Goal: Task Accomplishment & Management: Use online tool/utility

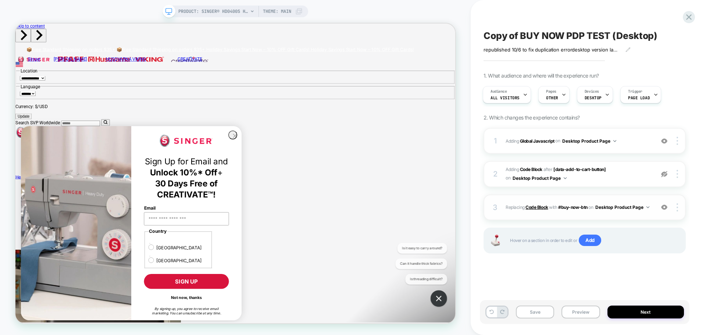
click at [541, 206] on b "Code Block" at bounding box center [537, 207] width 22 height 6
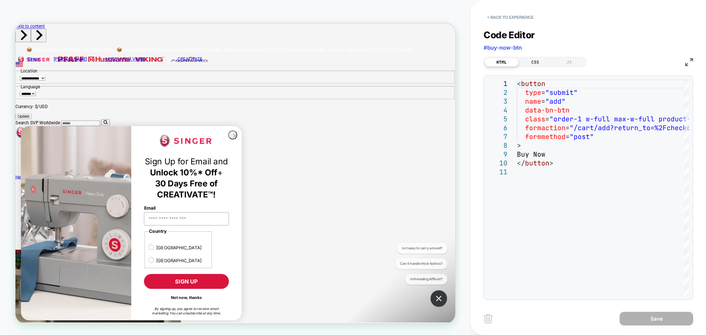
click at [532, 65] on div "CSS" at bounding box center [536, 62] width 34 height 9
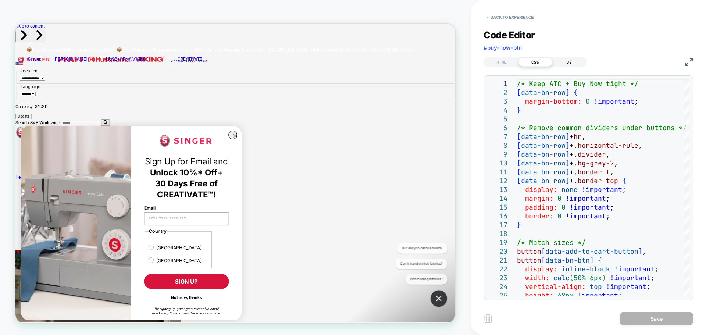
click at [566, 61] on div "JS" at bounding box center [569, 62] width 34 height 9
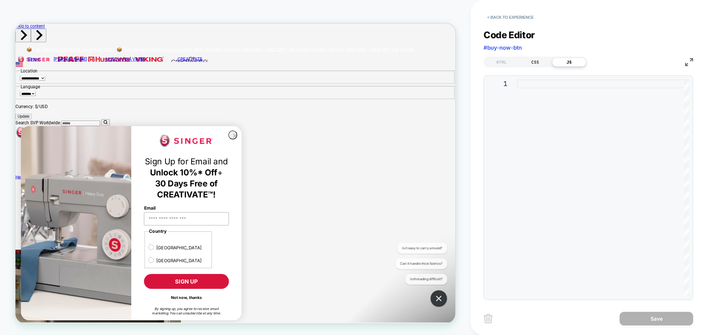
click at [533, 64] on div "CSS" at bounding box center [536, 62] width 34 height 9
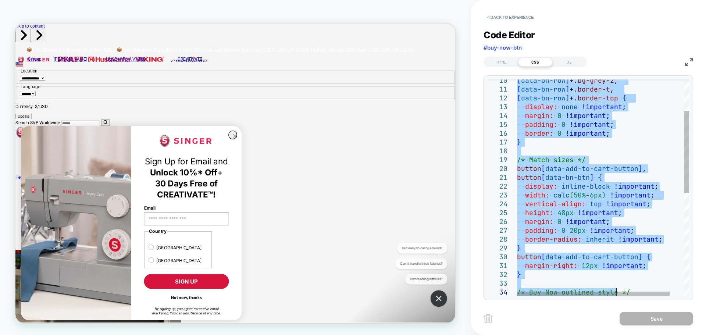
type textarea "**********"
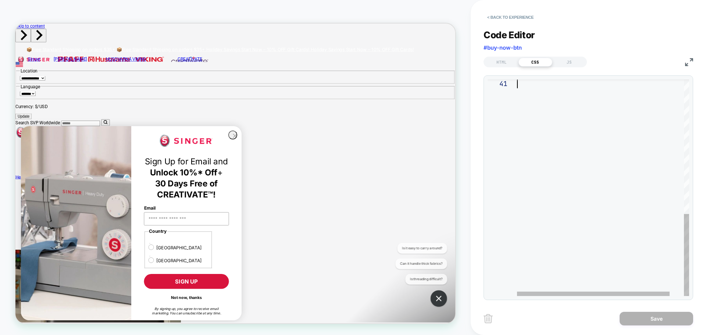
drag, startPoint x: 518, startPoint y: 83, endPoint x: 607, endPoint y: 352, distance: 283.5
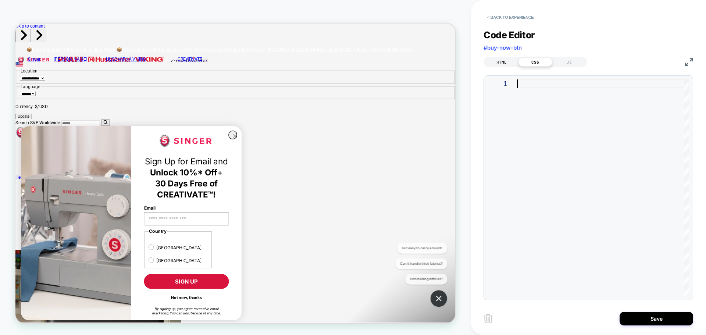
click at [504, 61] on div "HTML" at bounding box center [502, 62] width 34 height 9
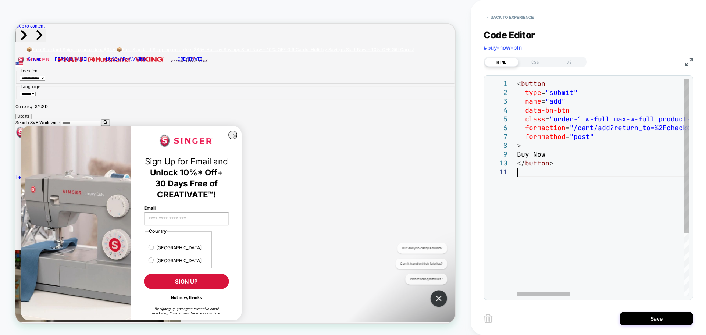
type textarea "**********"
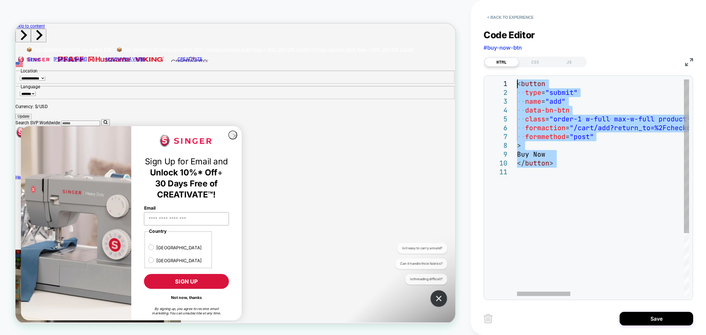
drag, startPoint x: 558, startPoint y: 171, endPoint x: 467, endPoint y: 47, distance: 153.5
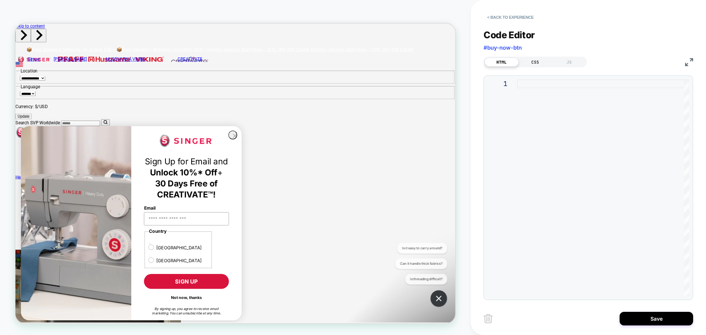
click at [537, 61] on div "CSS" at bounding box center [536, 62] width 34 height 9
click at [533, 81] on div at bounding box center [603, 187] width 172 height 217
type textarea "**********"
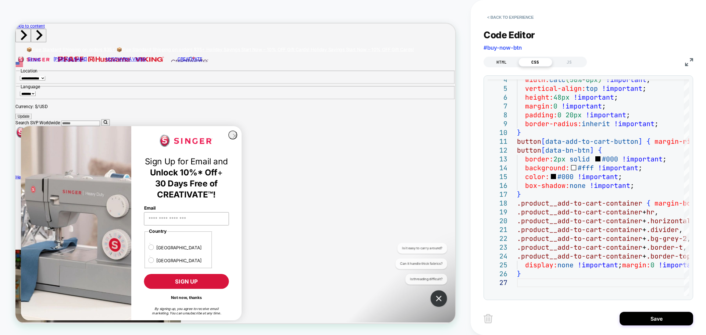
click at [497, 64] on div "HTML" at bounding box center [502, 62] width 34 height 9
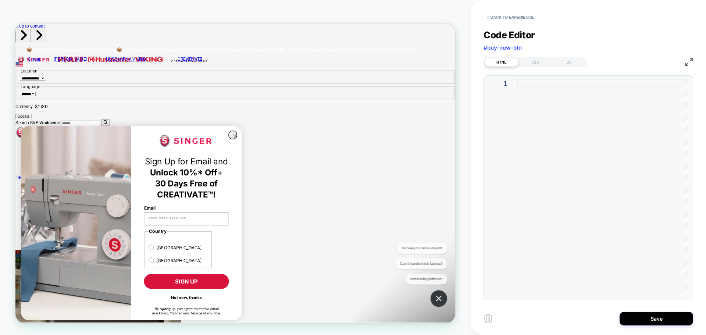
click at [527, 85] on div at bounding box center [603, 187] width 172 height 217
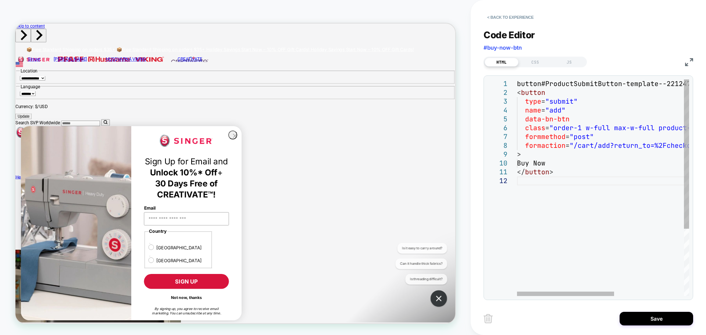
type textarea "**********"
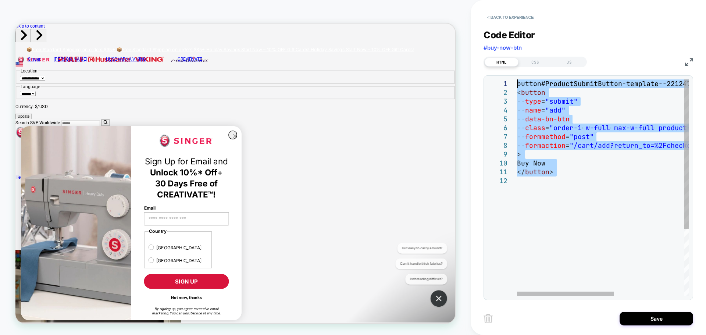
drag, startPoint x: 523, startPoint y: 183, endPoint x: 420, endPoint y: -24, distance: 231.3
click at [517, 79] on div "button#ProductSubmitButton-template--2212478697499 9__main < button type = "sub…" at bounding box center [664, 236] width 295 height 314
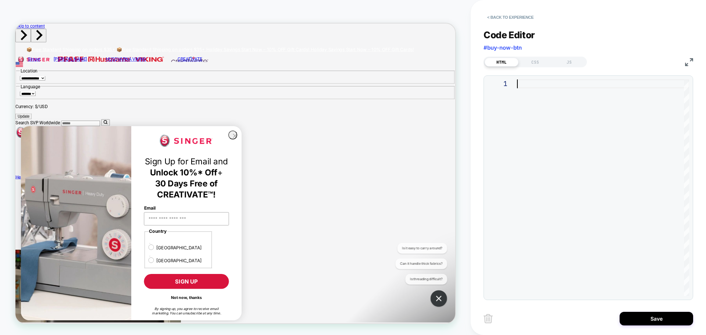
click at [533, 53] on div "Code Editor #buy-now-btn" at bounding box center [589, 41] width 210 height 25
click at [535, 60] on div "CSS" at bounding box center [536, 62] width 34 height 9
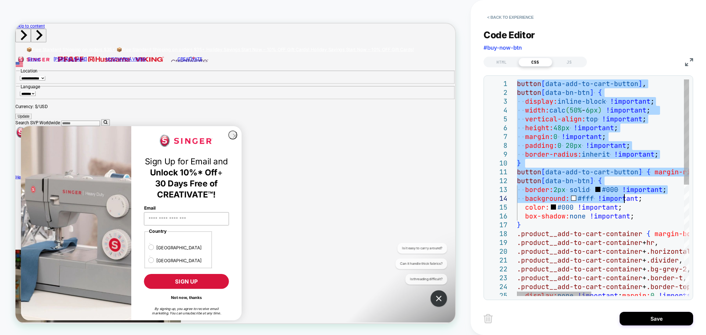
type textarea "**********"
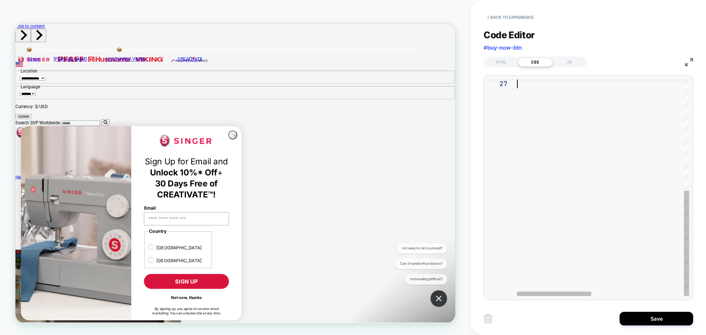
drag, startPoint x: 519, startPoint y: 82, endPoint x: 618, endPoint y: 352, distance: 288.3
click at [565, 61] on div "JS" at bounding box center [569, 62] width 34 height 9
click at [531, 79] on div at bounding box center [603, 187] width 172 height 217
type textarea "**********"
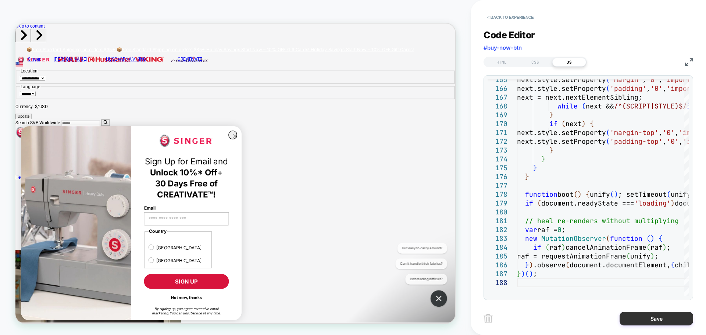
click at [664, 314] on button "Save" at bounding box center [657, 319] width 74 height 14
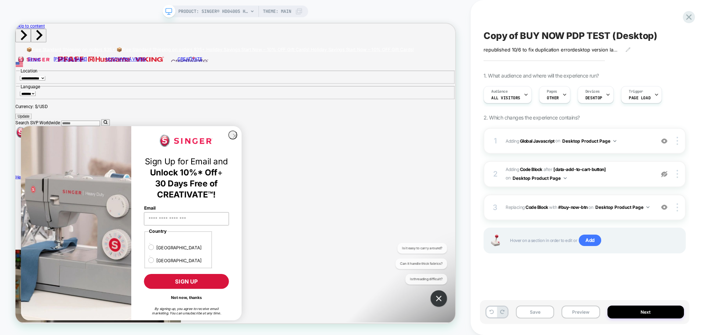
scroll to position [0, 0]
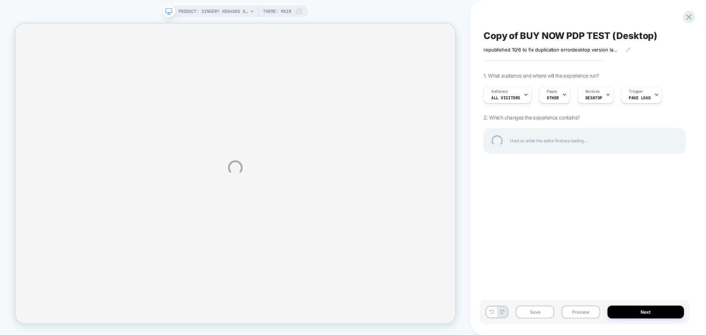
drag, startPoint x: 0, startPoint y: 0, endPoint x: 287, endPoint y: 88, distance: 300.0
click at [287, 88] on div "PRODUCT: SINGER® HD0400S Heavy Duty Serger PRODUCT: SINGER® HD0400S Heavy Duty …" at bounding box center [353, 167] width 706 height 335
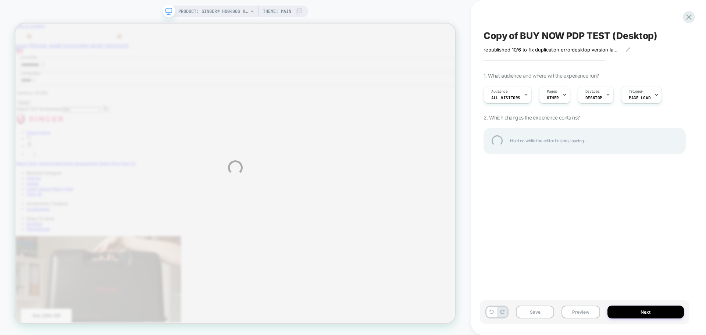
click at [576, 314] on div "PRODUCT: SINGER® HD0400S Heavy Duty Serger PRODUCT: SINGER® HD0400S Heavy Duty …" at bounding box center [353, 167] width 706 height 335
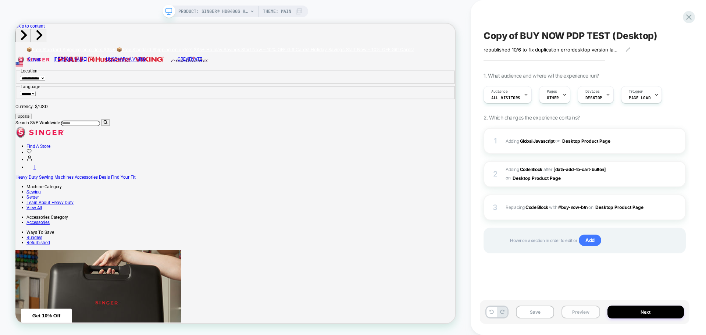
click at [575, 311] on button "Preview" at bounding box center [581, 312] width 38 height 13
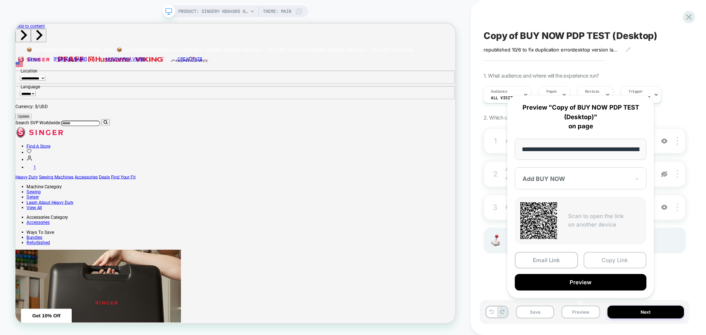
scroll to position [0, 142]
click at [622, 263] on button "Copy Link" at bounding box center [615, 260] width 63 height 17
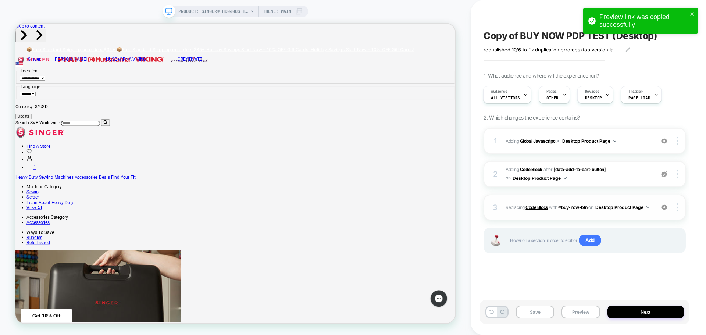
scroll to position [0, 0]
click at [539, 209] on b "Code Block" at bounding box center [537, 207] width 22 height 6
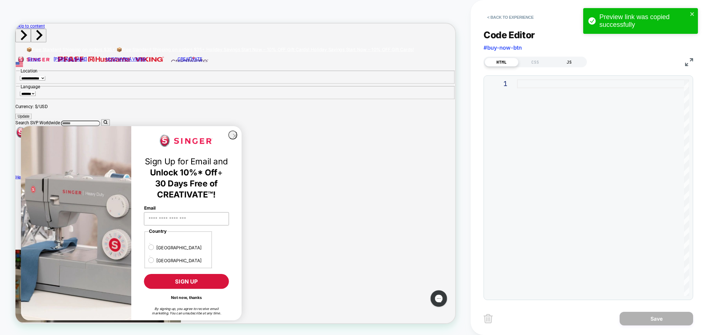
click at [561, 63] on div "JS" at bounding box center [569, 62] width 34 height 9
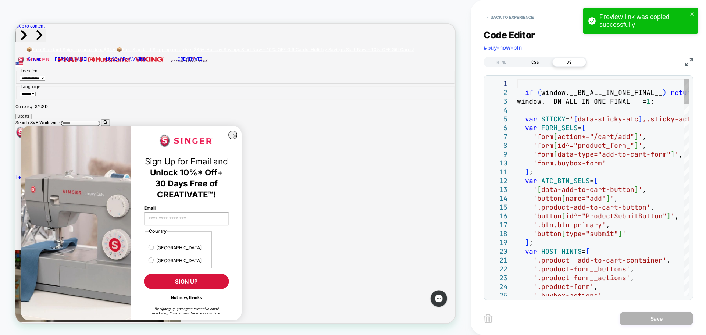
click at [533, 61] on div "CSS" at bounding box center [536, 62] width 34 height 9
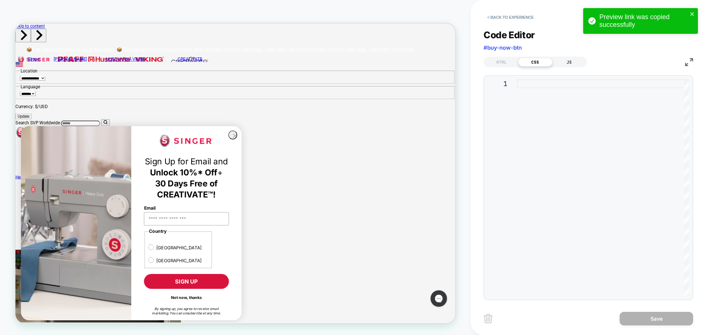
click at [573, 63] on div "JS" at bounding box center [569, 62] width 34 height 9
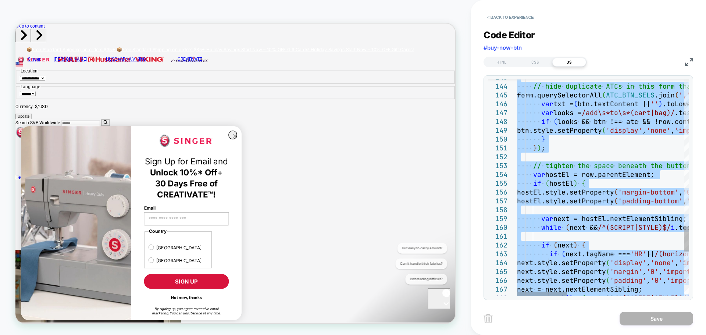
type textarea "**********"
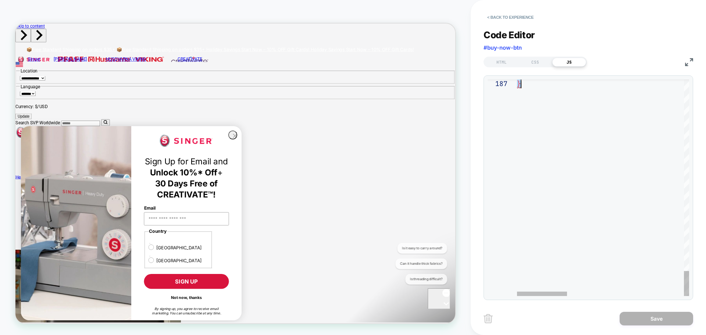
drag, startPoint x: 525, startPoint y: 91, endPoint x: 677, endPoint y: 352, distance: 302.5
click at [537, 66] on div "CSS" at bounding box center [536, 62] width 34 height 9
click at [529, 86] on div at bounding box center [603, 187] width 172 height 217
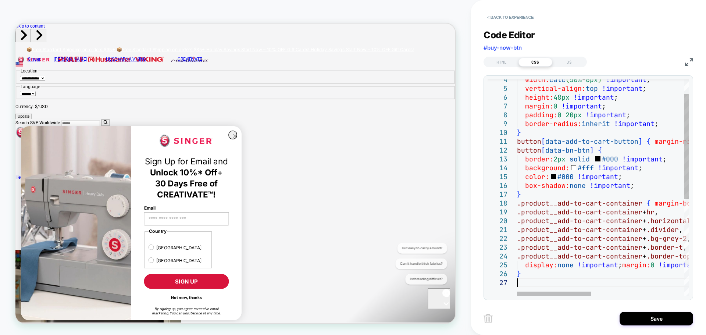
type textarea "**********"
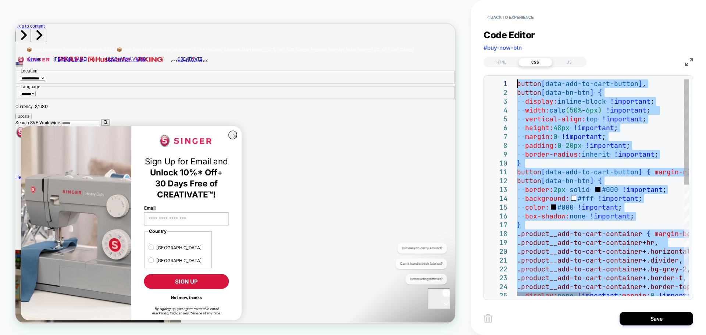
drag, startPoint x: 523, startPoint y: 284, endPoint x: 469, endPoint y: 37, distance: 253.0
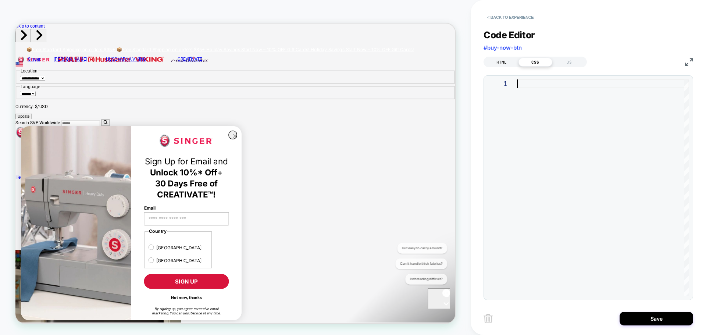
click at [507, 61] on div "HTML" at bounding box center [502, 62] width 34 height 9
click at [564, 60] on div "JS" at bounding box center [569, 62] width 34 height 9
click at [558, 87] on div at bounding box center [603, 187] width 172 height 217
type textarea "**********"
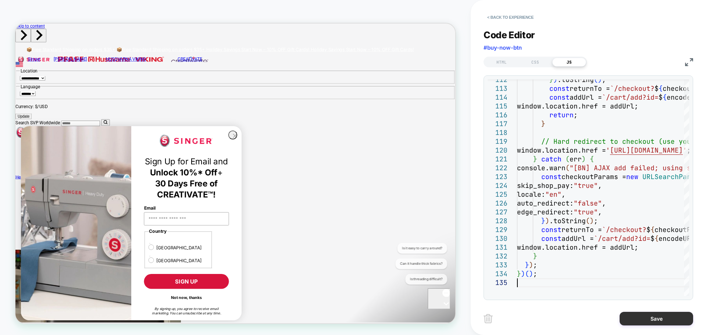
click at [657, 324] on button "Save" at bounding box center [657, 319] width 74 height 14
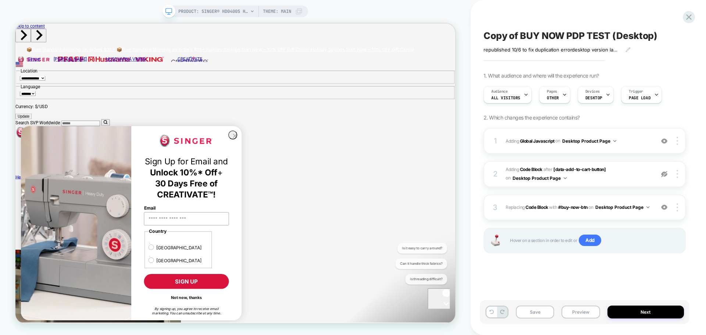
scroll to position [0, 0]
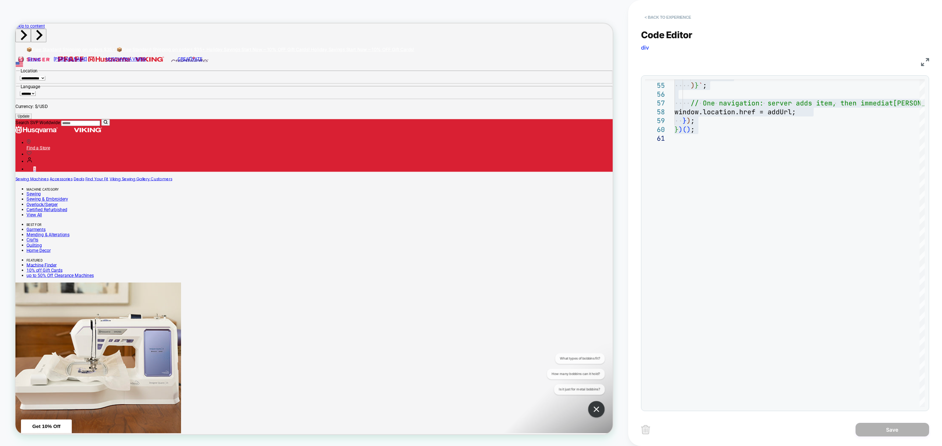
click at [672, 17] on button "< Back to experience" at bounding box center [668, 17] width 54 height 12
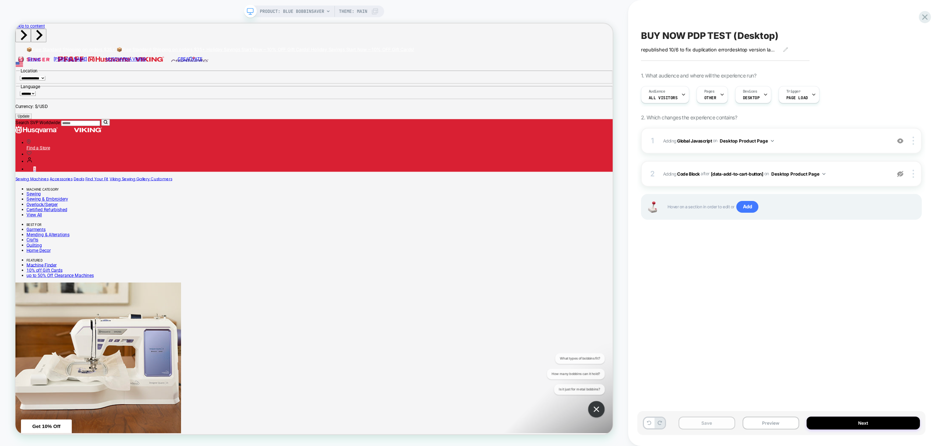
click at [713, 425] on button "Save" at bounding box center [706, 423] width 57 height 13
click at [923, 14] on icon at bounding box center [924, 17] width 10 height 10
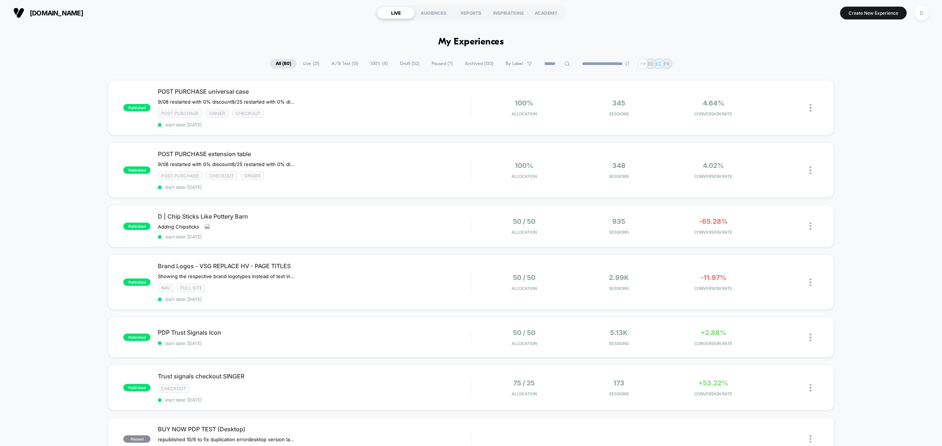
click at [564, 65] on icon at bounding box center [567, 64] width 6 height 6
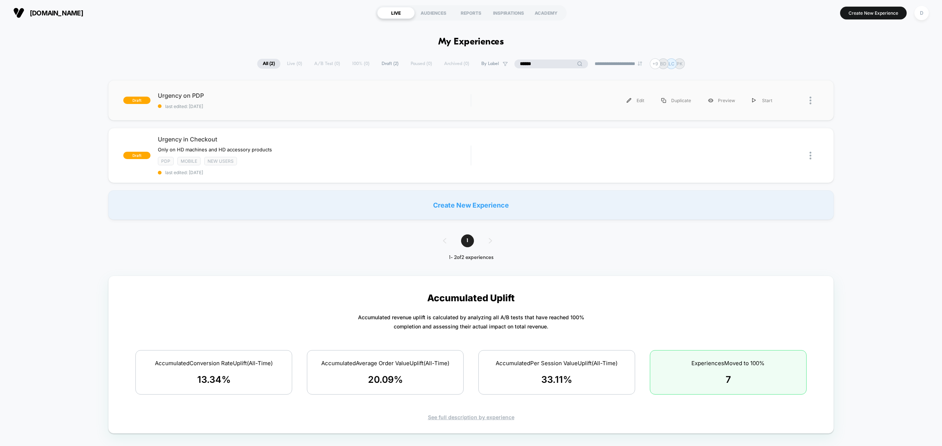
type input "******"
click at [404, 114] on div "draft Urgency on PDP last edited: 10/7/2025 Edit Duplicate Preview Start" at bounding box center [470, 100] width 725 height 40
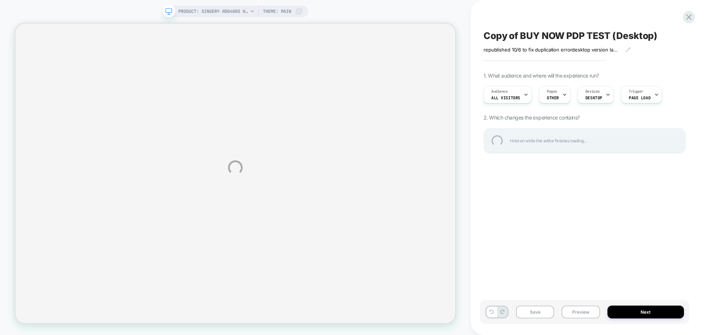
click at [234, 202] on div "PRODUCT: SINGER® HD0400S Heavy Duty Serger PRODUCT: SINGER® HD0400S Heavy Duty …" at bounding box center [353, 167] width 706 height 335
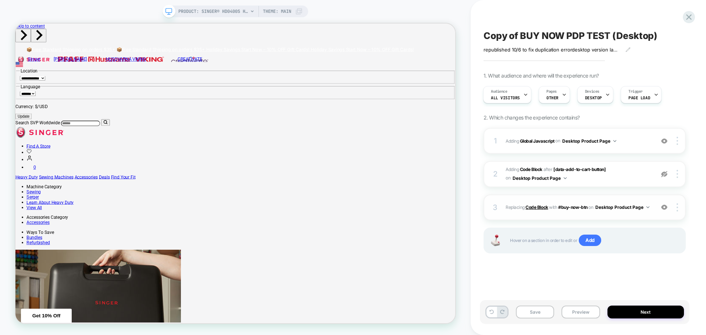
click at [533, 206] on b "Code Block" at bounding box center [537, 207] width 22 height 6
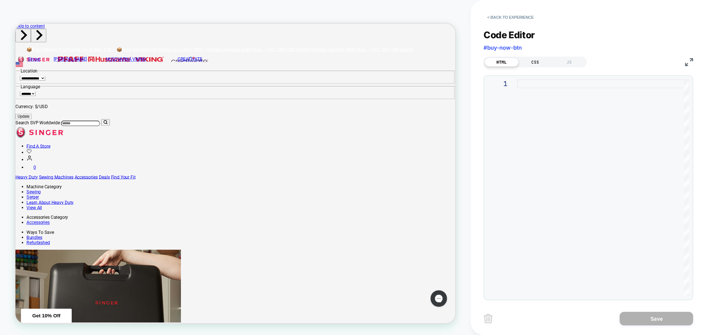
click at [536, 63] on div "CSS" at bounding box center [536, 62] width 34 height 9
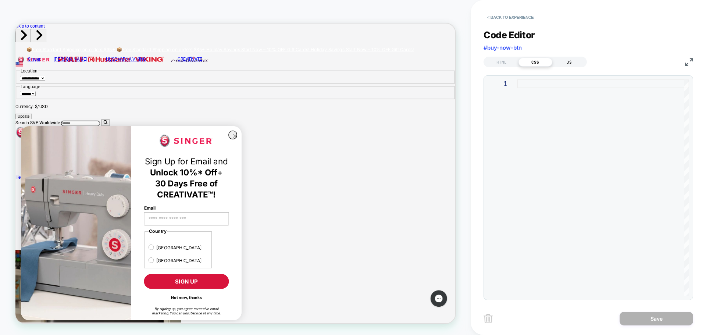
click at [573, 60] on div "JS" at bounding box center [569, 62] width 34 height 9
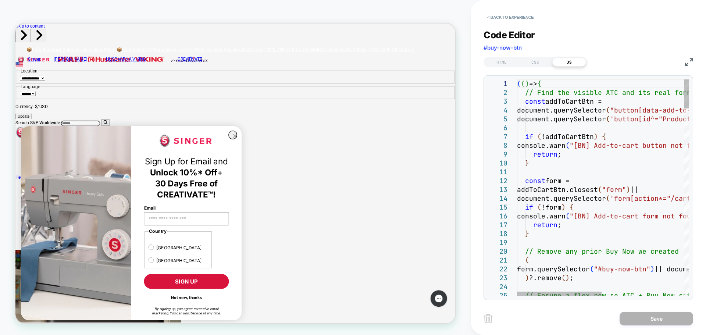
type textarea "**********"
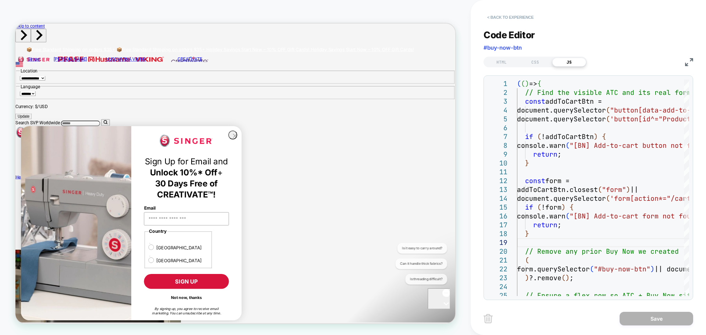
click at [520, 14] on button "< Back to experience" at bounding box center [511, 17] width 54 height 12
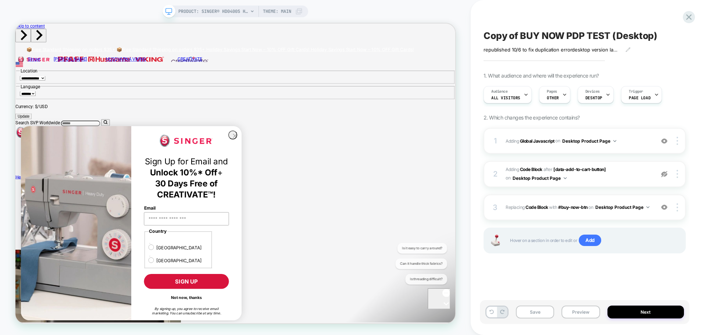
scroll to position [0, 0]
click at [531, 311] on button "Save" at bounding box center [535, 312] width 38 height 13
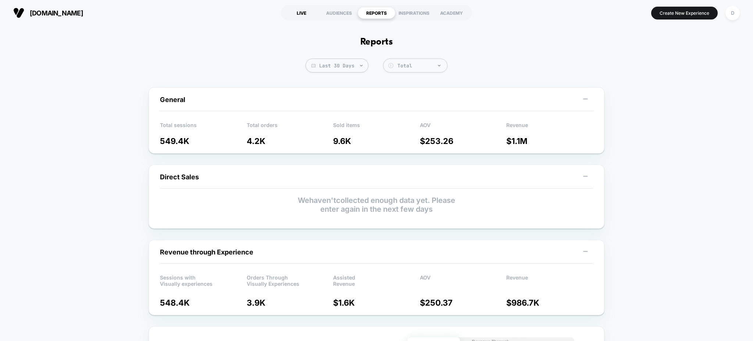
click at [300, 7] on div "LIVE" at bounding box center [302, 13] width 38 height 12
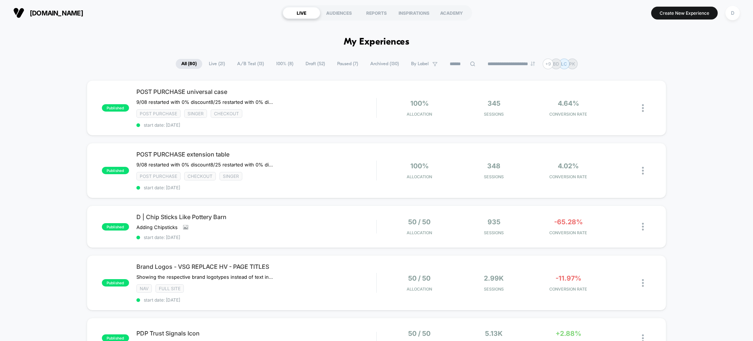
click at [312, 60] on span "Draft ( 52 )" at bounding box center [315, 64] width 31 height 10
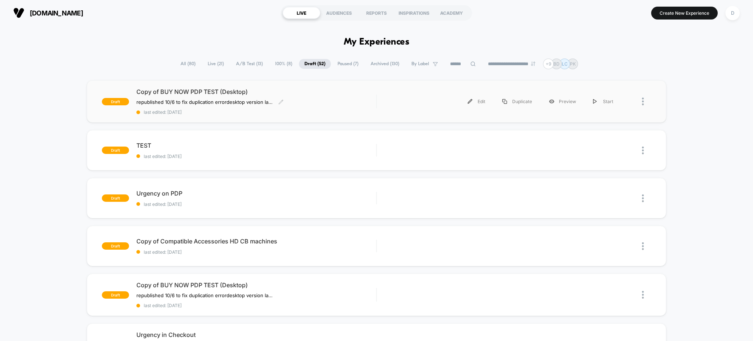
click at [314, 114] on span "last edited: [DATE]" at bounding box center [256, 112] width 240 height 6
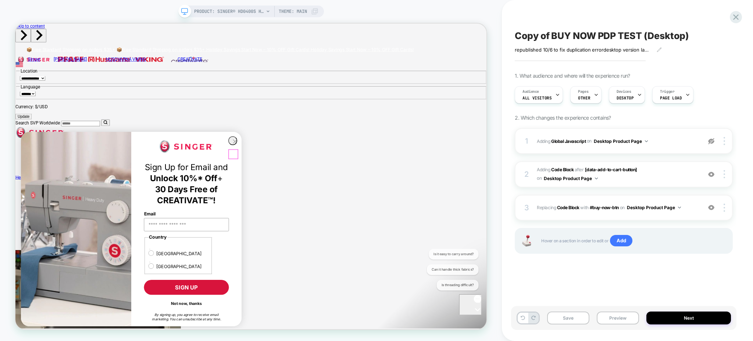
click at [304, 186] on circle "Close dialog" at bounding box center [308, 180] width 11 height 11
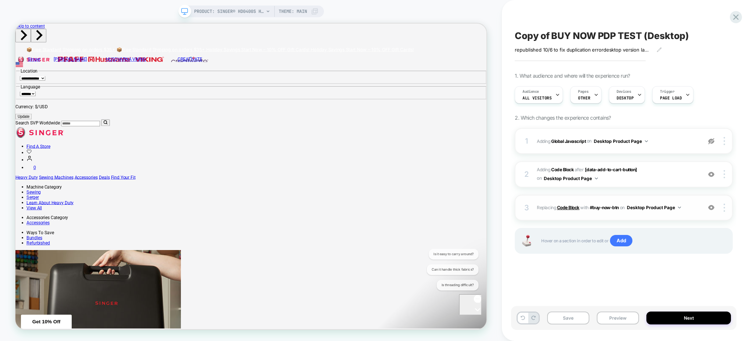
click at [561, 204] on b "Code Block" at bounding box center [568, 207] width 22 height 6
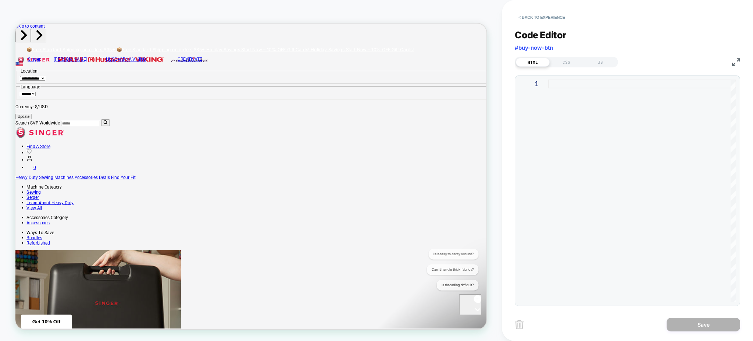
click at [597, 56] on div "HTML CSS JS" at bounding box center [627, 61] width 225 height 13
click at [598, 59] on div "JS" at bounding box center [601, 62] width 34 height 9
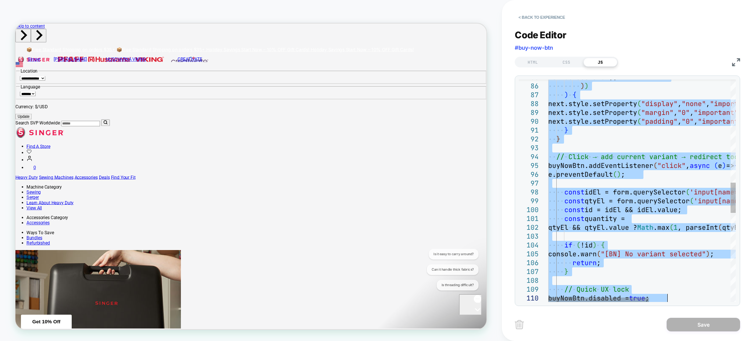
type textarea "**********"
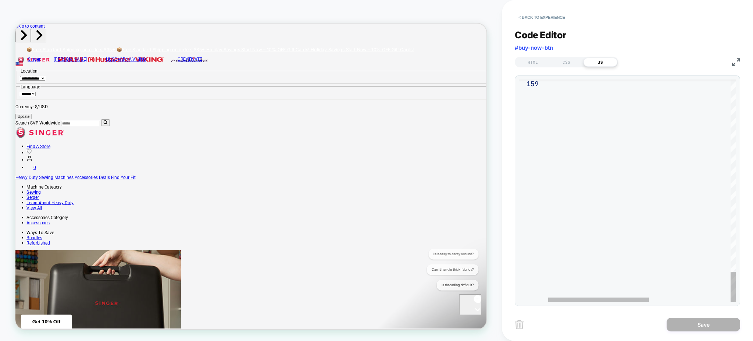
drag, startPoint x: 549, startPoint y: 82, endPoint x: 684, endPoint y: 247, distance: 213.5
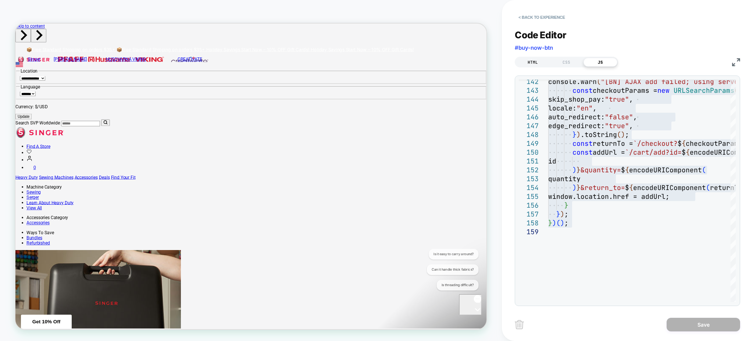
click at [537, 58] on div "HTML" at bounding box center [533, 62] width 34 height 9
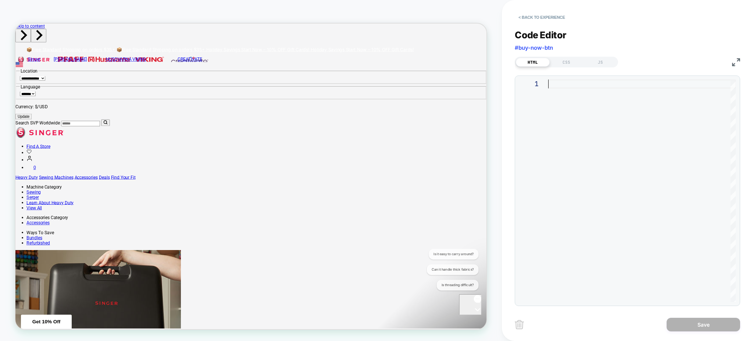
click at [556, 88] on div at bounding box center [642, 190] width 188 height 222
click at [592, 62] on div "JS" at bounding box center [601, 62] width 34 height 9
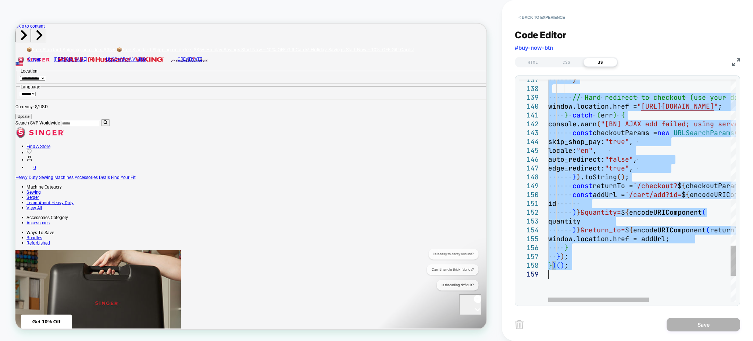
type textarea "**********"
drag, startPoint x: 550, startPoint y: 82, endPoint x: 734, endPoint y: 364, distance: 336.3
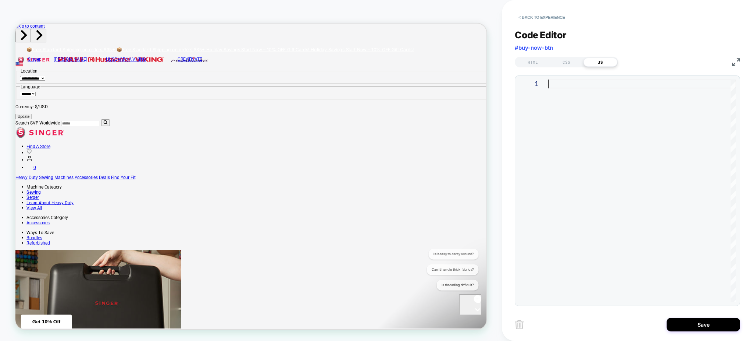
type textarea "**********"
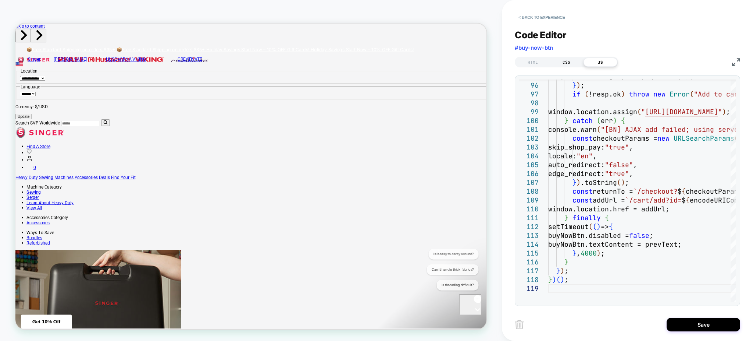
click at [574, 62] on div "CSS" at bounding box center [567, 62] width 34 height 9
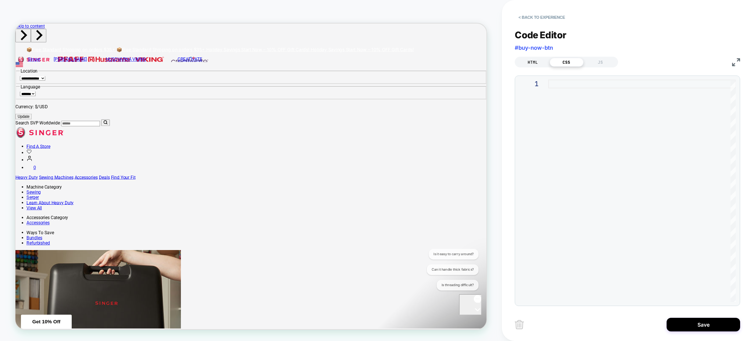
click at [538, 58] on div "HTML" at bounding box center [533, 62] width 34 height 9
click at [609, 67] on div "Code Editor #buy-now-btn HTML CSS JS 1" at bounding box center [627, 162] width 225 height 285
click at [609, 63] on div "JS" at bounding box center [601, 62] width 34 height 9
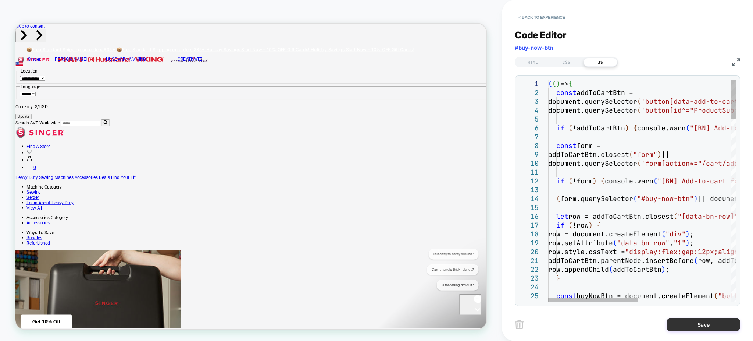
click at [700, 320] on button "Save" at bounding box center [704, 324] width 74 height 14
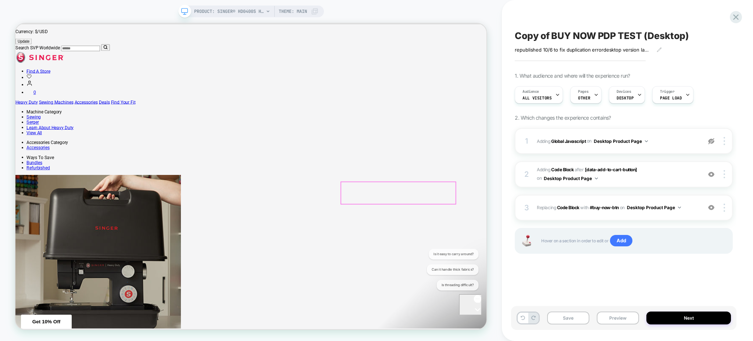
scroll to position [98, 0]
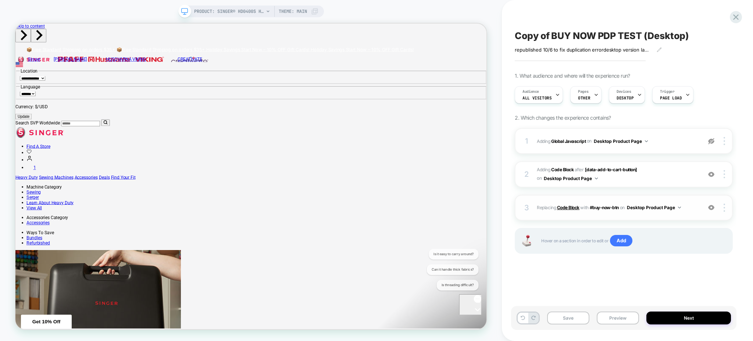
click at [571, 210] on b "Code Block" at bounding box center [568, 207] width 22 height 6
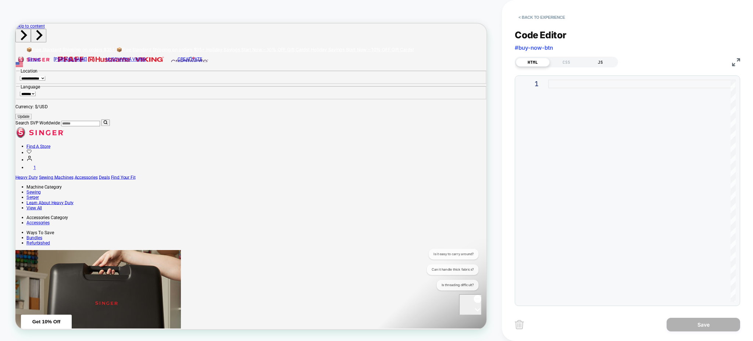
click at [595, 64] on div "JS" at bounding box center [601, 62] width 34 height 9
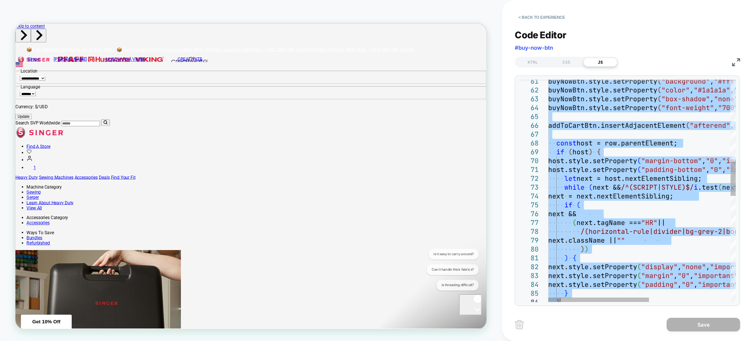
type textarea "**********"
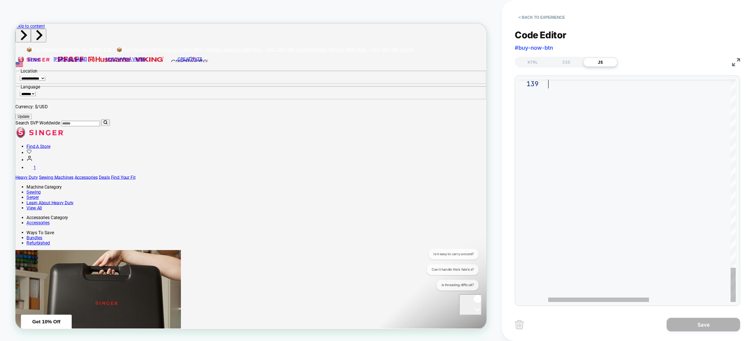
drag, startPoint x: 550, startPoint y: 83, endPoint x: 574, endPoint y: 364, distance: 282.1
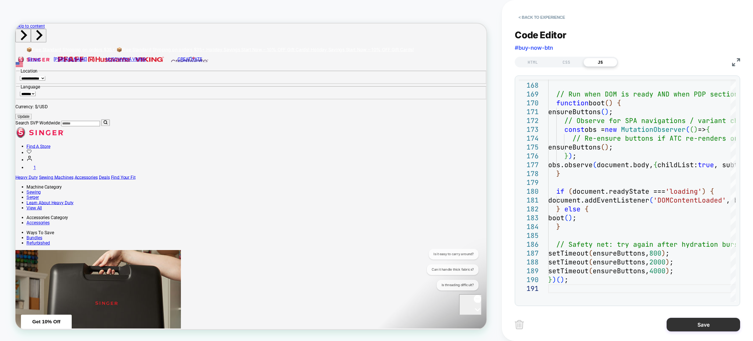
click at [710, 325] on button "Save" at bounding box center [704, 324] width 74 height 14
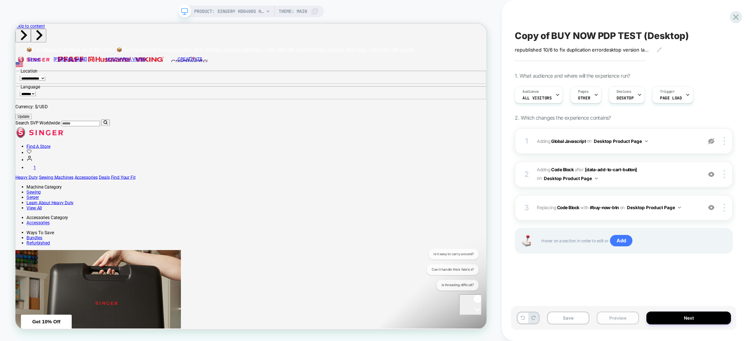
click at [620, 319] on button "Preview" at bounding box center [618, 317] width 42 height 13
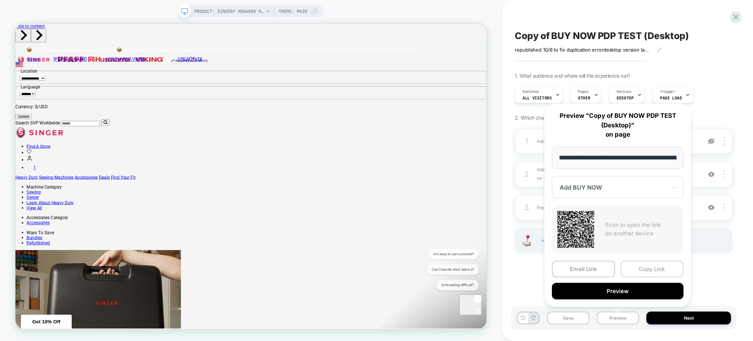
click at [635, 264] on button "Copy Link" at bounding box center [652, 268] width 63 height 17
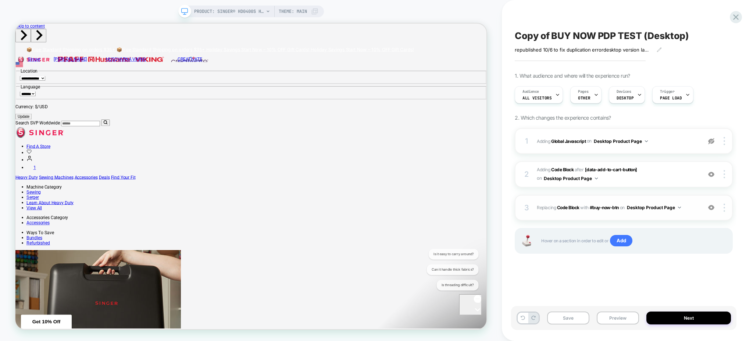
click at [566, 210] on span "Replacing Code Block WITH #buy-now-btn #buy-now-btn on Desktop Product Page" at bounding box center [617, 207] width 161 height 9
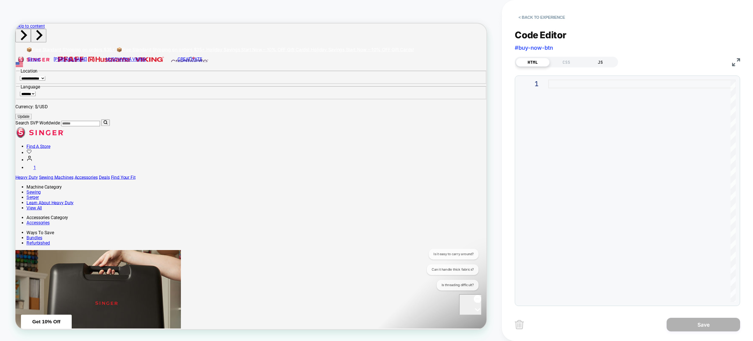
click at [599, 58] on div "JS" at bounding box center [601, 62] width 34 height 9
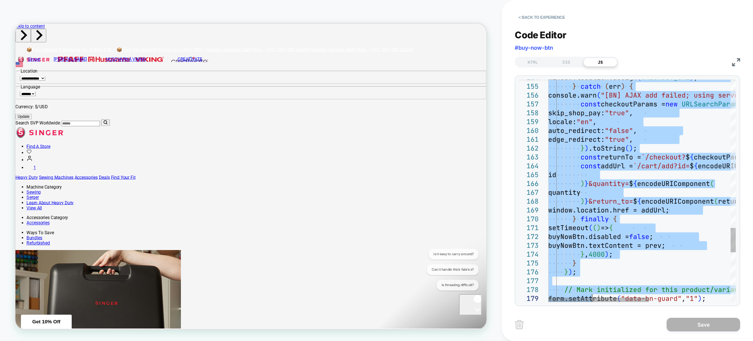
type textarea "**********"
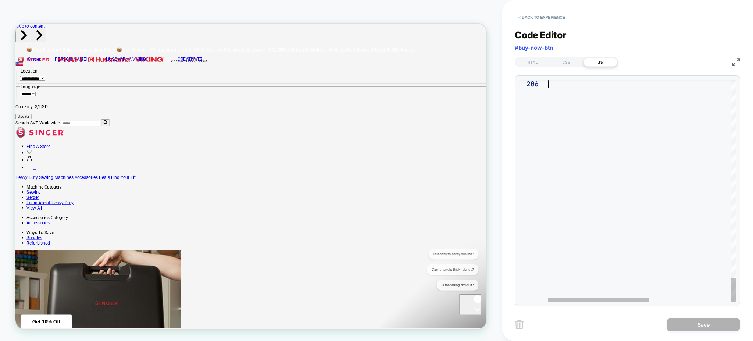
drag, startPoint x: 549, startPoint y: 81, endPoint x: 593, endPoint y: 341, distance: 263.1
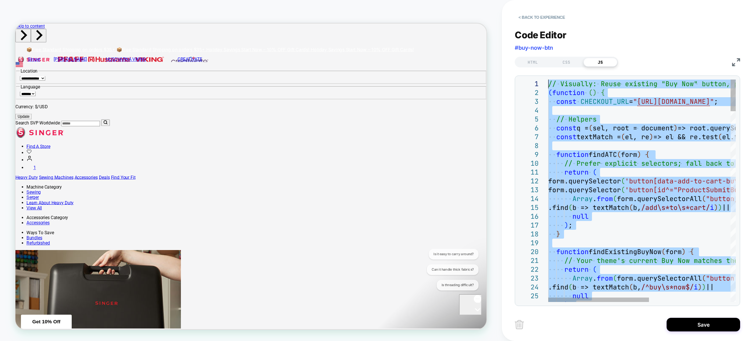
type textarea "**********"
drag, startPoint x: 565, startPoint y: 192, endPoint x: 431, endPoint y: -59, distance: 285.0
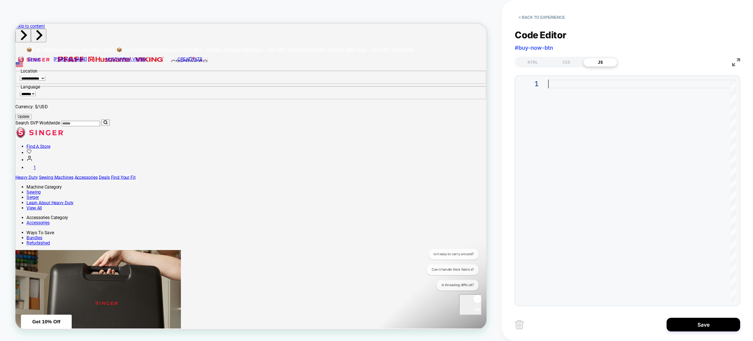
type textarea "**********"
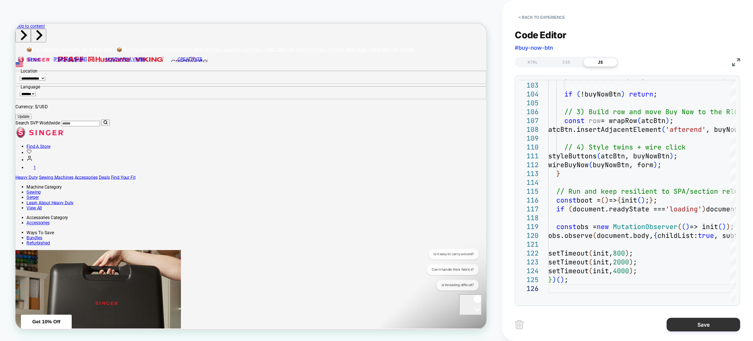
click at [717, 325] on button "Save" at bounding box center [704, 324] width 74 height 14
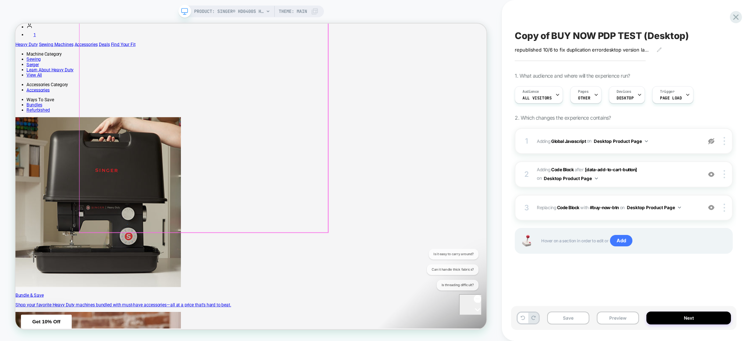
scroll to position [196, 0]
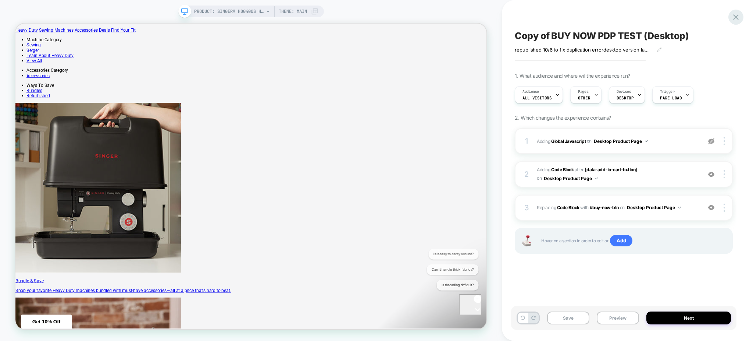
click at [743, 17] on div "Copy of BUY NOW PDP TEST (Desktop) republished 10/6 to fix duplication error de…" at bounding box center [627, 170] width 251 height 341
click at [741, 21] on icon at bounding box center [736, 17] width 10 height 10
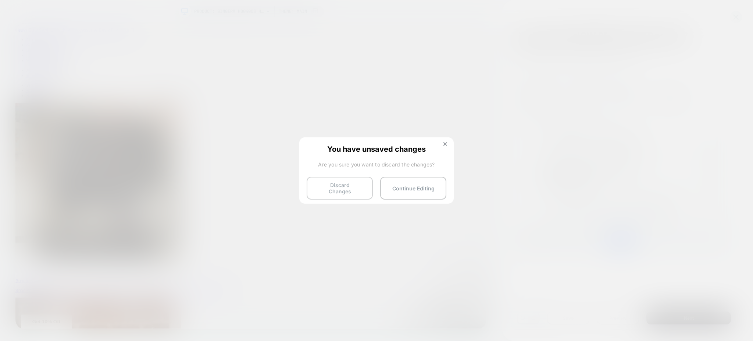
click at [361, 192] on button "Discard Changes" at bounding box center [340, 188] width 66 height 23
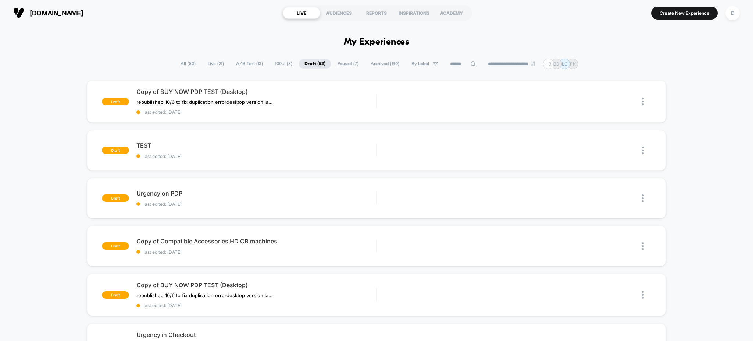
click at [342, 66] on span "Paused ( 7 )" at bounding box center [348, 64] width 32 height 10
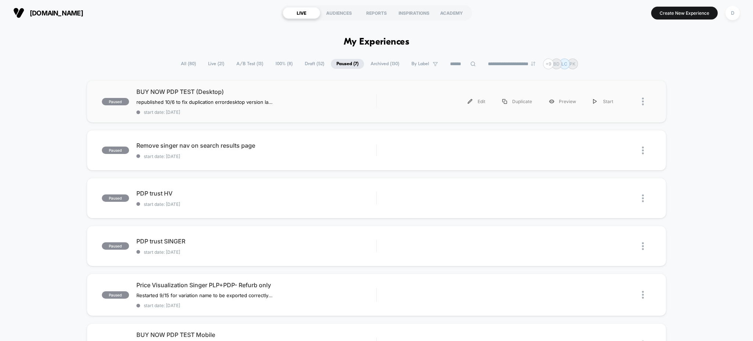
click at [645, 99] on div at bounding box center [646, 101] width 9 height 17
click at [607, 77] on div "Duplicate" at bounding box center [605, 76] width 66 height 17
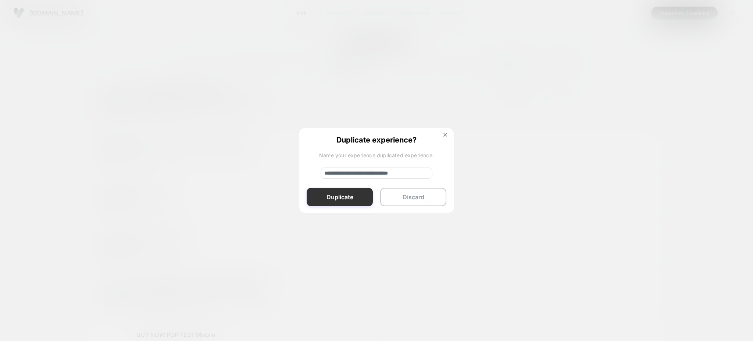
click at [360, 196] on button "Duplicate" at bounding box center [340, 197] width 66 height 18
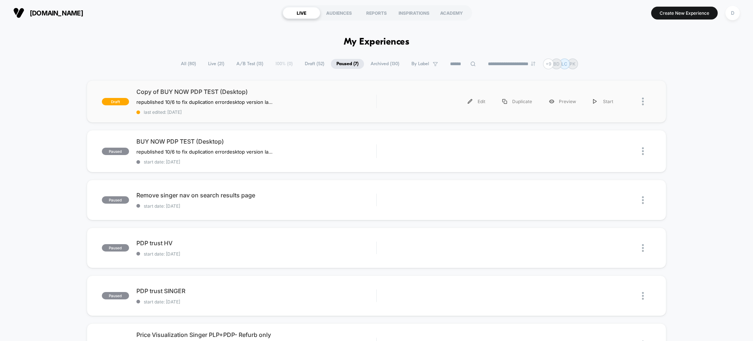
click at [323, 115] on div "draft Copy of BUY NOW PDP TEST (Desktop) republished 10/6 to fix duplication er…" at bounding box center [377, 101] width 580 height 42
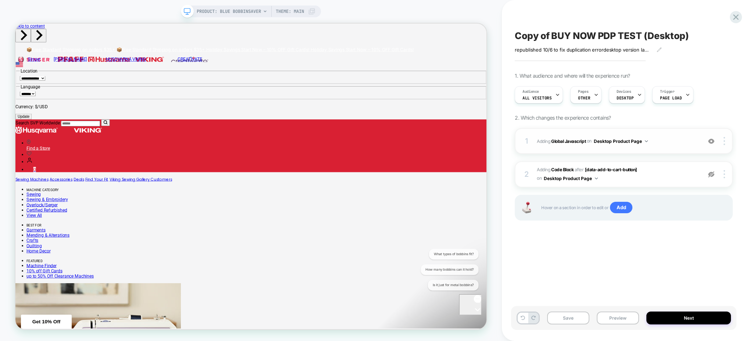
click at [570, 138] on span "Adding Global Javascript on Desktop Product Page" at bounding box center [617, 140] width 161 height 9
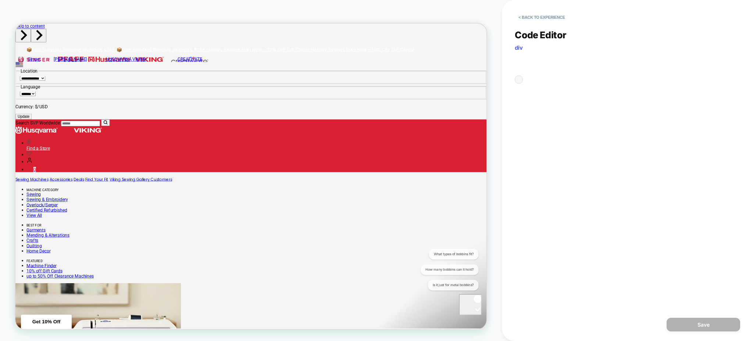
click at [523, 83] on div at bounding box center [519, 79] width 8 height 8
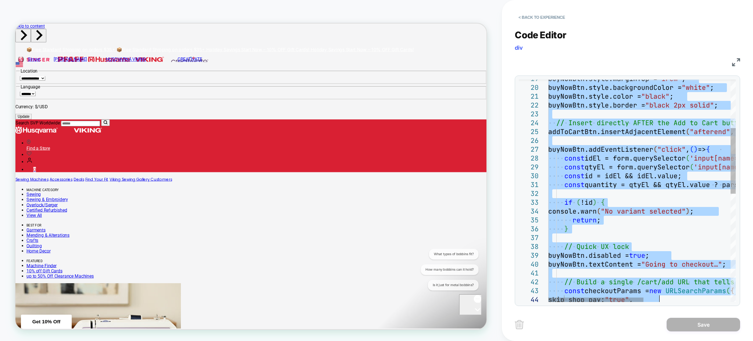
type textarea "**********"
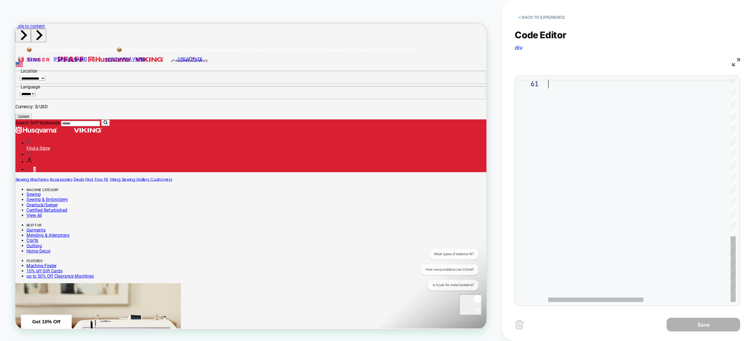
drag, startPoint x: 550, startPoint y: 83, endPoint x: 752, endPoint y: 364, distance: 346.2
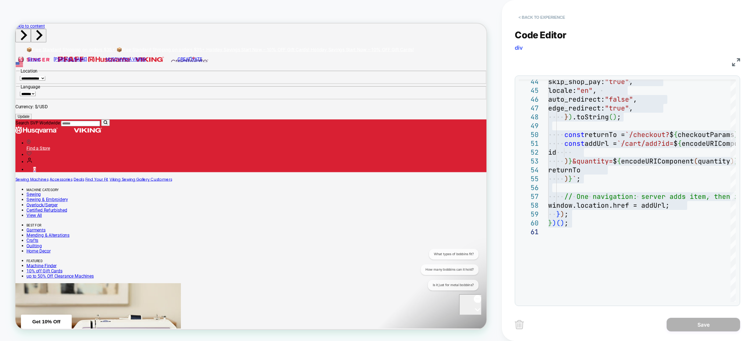
click at [533, 20] on button "< Back to experience" at bounding box center [542, 17] width 54 height 12
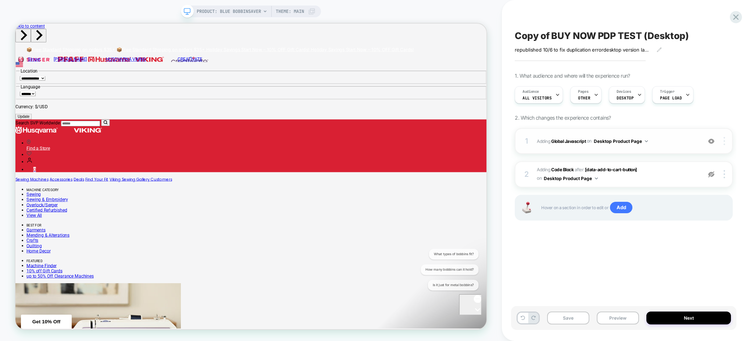
click at [726, 143] on div at bounding box center [726, 141] width 14 height 8
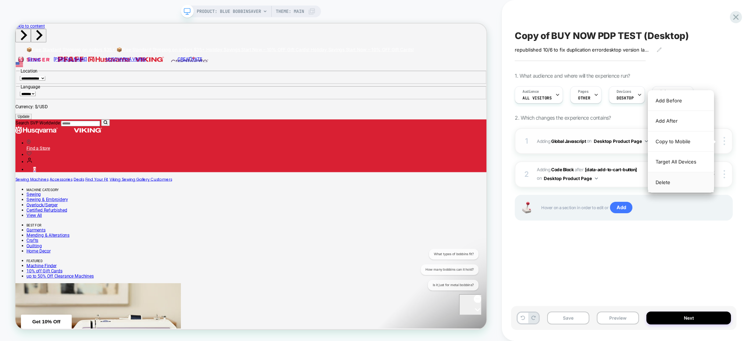
click at [665, 180] on div "Delete" at bounding box center [680, 182] width 65 height 20
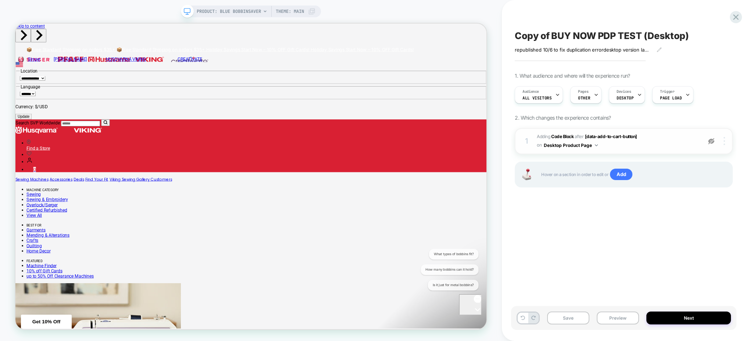
click at [726, 141] on div at bounding box center [726, 141] width 14 height 8
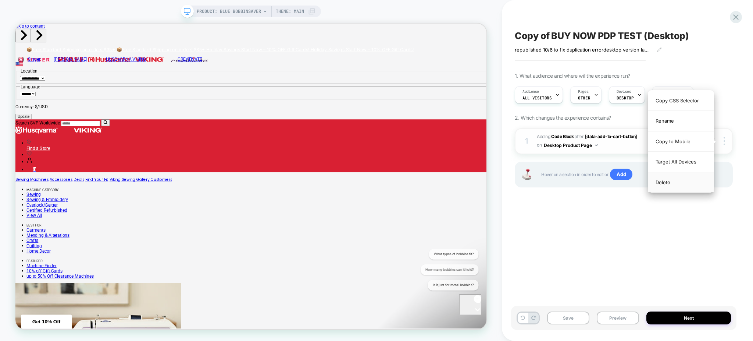
click at [674, 178] on div "Delete" at bounding box center [680, 182] width 65 height 20
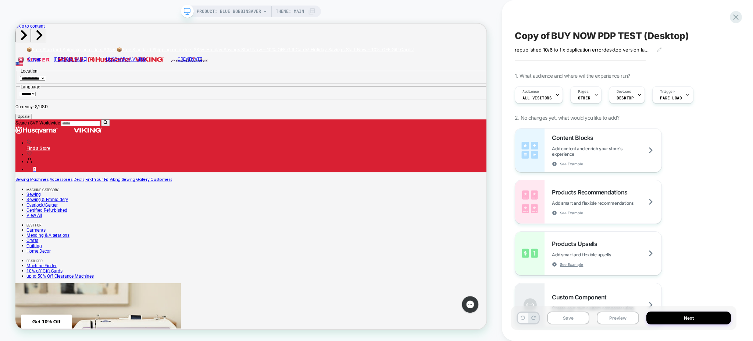
click at [523, 320] on icon at bounding box center [523, 317] width 4 height 4
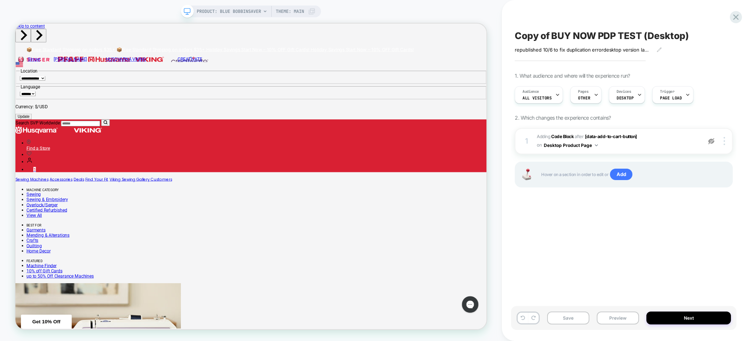
click at [517, 320] on div at bounding box center [528, 317] width 23 height 13
click at [521, 319] on icon at bounding box center [523, 317] width 4 height 4
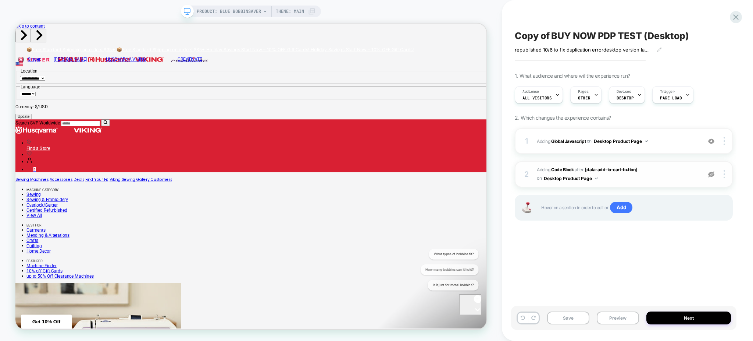
click at [724, 170] on div "2 Adding Code Block AFTER [data-add-to-cart-button] [data-add-to-cart-button] o…" at bounding box center [624, 174] width 218 height 26
click at [727, 179] on div "2 Adding Code Block AFTER [data-add-to-cart-button] [data-add-to-cart-button] o…" at bounding box center [624, 174] width 218 height 26
click at [724, 171] on img at bounding box center [724, 174] width 1 height 8
click at [723, 177] on div at bounding box center [726, 174] width 14 height 8
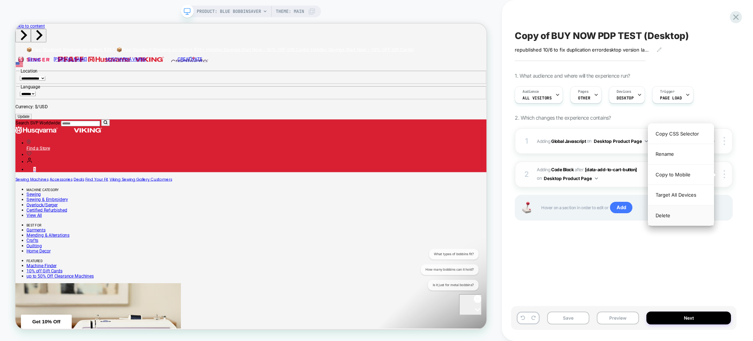
click at [673, 217] on div "Delete" at bounding box center [680, 215] width 65 height 20
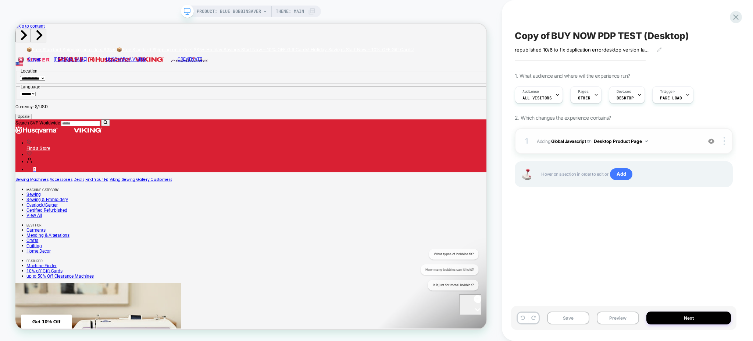
click at [564, 139] on b "Global Javascript" at bounding box center [568, 141] width 35 height 6
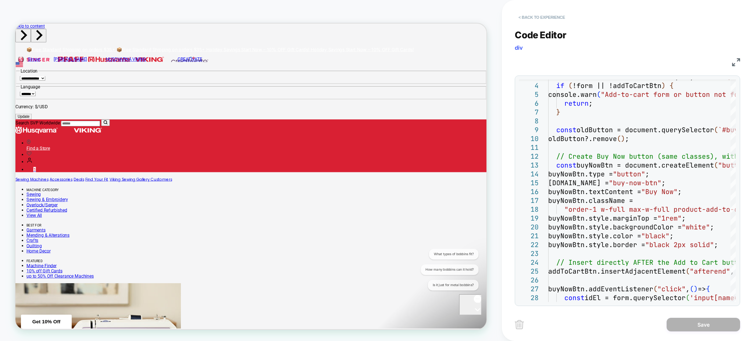
click at [538, 17] on button "< Back to experience" at bounding box center [542, 17] width 54 height 12
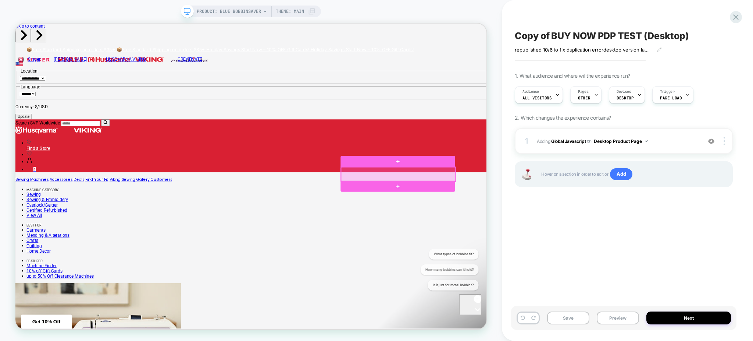
drag, startPoint x: 556, startPoint y: 223, endPoint x: 525, endPoint y: 232, distance: 32.8
click at [525, 232] on div at bounding box center [526, 224] width 153 height 19
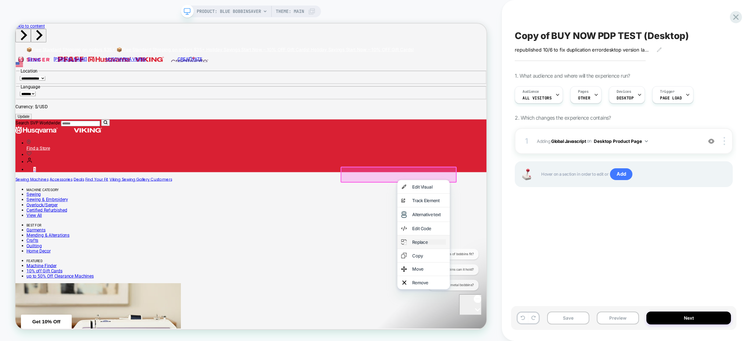
click at [569, 318] on div "Replace" at bounding box center [567, 314] width 45 height 7
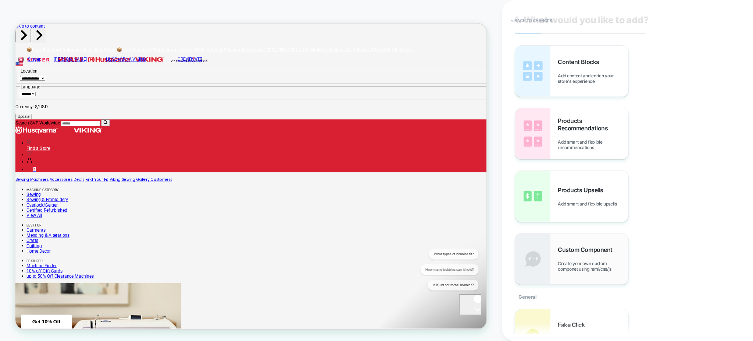
scroll to position [98, 0]
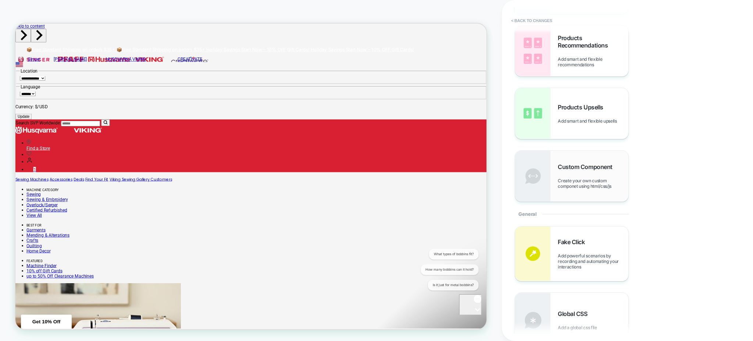
click at [568, 174] on div "Custom Component Create your own custom componet using html/css/js" at bounding box center [593, 176] width 71 height 26
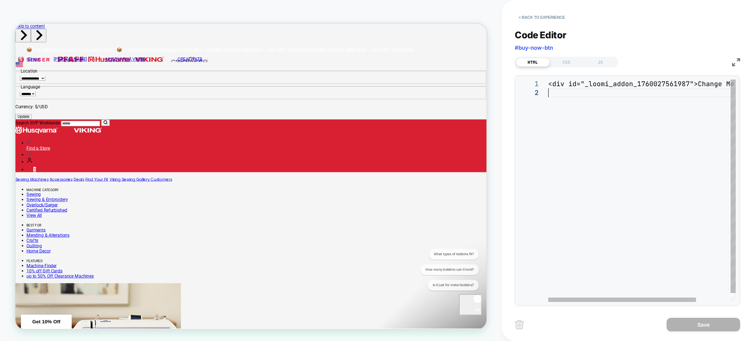
scroll to position [0, 0]
drag, startPoint x: 571, startPoint y: 92, endPoint x: 551, endPoint y: 65, distance: 33.1
click at [552, 79] on div "<div id="_loomi_addon_1760027561987">Change Me!</d iv>" at bounding box center [663, 194] width 231 height 231
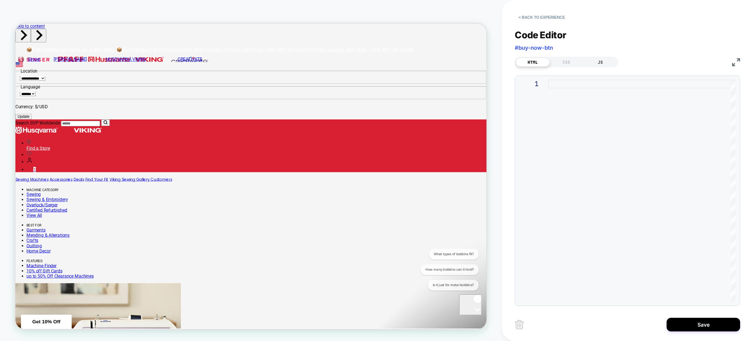
drag, startPoint x: 601, startPoint y: 60, endPoint x: 598, endPoint y: 66, distance: 6.4
click at [601, 61] on div "JS" at bounding box center [601, 62] width 34 height 9
click at [579, 83] on div at bounding box center [642, 190] width 188 height 222
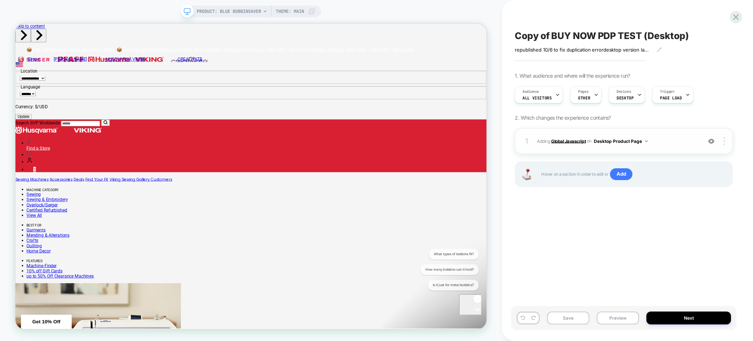
click at [578, 140] on b "Global Javascript" at bounding box center [568, 141] width 35 height 6
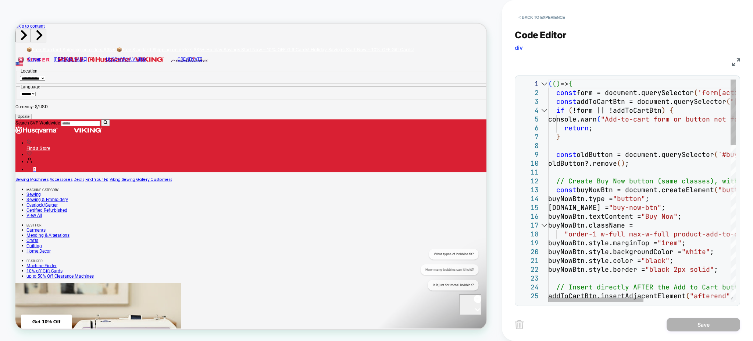
click at [548, 81] on div at bounding box center [545, 83] width 10 height 9
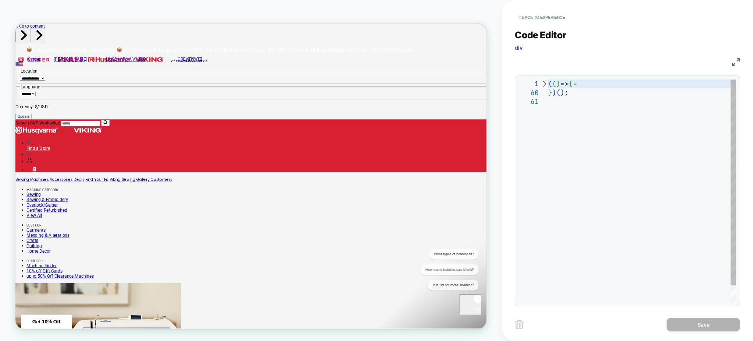
click at [545, 86] on div at bounding box center [545, 83] width 10 height 9
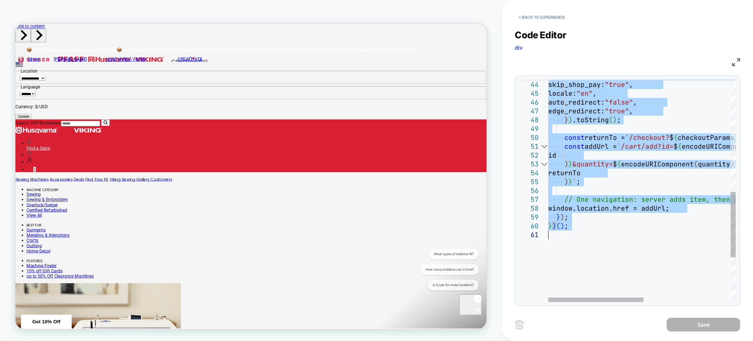
type textarea "**********"
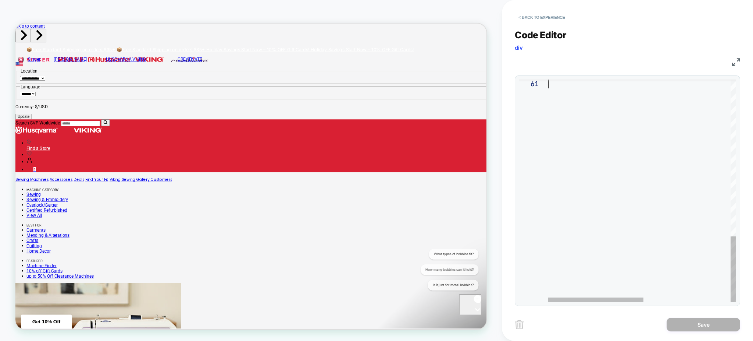
drag, startPoint x: 549, startPoint y: 80, endPoint x: 727, endPoint y: 364, distance: 334.4
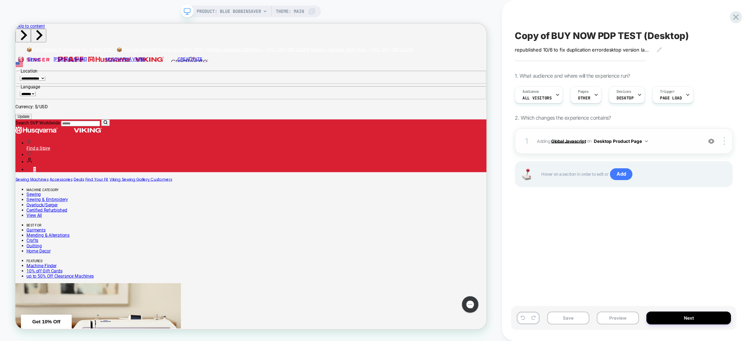
click at [581, 143] on b "Global Javascript" at bounding box center [568, 141] width 35 height 6
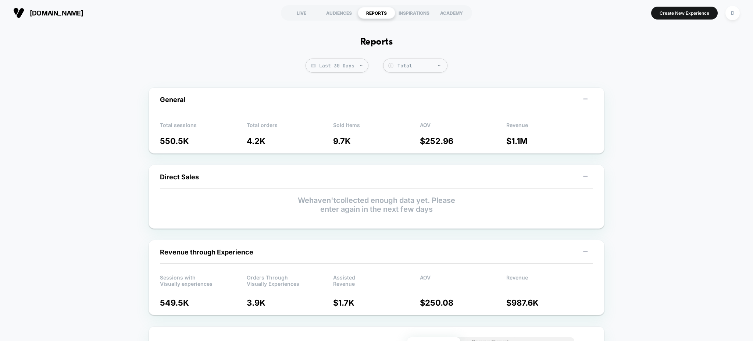
click at [298, 4] on section "LIVE AUDIENCES REPORTS INSPIRATIONS ACADEMY" at bounding box center [377, 13] width 240 height 18
click at [302, 10] on div "LIVE" at bounding box center [302, 13] width 38 height 12
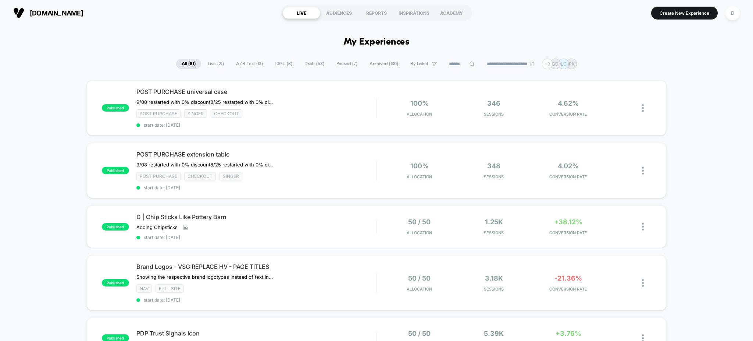
click at [310, 65] on span "Draft ( 53 )" at bounding box center [314, 64] width 31 height 10
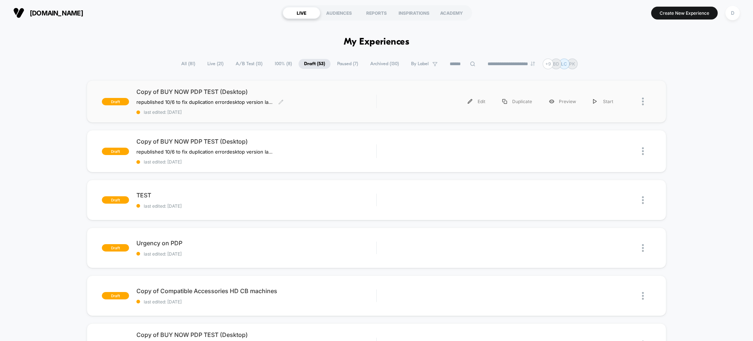
click at [329, 111] on span "last edited: 10/9/2025" at bounding box center [256, 112] width 240 height 6
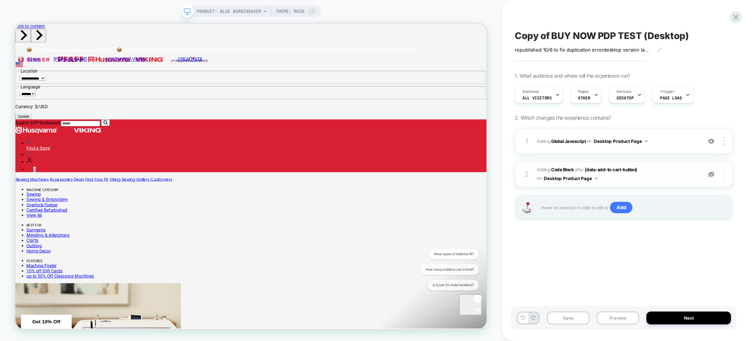
click at [723, 175] on div at bounding box center [726, 174] width 14 height 8
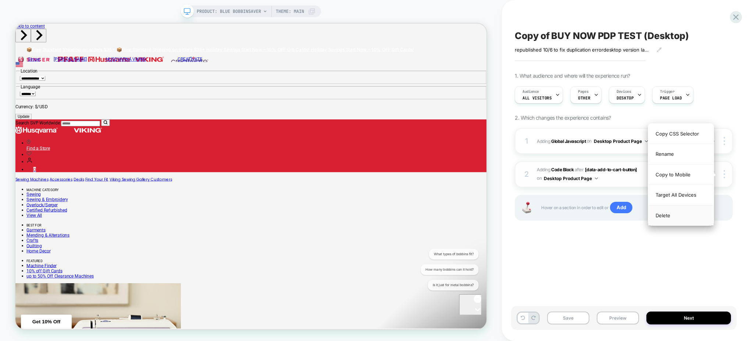
click at [685, 218] on div "Delete" at bounding box center [680, 215] width 65 height 20
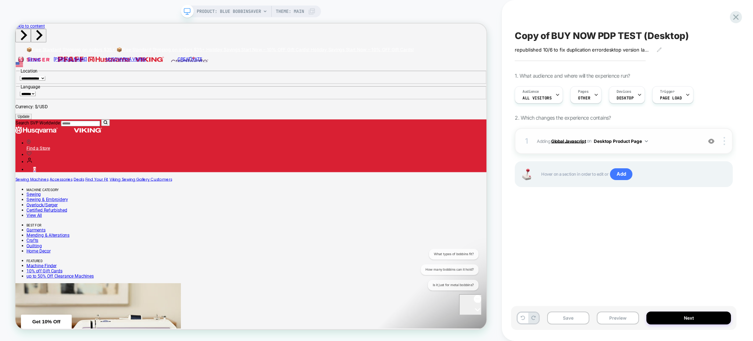
click at [578, 141] on b "Global Javascript" at bounding box center [568, 141] width 35 height 6
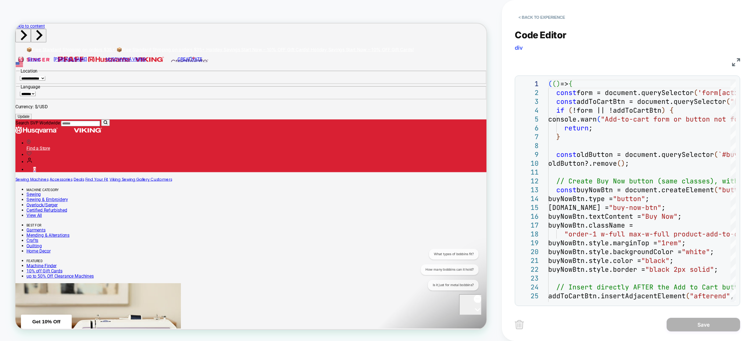
drag, startPoint x: 548, startPoint y: 82, endPoint x: 582, endPoint y: 331, distance: 250.9
click at [582, 331] on div "< Back to experience Code Editor div JS 1 2 3 4 5 6 7 8 9 10 11 12 13 14 15 16 …" at bounding box center [627, 170] width 225 height 341
click at [545, 15] on button "< Back to experience" at bounding box center [542, 17] width 54 height 12
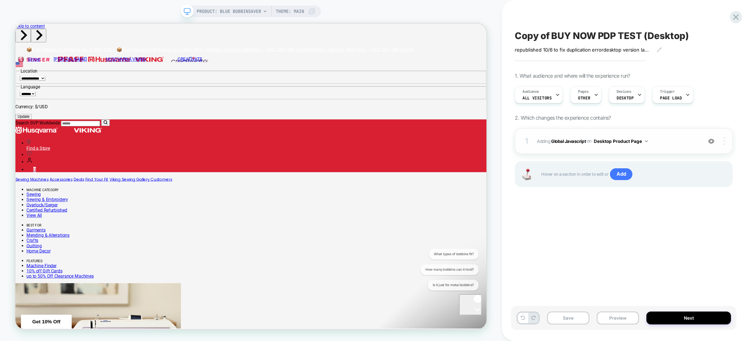
click at [719, 142] on div at bounding box center [726, 141] width 14 height 8
click at [520, 319] on button at bounding box center [523, 317] width 10 height 11
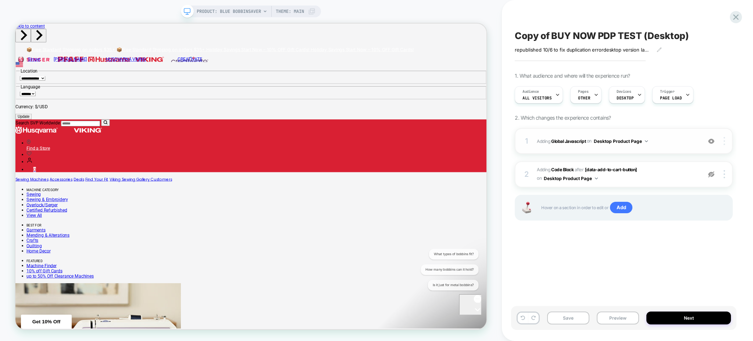
click at [726, 140] on div at bounding box center [726, 141] width 14 height 8
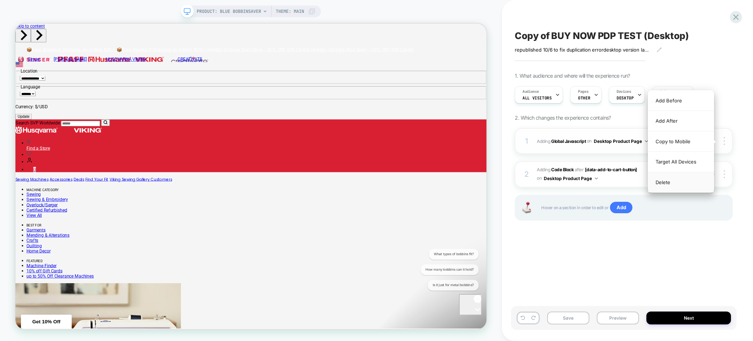
click at [675, 189] on div "Delete" at bounding box center [680, 182] width 65 height 20
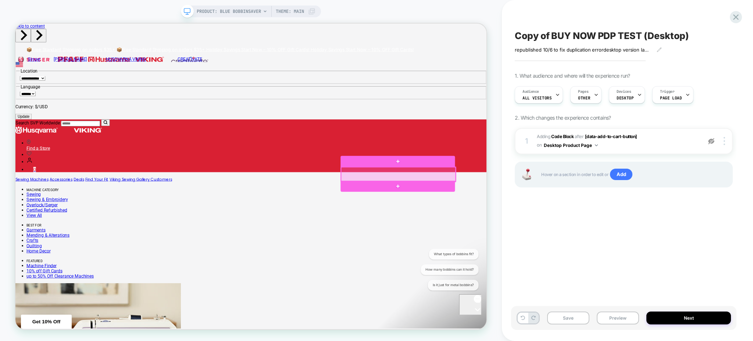
drag, startPoint x: 563, startPoint y: 219, endPoint x: 537, endPoint y: 230, distance: 28.5
click at [537, 230] on div at bounding box center [526, 224] width 153 height 19
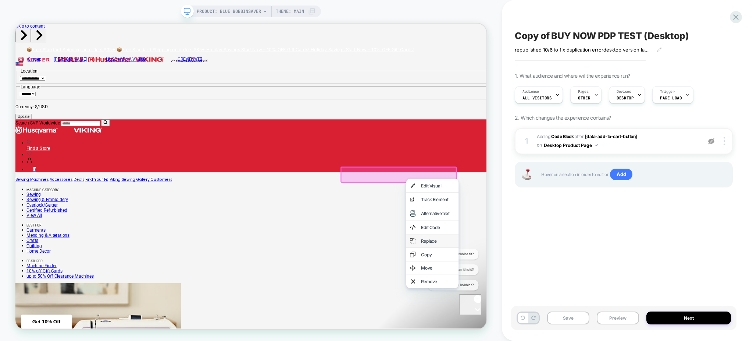
click at [575, 312] on div "Replace" at bounding box center [572, 313] width 70 height 18
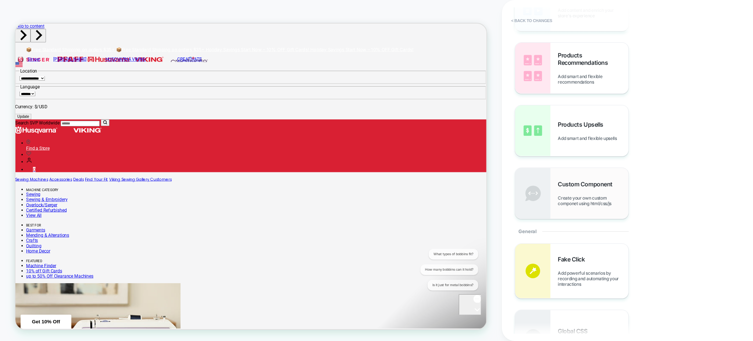
scroll to position [81, 0]
click at [586, 202] on span "Create your own custom componet using html/css/js" at bounding box center [593, 199] width 71 height 11
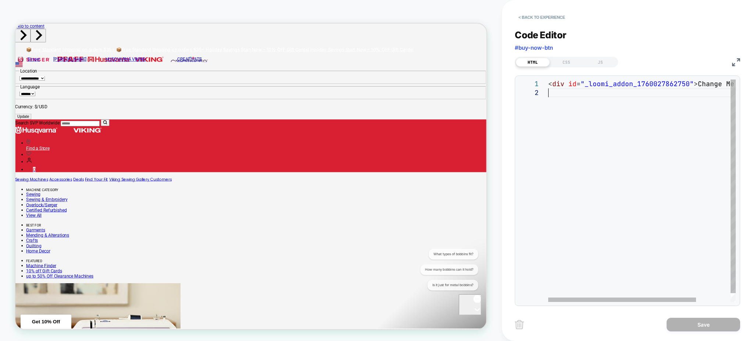
scroll to position [0, 0]
drag, startPoint x: 555, startPoint y: 99, endPoint x: 529, endPoint y: 65, distance: 42.6
click at [548, 79] on div "< div id = "_loomi_addon_1760027862750" > Change Me! </ div >" at bounding box center [663, 194] width 231 height 231
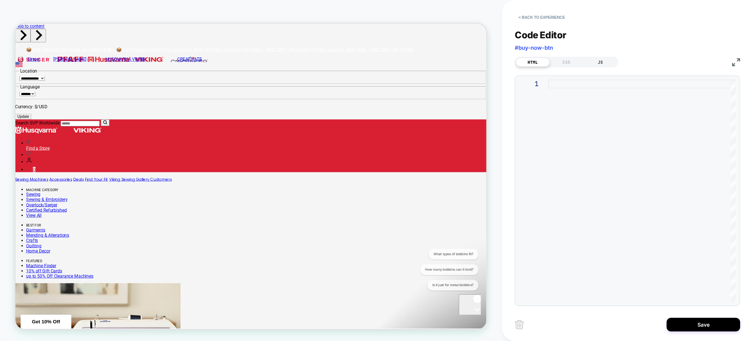
click at [609, 64] on div "JS" at bounding box center [601, 62] width 34 height 9
click at [593, 83] on div at bounding box center [642, 190] width 188 height 222
type textarea "*** *****"
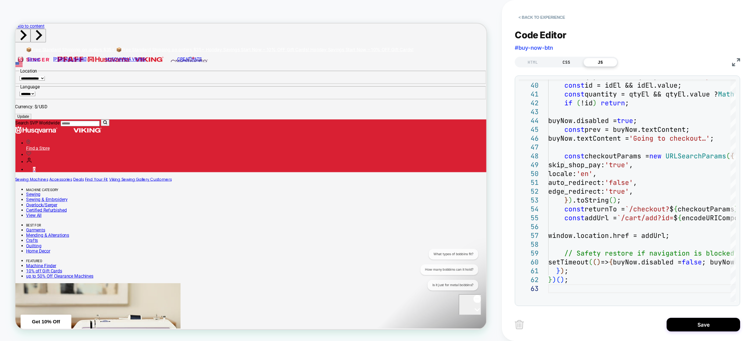
click at [564, 63] on div "CSS" at bounding box center [567, 62] width 34 height 9
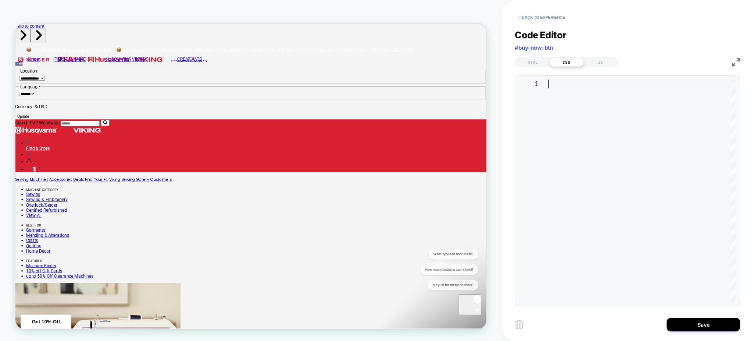
click at [560, 89] on div at bounding box center [642, 190] width 188 height 222
type textarea "**********"
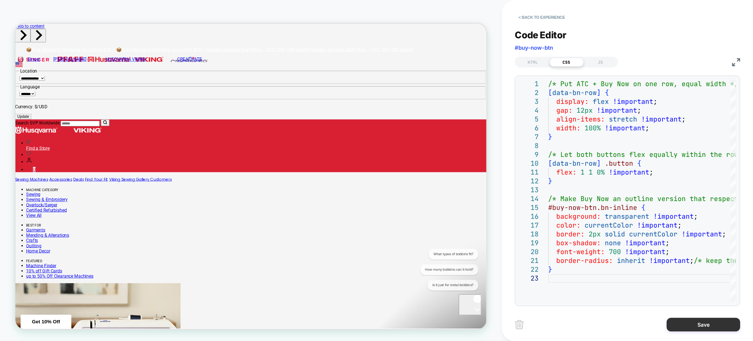
click at [683, 319] on button "Save" at bounding box center [704, 324] width 74 height 14
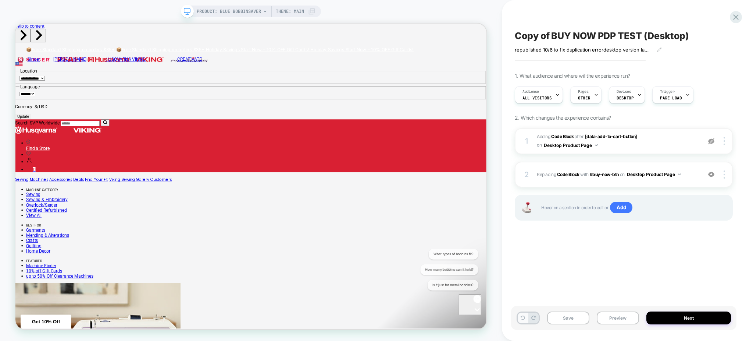
click at [525, 317] on icon at bounding box center [523, 317] width 4 height 4
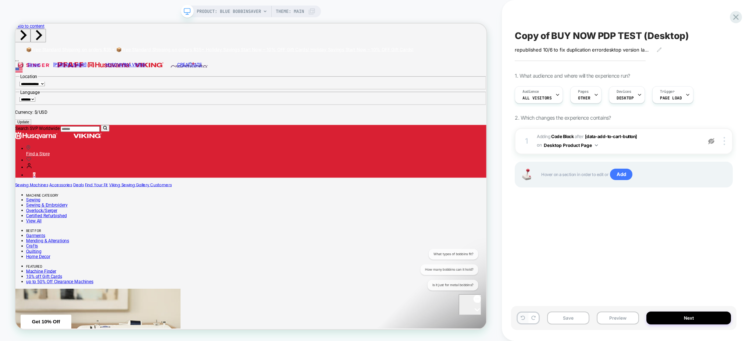
click at [525, 317] on icon at bounding box center [523, 317] width 4 height 4
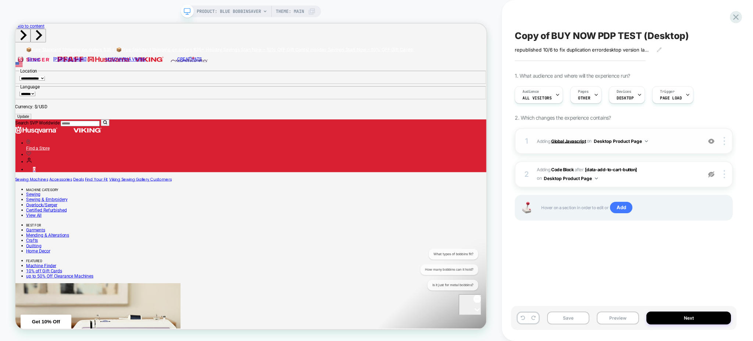
click at [579, 142] on b "Global Javascript" at bounding box center [568, 141] width 35 height 6
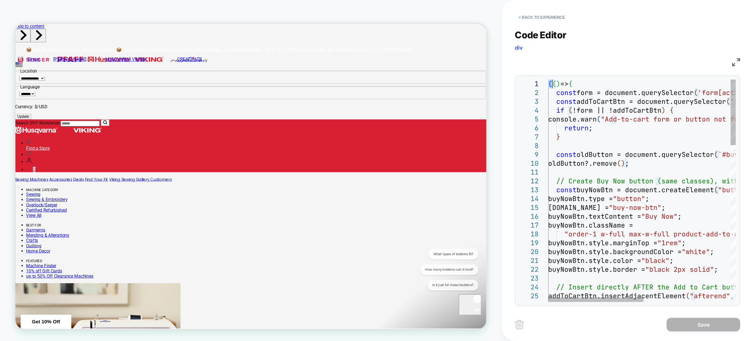
click at [541, 21] on button "< Back to experience" at bounding box center [542, 17] width 54 height 12
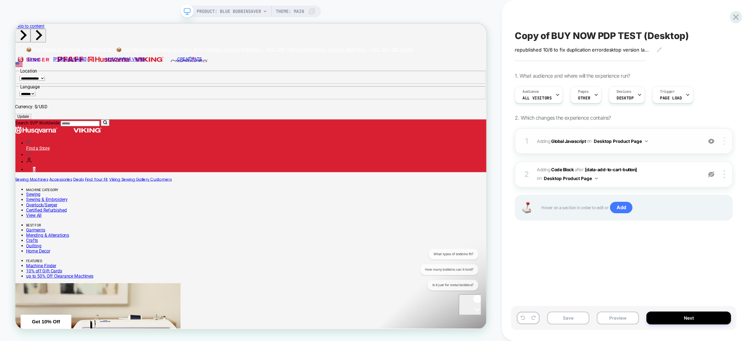
click at [725, 143] on img at bounding box center [724, 141] width 1 height 8
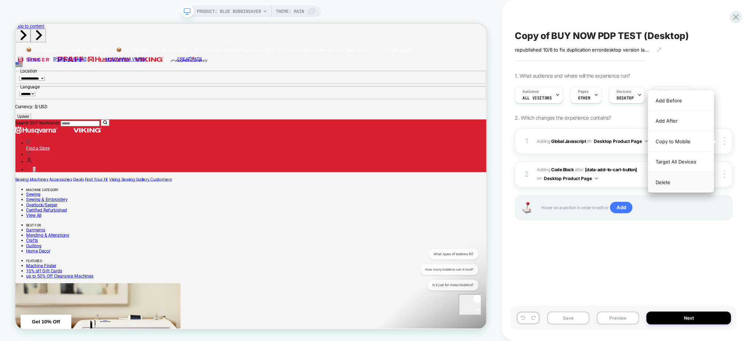
click at [686, 182] on div "Delete" at bounding box center [680, 182] width 65 height 20
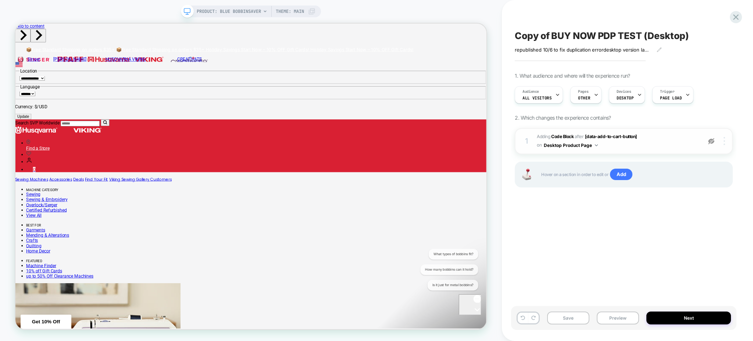
click at [722, 138] on div at bounding box center [726, 141] width 14 height 8
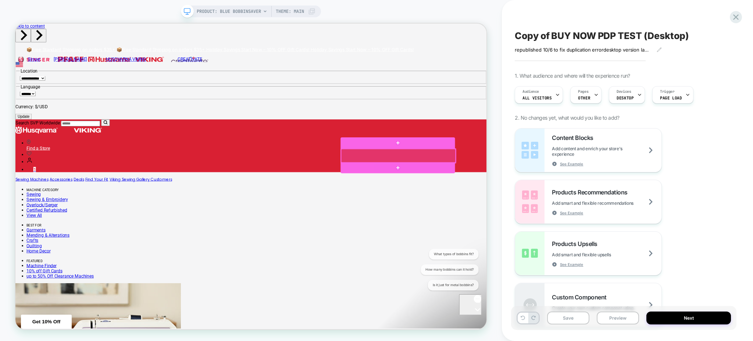
click at [532, 200] on div at bounding box center [526, 200] width 153 height 18
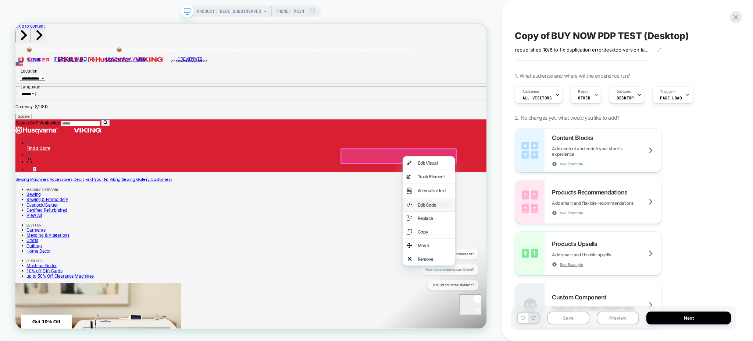
click at [565, 268] on div "Edit Code" at bounding box center [574, 264] width 45 height 7
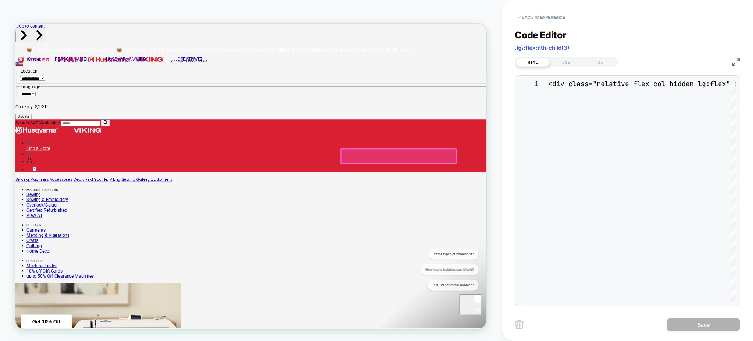
scroll to position [0, 0]
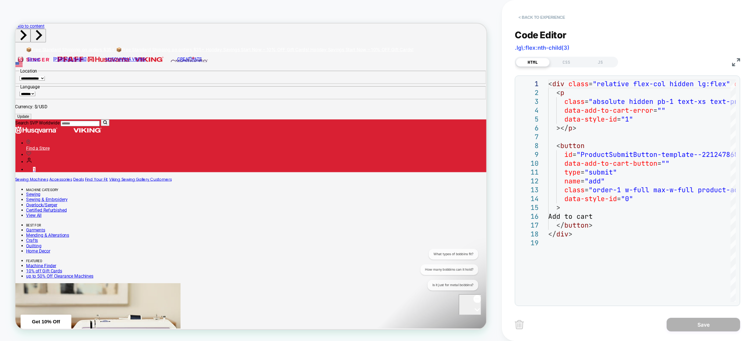
click at [535, 18] on button "< Back to experience" at bounding box center [542, 17] width 54 height 12
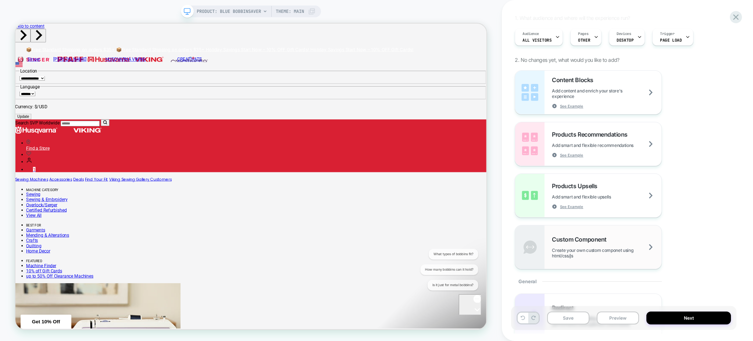
scroll to position [65, 0]
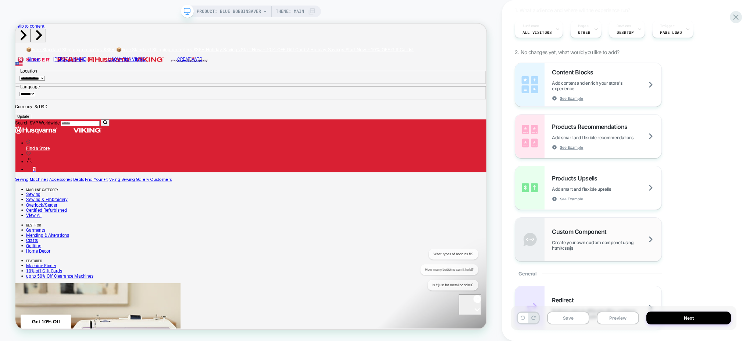
click at [624, 253] on div "Custom Component Create your own custom componet using html/css/js" at bounding box center [588, 238] width 146 height 43
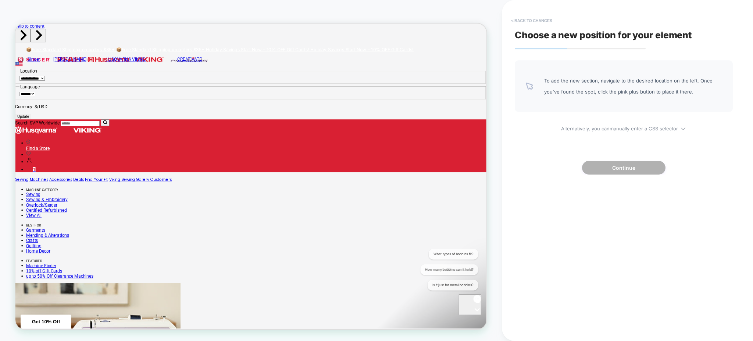
click at [524, 22] on button "< Back to changes" at bounding box center [532, 21] width 49 height 12
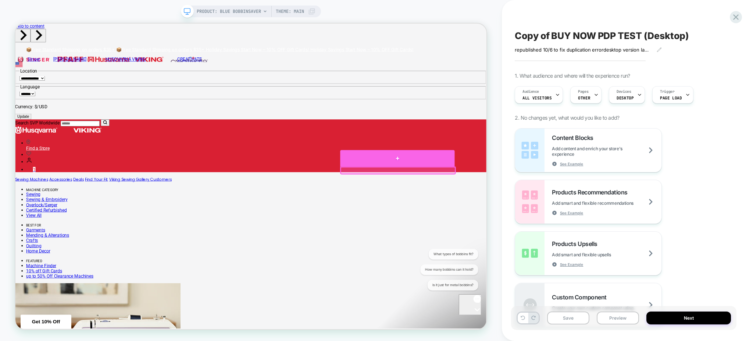
click at [567, 206] on div at bounding box center [525, 203] width 153 height 22
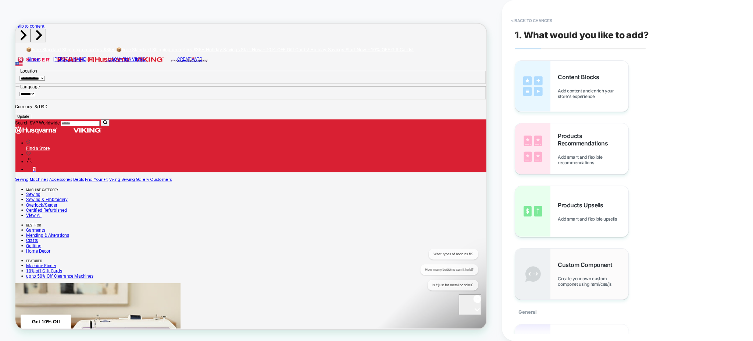
click at [579, 277] on span "Create your own custom componet using html/css/js" at bounding box center [593, 280] width 71 height 11
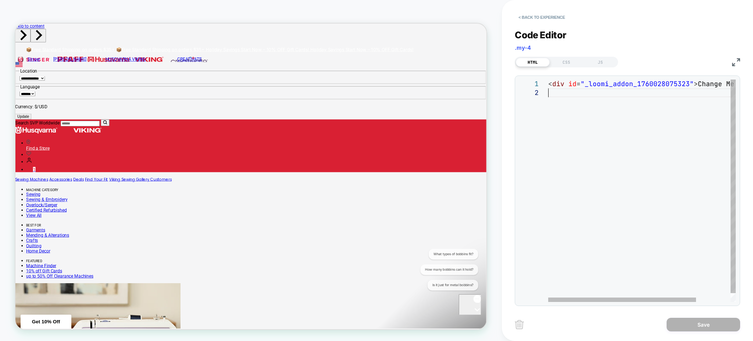
scroll to position [0, 0]
drag, startPoint x: 556, startPoint y: 96, endPoint x: 521, endPoint y: 53, distance: 56.0
click at [548, 79] on div "< div id = "_loomi_addon_1760028075323" > Change Me! </ div >" at bounding box center [663, 194] width 231 height 231
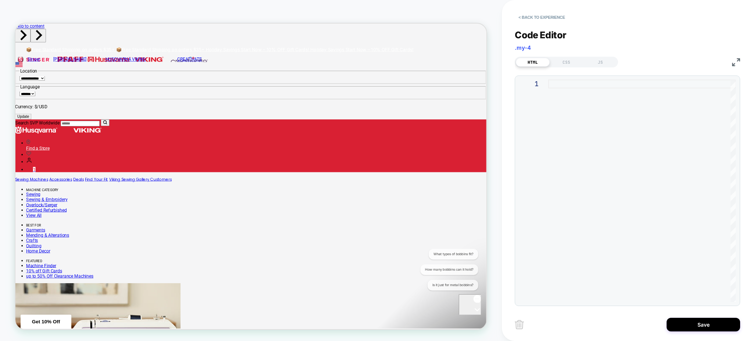
click at [558, 83] on div at bounding box center [642, 190] width 188 height 222
click at [594, 61] on div "JS" at bounding box center [601, 62] width 34 height 9
click at [575, 82] on div at bounding box center [642, 190] width 188 height 222
type textarea "*** *****"
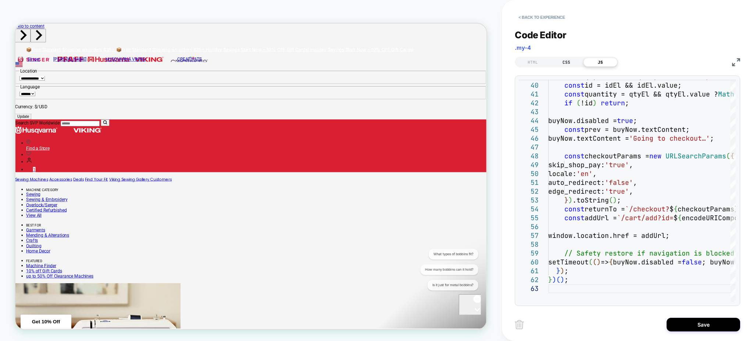
click at [561, 62] on div "CSS" at bounding box center [567, 62] width 34 height 9
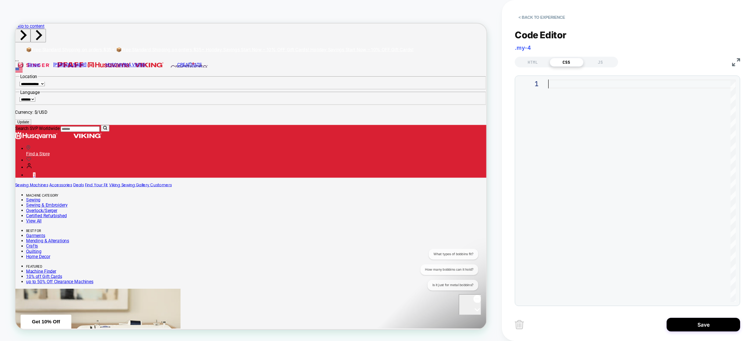
click at [563, 88] on div at bounding box center [642, 190] width 188 height 222
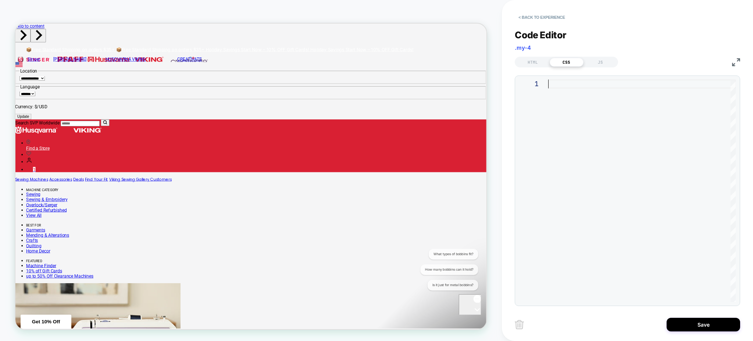
type textarea "**********"
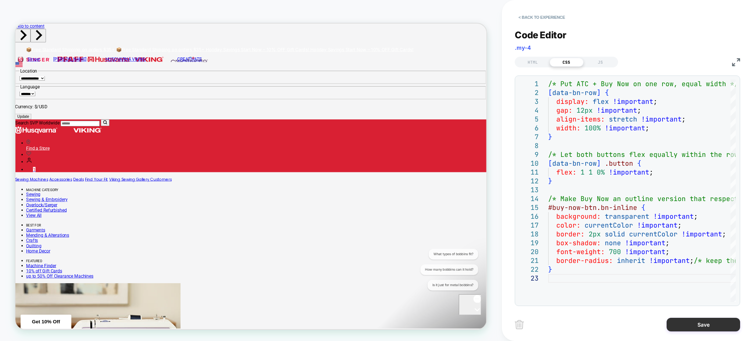
click at [693, 318] on button "Save" at bounding box center [704, 324] width 74 height 14
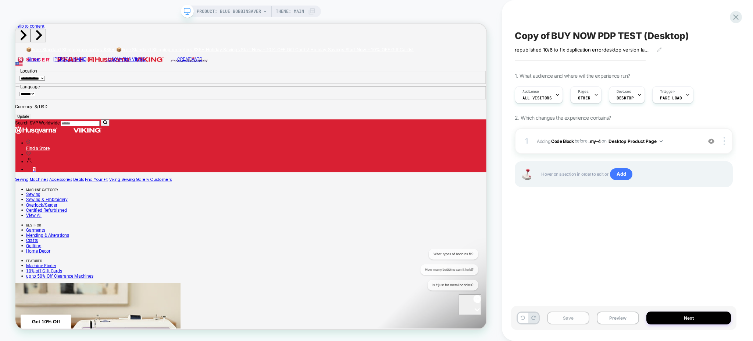
click at [564, 314] on button "Save" at bounding box center [568, 317] width 42 height 13
click at [723, 135] on div "1 Adding Code Block BEFORE .my-4 .my-4 on Desktop Product Page Add Before Add A…" at bounding box center [624, 141] width 218 height 26
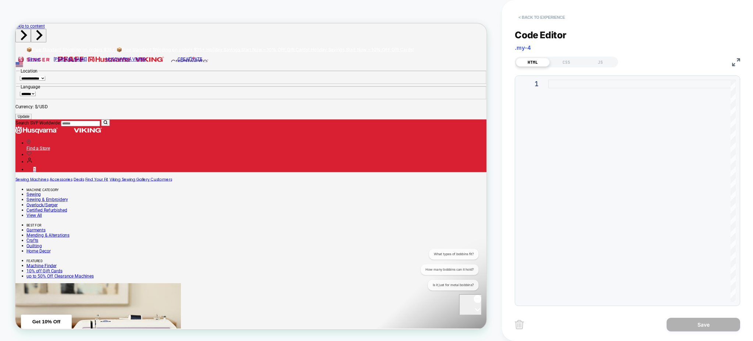
drag, startPoint x: 559, startPoint y: 12, endPoint x: 559, endPoint y: 16, distance: 4.4
click at [559, 16] on button "< Back to experience" at bounding box center [542, 17] width 54 height 12
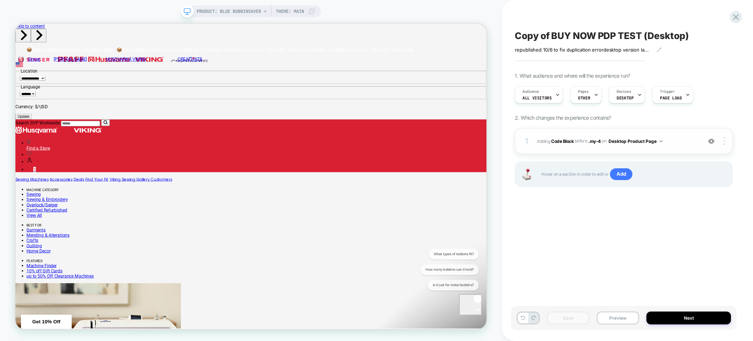
click at [722, 149] on div "1 Adding Code Block BEFORE .my-4 .my-4 on Desktop Product Page Add Before Add A…" at bounding box center [624, 141] width 218 height 26
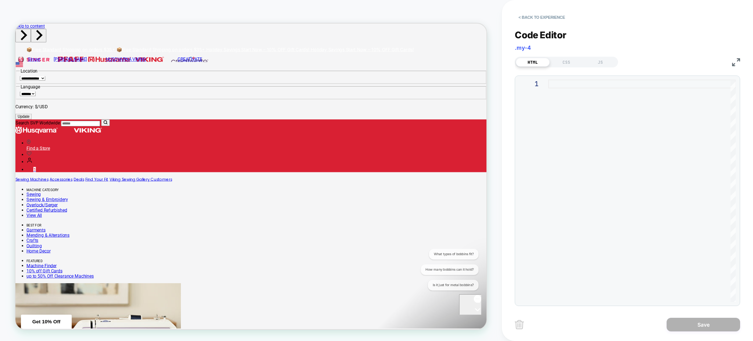
click at [523, 327] on img at bounding box center [519, 324] width 9 height 9
click at [517, 15] on button "< Back to experience" at bounding box center [542, 17] width 54 height 12
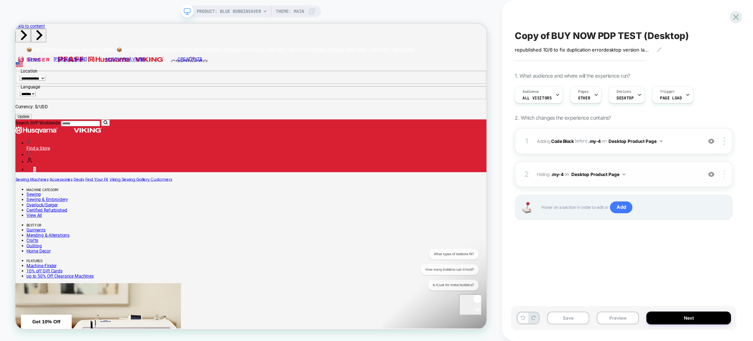
click at [725, 174] on img at bounding box center [724, 174] width 1 height 8
click at [675, 237] on div "1 Adding Code Block BEFORE .my-4 .my-4 on Desktop Product Page Add Before Add A…" at bounding box center [624, 183] width 218 height 110
click at [726, 175] on div at bounding box center [726, 174] width 14 height 8
click at [680, 236] on div "1 Adding Code Block BEFORE .my-4 .my-4 on Desktop Product Page Add Before Add A…" at bounding box center [624, 183] width 218 height 110
click at [726, 170] on div "2 Hiding : .my-4 .my-4 on Desktop Product Page Add Before Add After Copy CSS Se…" at bounding box center [624, 174] width 218 height 26
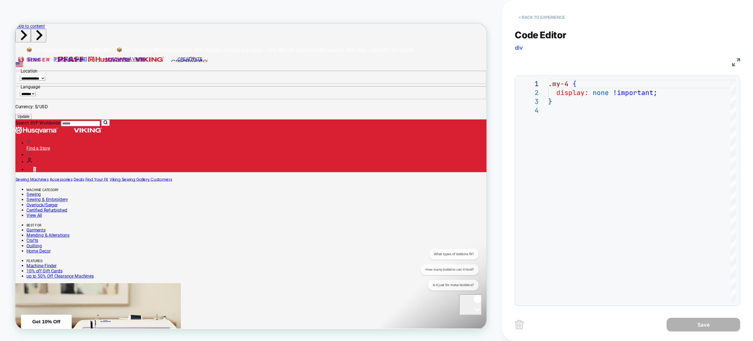
click at [524, 18] on button "< Back to experience" at bounding box center [542, 17] width 54 height 12
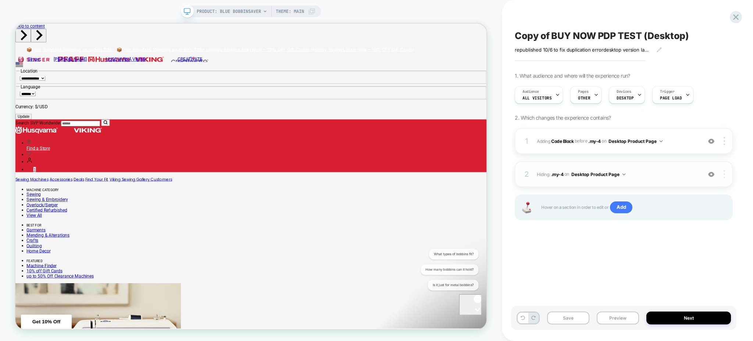
click at [726, 173] on div at bounding box center [726, 174] width 14 height 8
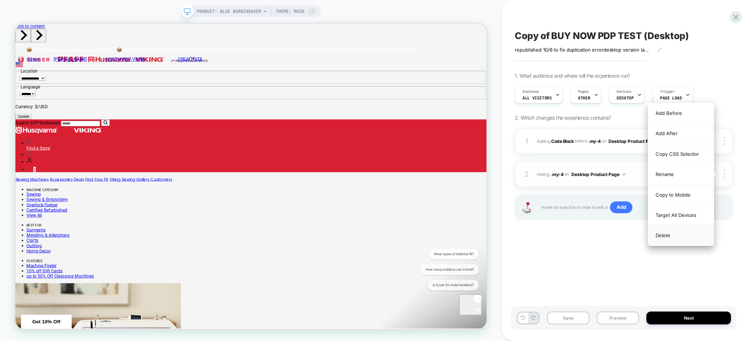
click at [700, 242] on div "Delete" at bounding box center [680, 235] width 65 height 20
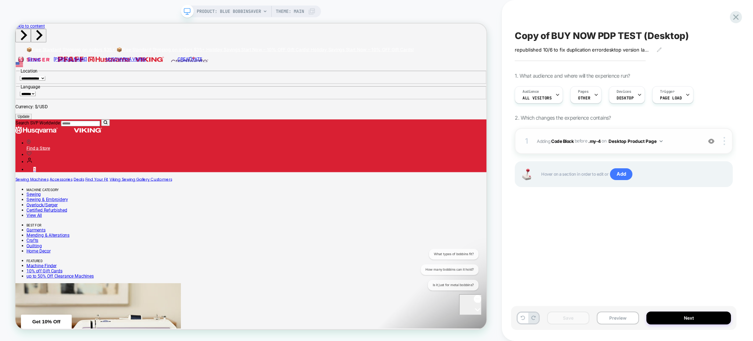
click at [727, 136] on div "1 Adding Code Block BEFORE .my-4 .my-4 on Desktop Product Page Add Before Add A…" at bounding box center [624, 141] width 218 height 26
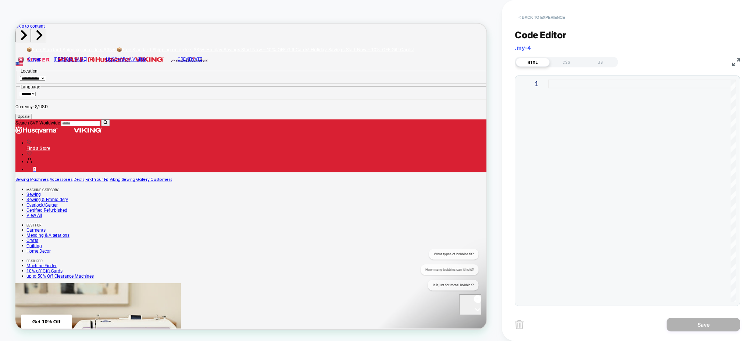
click at [544, 18] on button "< Back to experience" at bounding box center [542, 17] width 54 height 12
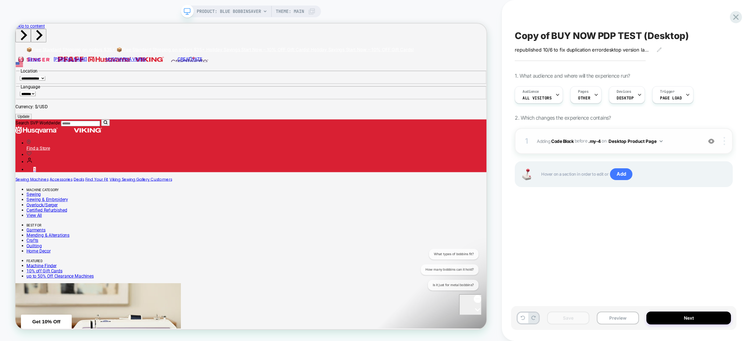
click at [726, 141] on div at bounding box center [726, 141] width 14 height 8
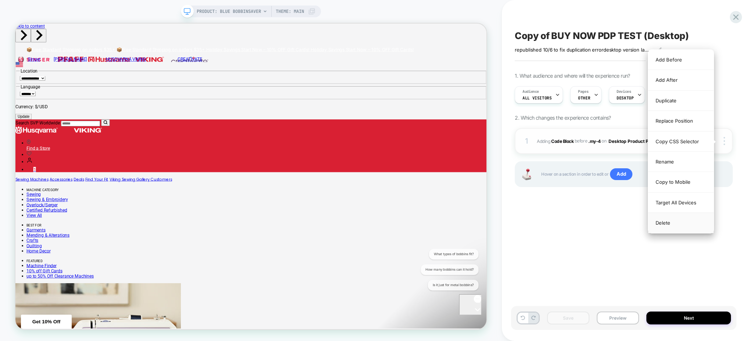
click at [687, 223] on div "Delete" at bounding box center [680, 223] width 65 height 20
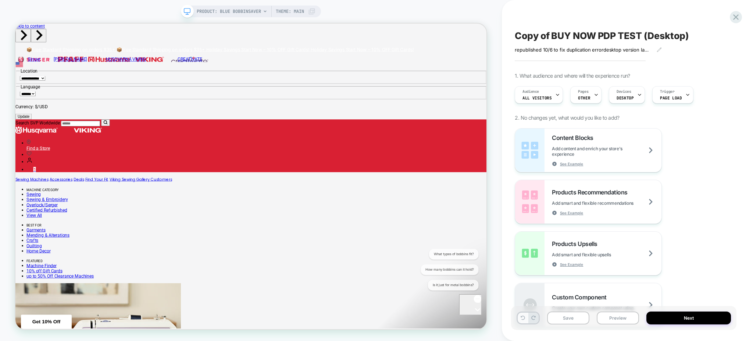
click at [525, 321] on button at bounding box center [523, 317] width 10 height 11
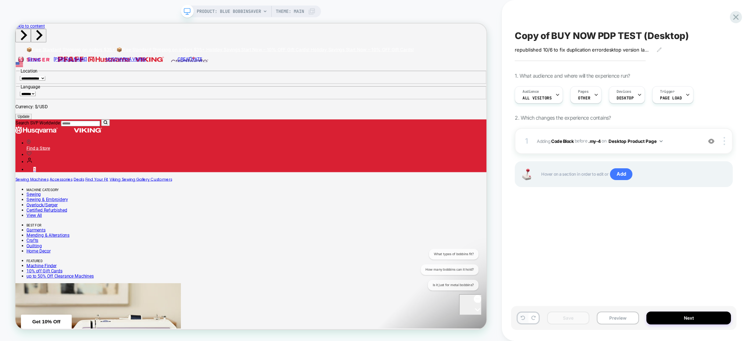
click at [525, 321] on button at bounding box center [523, 317] width 10 height 11
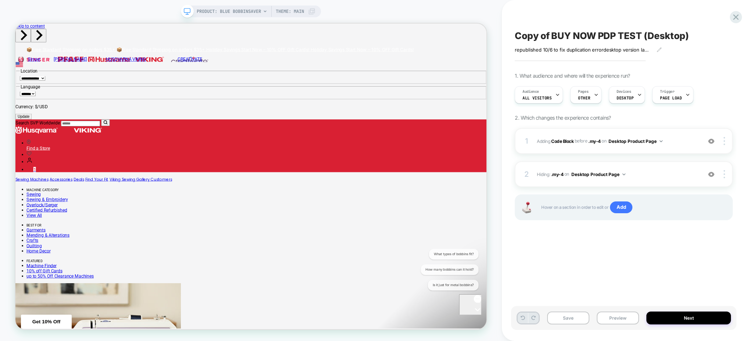
click at [525, 321] on button at bounding box center [523, 317] width 10 height 11
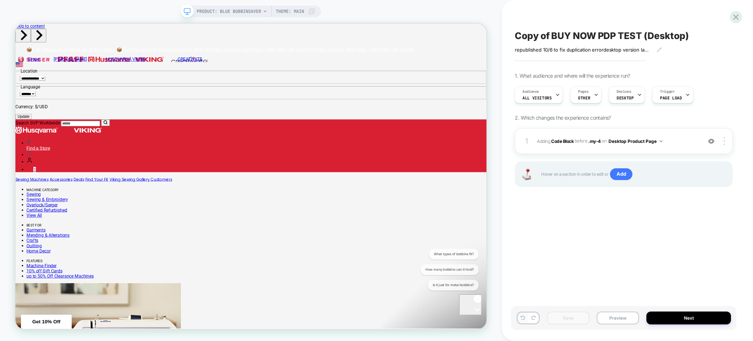
click at [525, 321] on button at bounding box center [523, 317] width 10 height 11
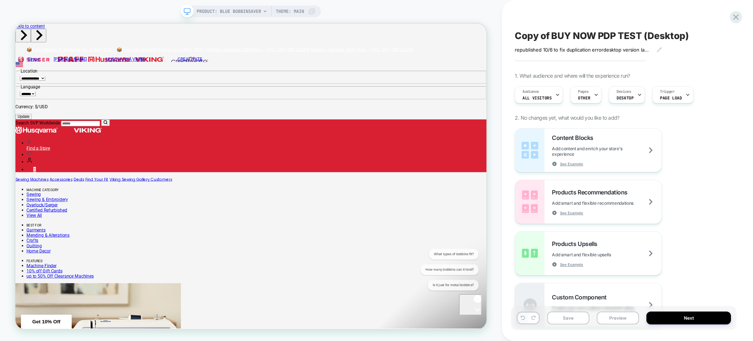
click at [525, 321] on button at bounding box center [523, 317] width 10 height 11
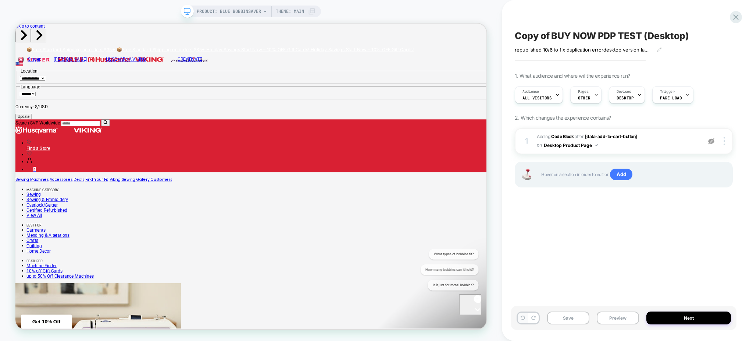
click at [525, 321] on button at bounding box center [523, 317] width 10 height 11
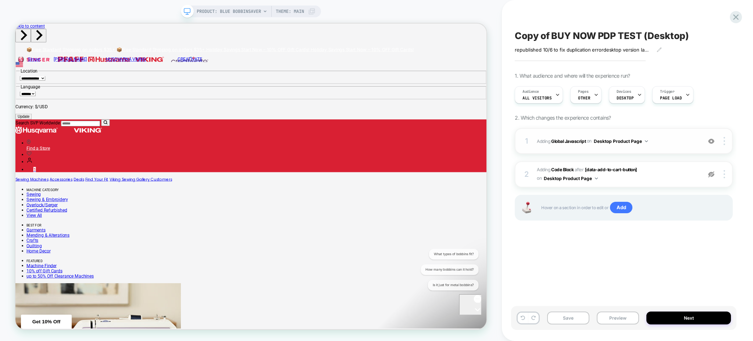
click at [571, 147] on div "1 Adding Global Javascript on Desktop Product Page Add Before Add After Copy to…" at bounding box center [624, 141] width 218 height 26
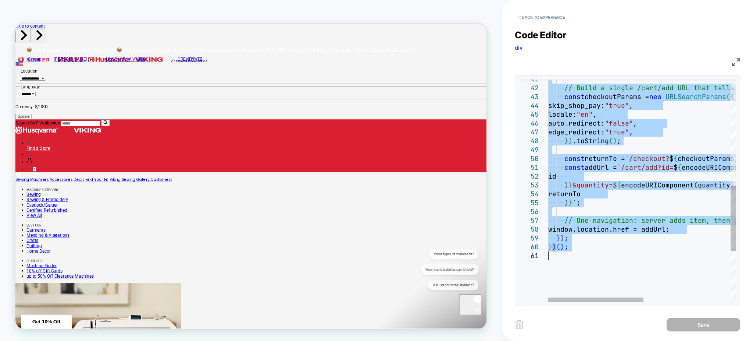
type textarea "**********"
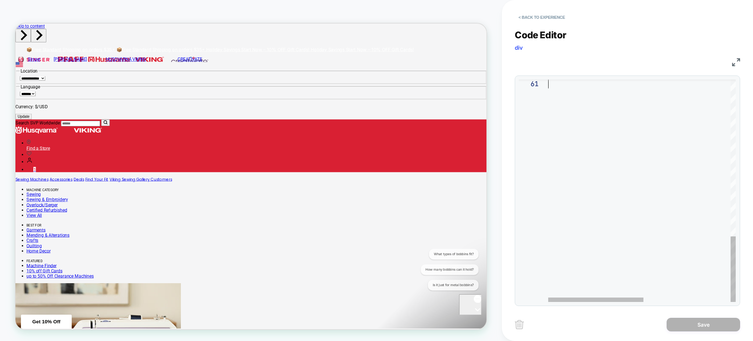
drag, startPoint x: 549, startPoint y: 84, endPoint x: 683, endPoint y: 364, distance: 310.1
type textarea "*** *****"
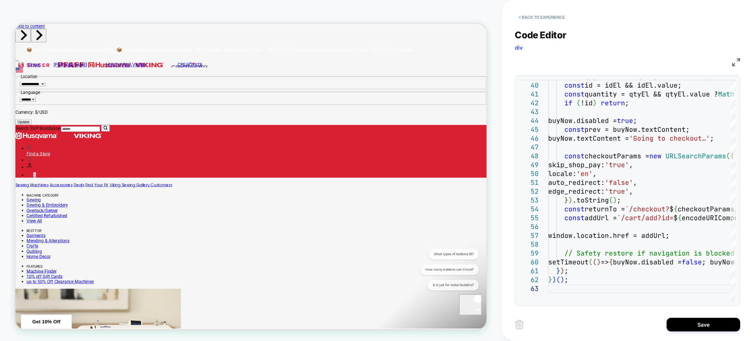
drag, startPoint x: 694, startPoint y: 321, endPoint x: 696, endPoint y: 340, distance: 18.8
click at [696, 322] on button "Save" at bounding box center [704, 324] width 74 height 14
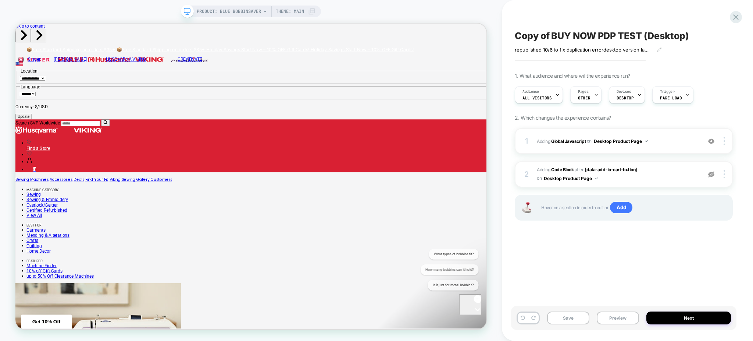
drag, startPoint x: 70, startPoint y: 33, endPoint x: 487, endPoint y: 297, distance: 494.1
click at [518, 320] on button at bounding box center [523, 317] width 10 height 11
click at [569, 139] on b "Global Javascript" at bounding box center [568, 141] width 35 height 6
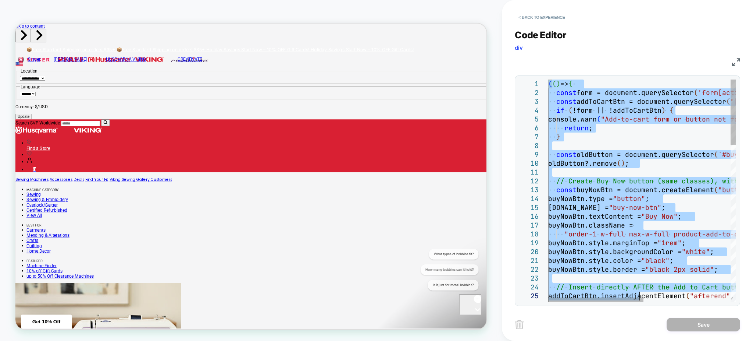
type textarea "**********"
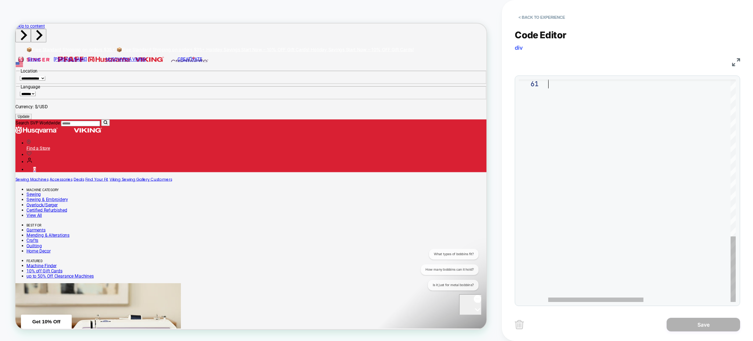
drag, startPoint x: 549, startPoint y: 85, endPoint x: 672, endPoint y: 364, distance: 304.0
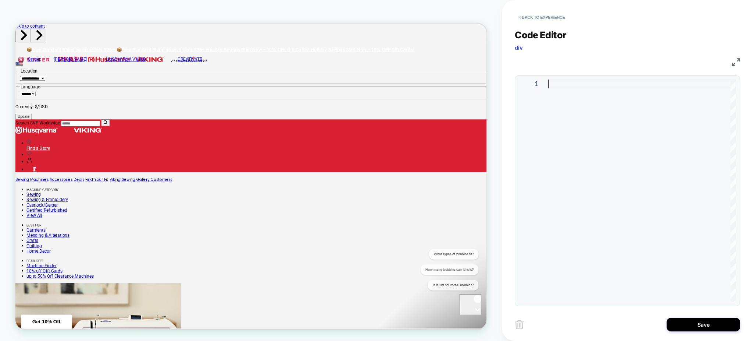
type textarea "*****"
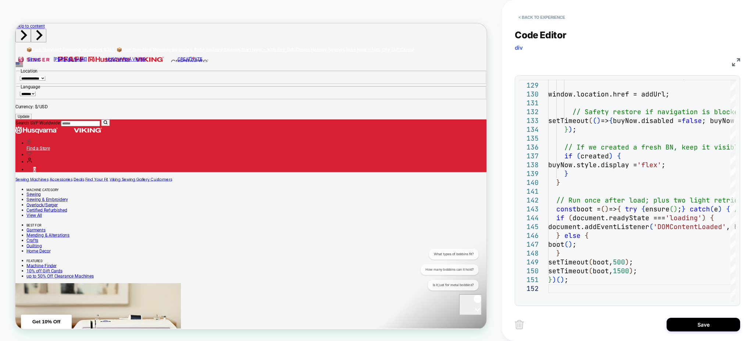
drag, startPoint x: 697, startPoint y: 326, endPoint x: 642, endPoint y: 332, distance: 54.8
click at [697, 326] on button "Save" at bounding box center [704, 324] width 74 height 14
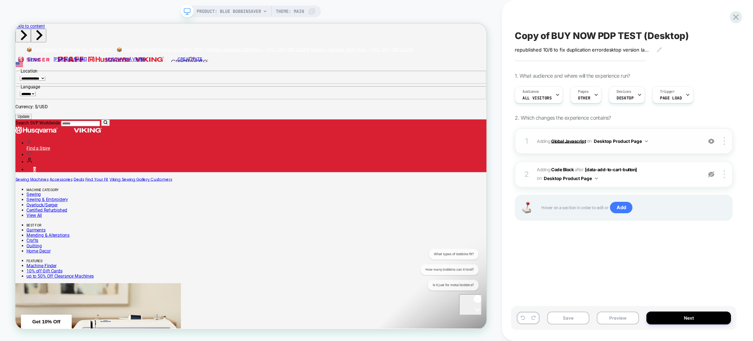
click at [567, 139] on b "Global Javascript" at bounding box center [568, 141] width 35 height 6
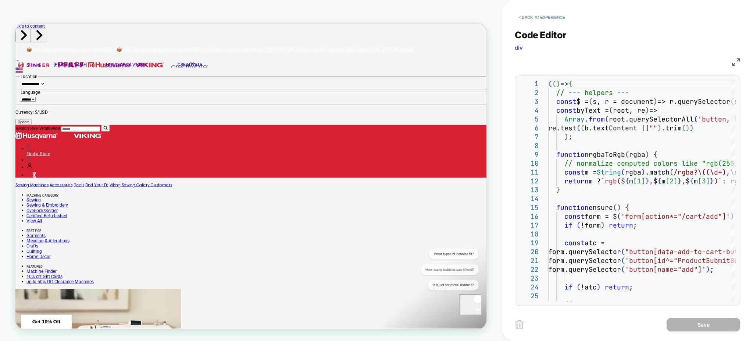
click at [672, 321] on div "< Back to experience Code Editor div JS 20 21 22 23 24 25 26 17 18 19 14 15 16 …" at bounding box center [627, 170] width 225 height 341
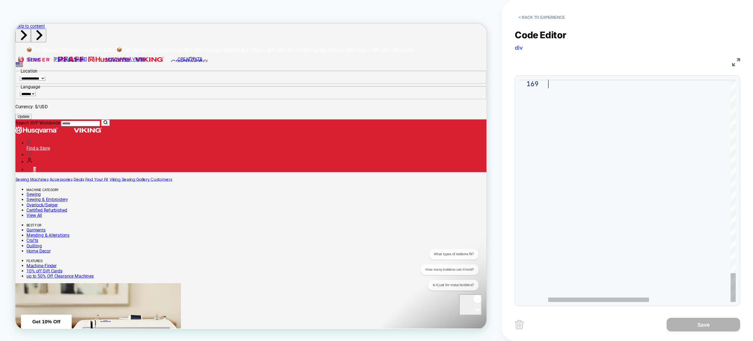
drag, startPoint x: 551, startPoint y: 85, endPoint x: 752, endPoint y: 364, distance: 344.0
type textarea "*"
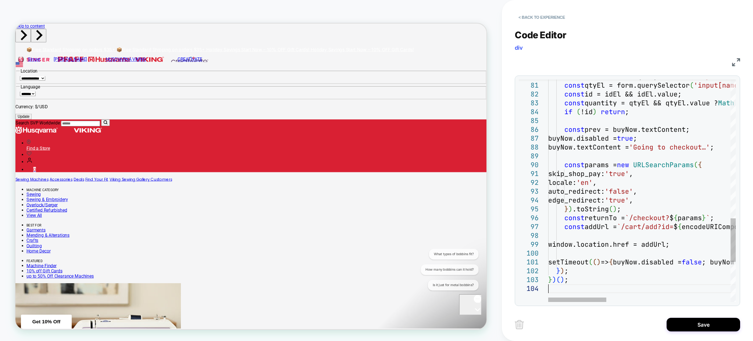
type textarea "**********"
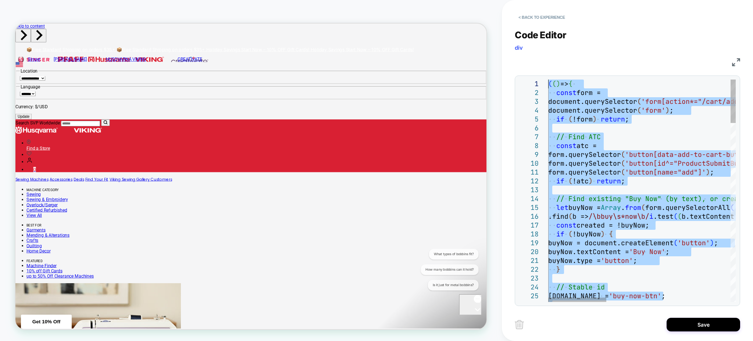
drag, startPoint x: 552, startPoint y: 292, endPoint x: 272, endPoint y: -60, distance: 449.6
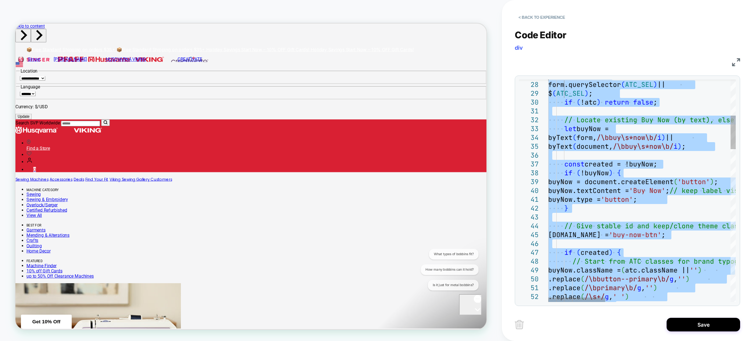
type textarea "**********"
drag, startPoint x: 580, startPoint y: 206, endPoint x: 456, endPoint y: -21, distance: 259.2
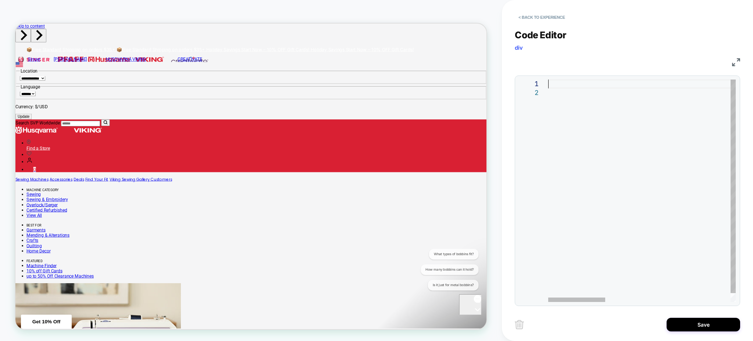
type textarea "*****"
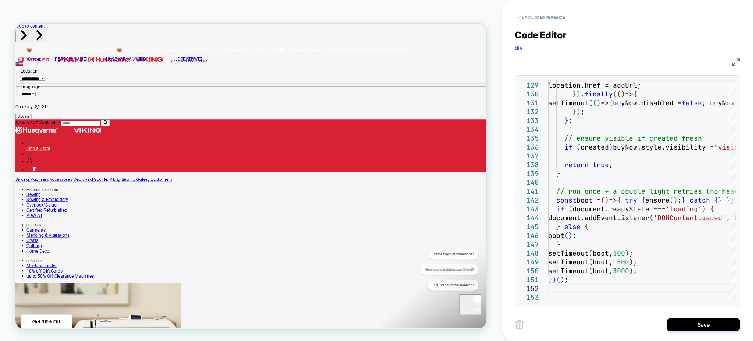
drag, startPoint x: 718, startPoint y: 326, endPoint x: 597, endPoint y: 314, distance: 122.0
click at [718, 326] on button "Save" at bounding box center [704, 324] width 74 height 14
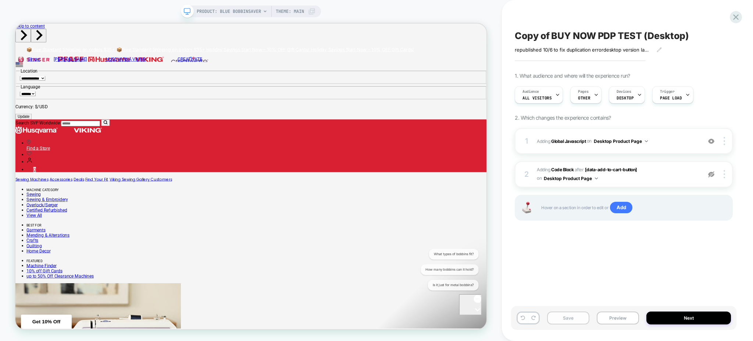
click at [567, 318] on button "Save" at bounding box center [568, 317] width 42 height 13
click at [230, 4] on div "PRODUCT: Blue Bobbinsaver PRODUCT: Blue Bobbinsaver Theme: MAIN" at bounding box center [251, 170] width 502 height 341
click at [236, 11] on span "PRODUCT: Blue Bobbinsaver" at bounding box center [229, 12] width 64 height 12
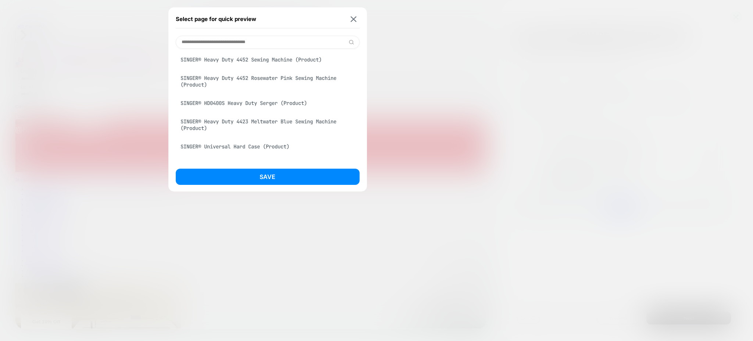
scroll to position [213, 0]
click at [234, 66] on div "SINGER® Heavy Duty 4452 Sewing Machine (Product)" at bounding box center [268, 59] width 184 height 14
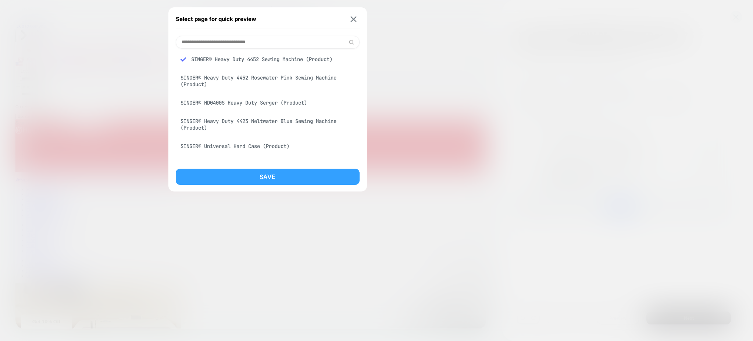
click at [277, 178] on button "Save" at bounding box center [268, 176] width 184 height 16
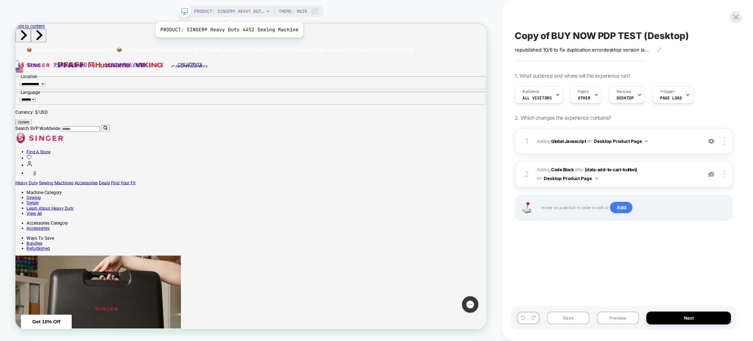
scroll to position [0, 0]
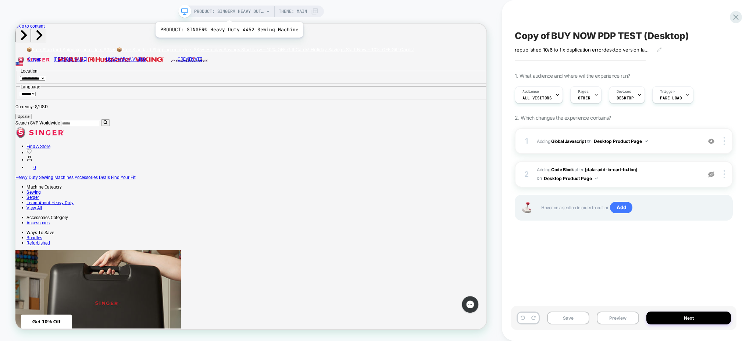
click at [227, 12] on span "PRODUCT: SINGER® Heavy Duty 4452 Sewing Machine" at bounding box center [229, 12] width 70 height 12
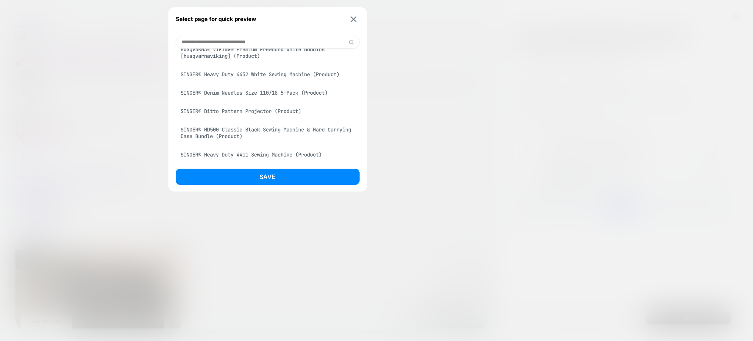
paste input "**********"
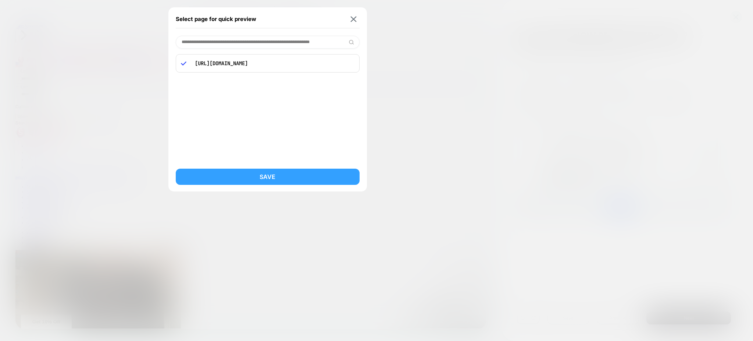
type input "**********"
click at [262, 180] on button "Save" at bounding box center [268, 176] width 184 height 16
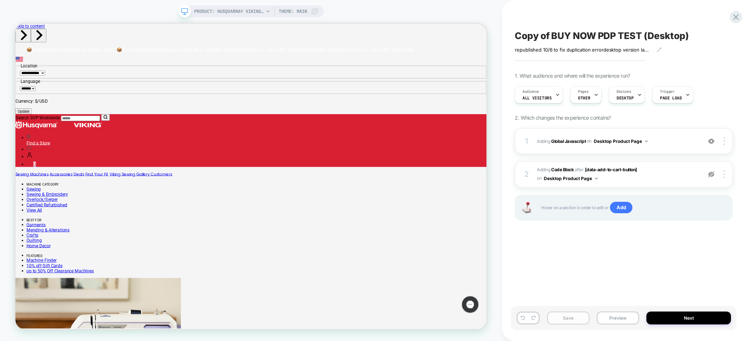
click at [557, 316] on button "Save" at bounding box center [568, 317] width 42 height 13
click at [606, 314] on button "Preview" at bounding box center [618, 317] width 42 height 13
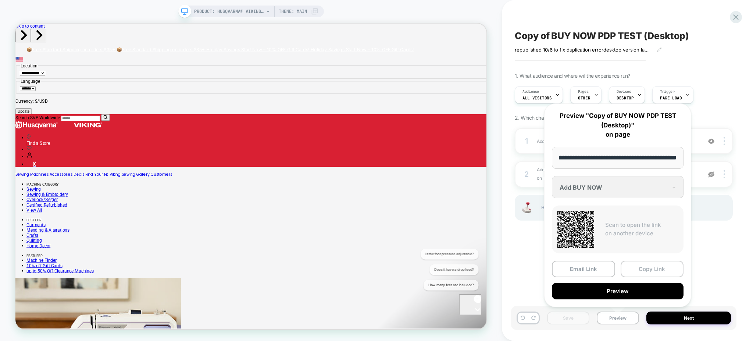
click at [667, 266] on button "Copy Link" at bounding box center [652, 268] width 63 height 17
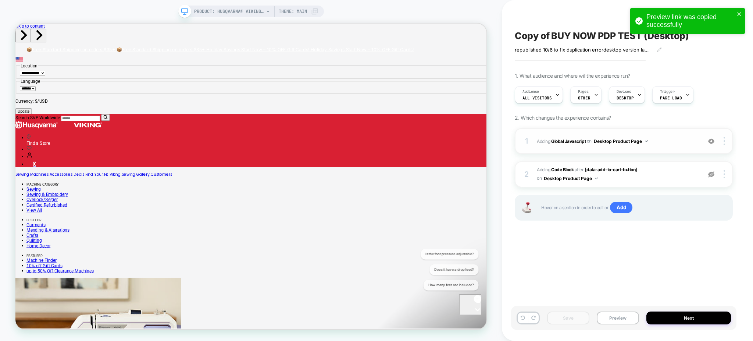
click at [564, 139] on b "Global Javascript" at bounding box center [568, 141] width 35 height 6
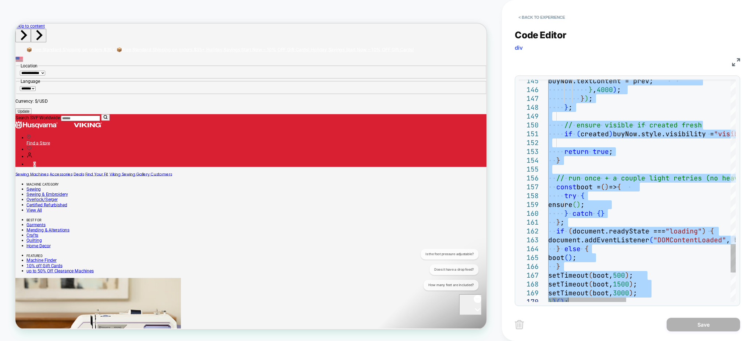
type textarea "**********"
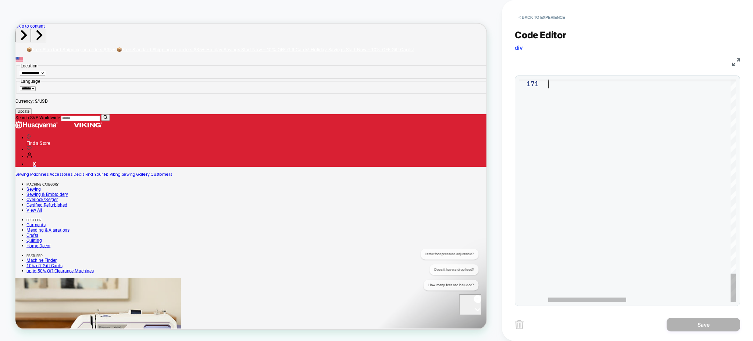
drag, startPoint x: 549, startPoint y: 83, endPoint x: 682, endPoint y: 364, distance: 310.1
type textarea "**********"
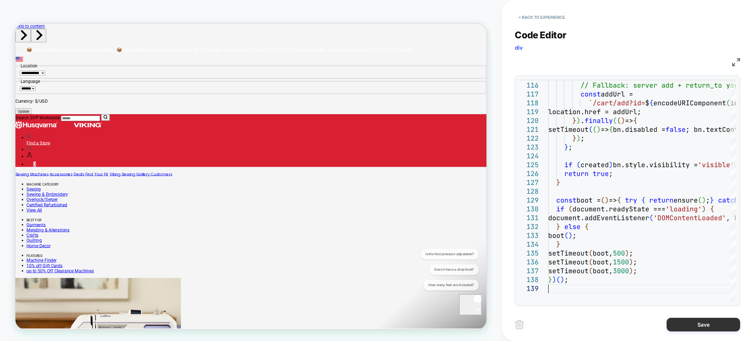
click at [704, 323] on button "Save" at bounding box center [704, 324] width 74 height 14
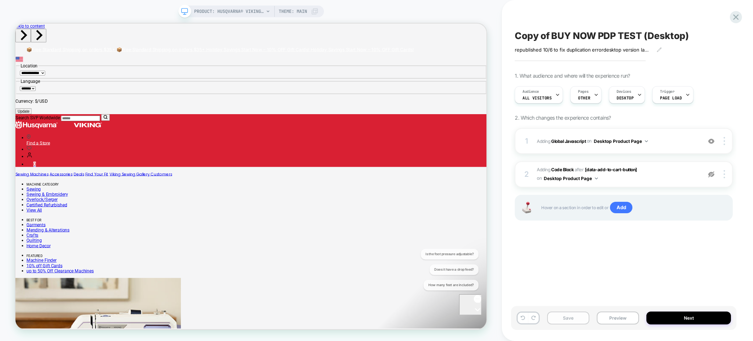
click at [568, 317] on button "Save" at bounding box center [568, 317] width 42 height 13
click at [625, 320] on button "Preview" at bounding box center [618, 317] width 42 height 13
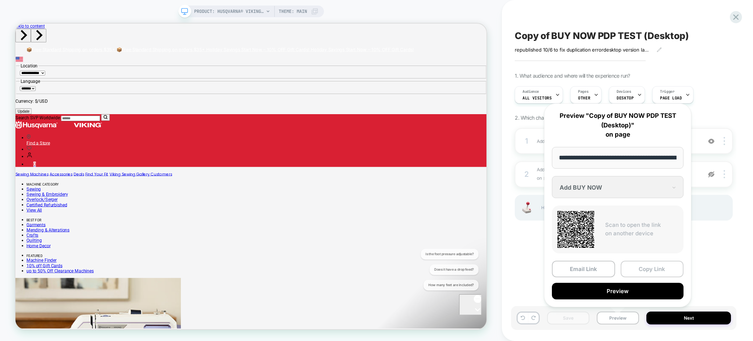
click at [637, 270] on button "Copy Link" at bounding box center [652, 268] width 63 height 17
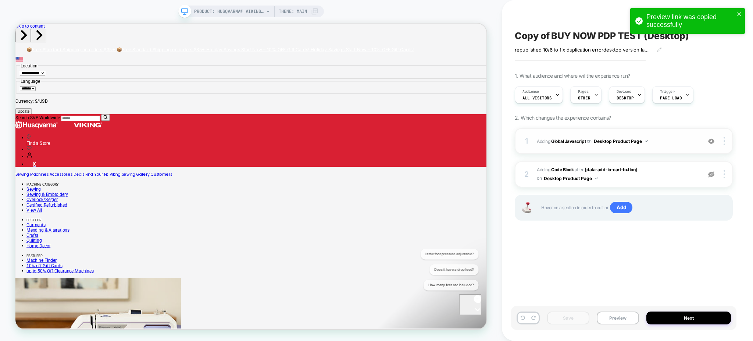
click at [566, 138] on b "Global Javascript" at bounding box center [568, 141] width 35 height 6
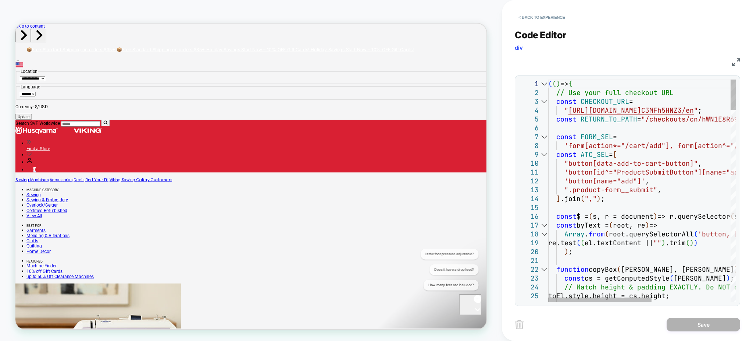
click at [548, 84] on div at bounding box center [545, 83] width 10 height 9
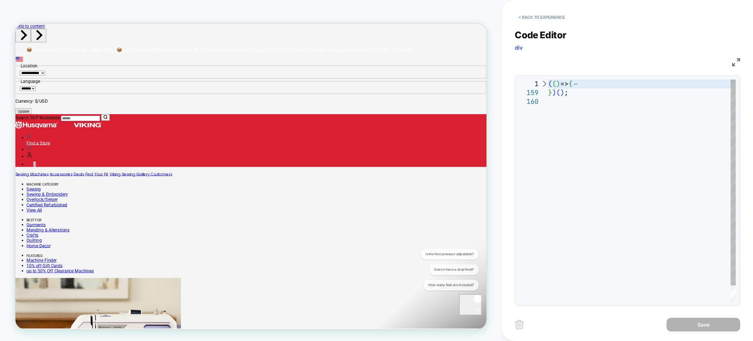
click at [541, 82] on div at bounding box center [545, 83] width 10 height 9
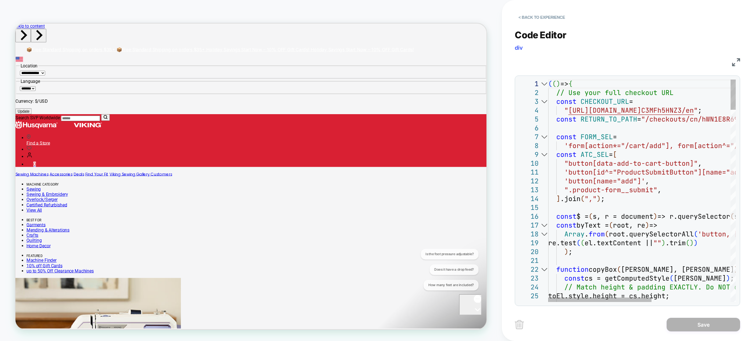
drag, startPoint x: 548, startPoint y: 88, endPoint x: 557, endPoint y: 104, distance: 18.3
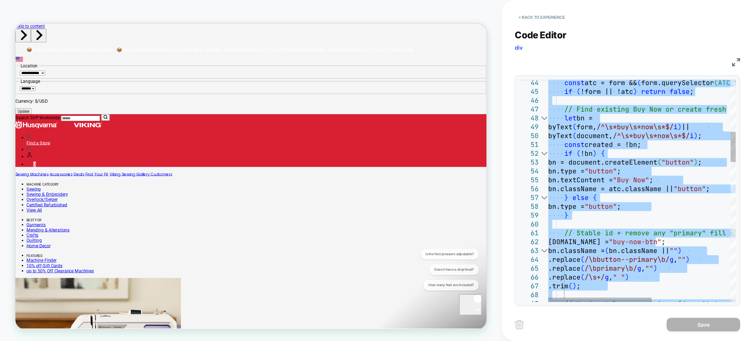
type textarea "**********"
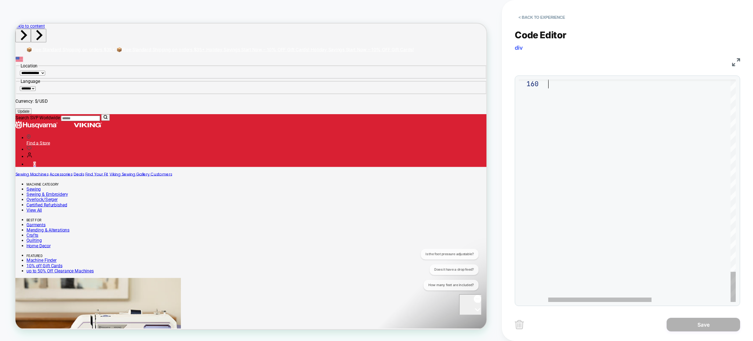
drag, startPoint x: 549, startPoint y: 84, endPoint x: 576, endPoint y: 364, distance: 281.1
type textarea "**********"
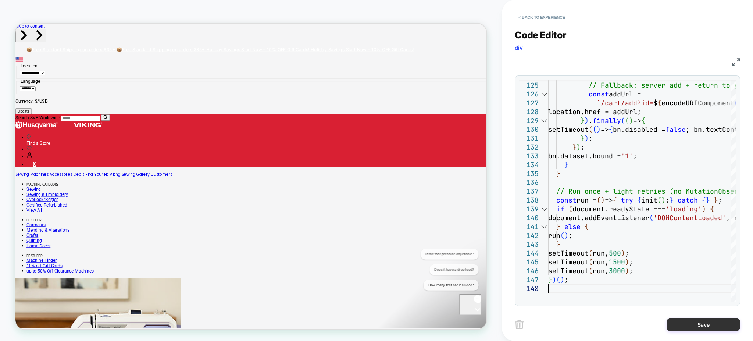
click at [701, 326] on button "Save" at bounding box center [704, 324] width 74 height 14
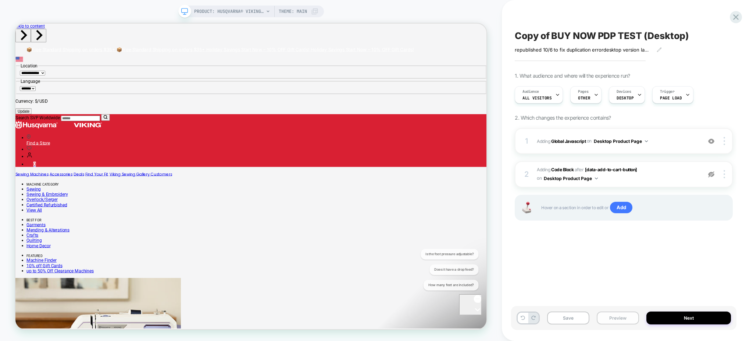
click at [610, 319] on button "Preview" at bounding box center [618, 317] width 42 height 13
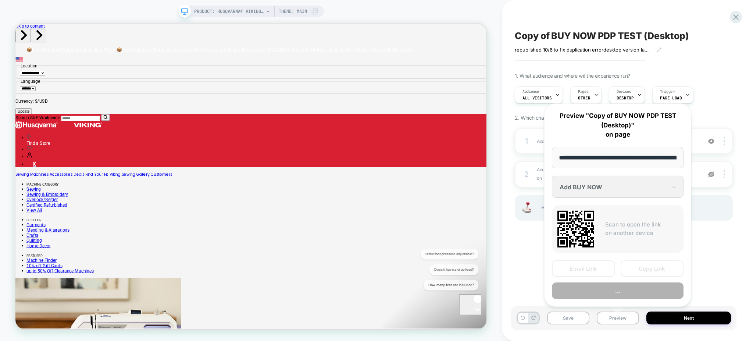
scroll to position [0, 164]
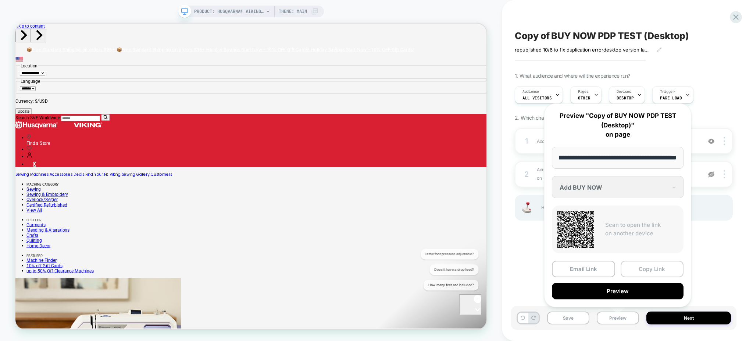
click at [658, 268] on button "Copy Link" at bounding box center [652, 268] width 63 height 17
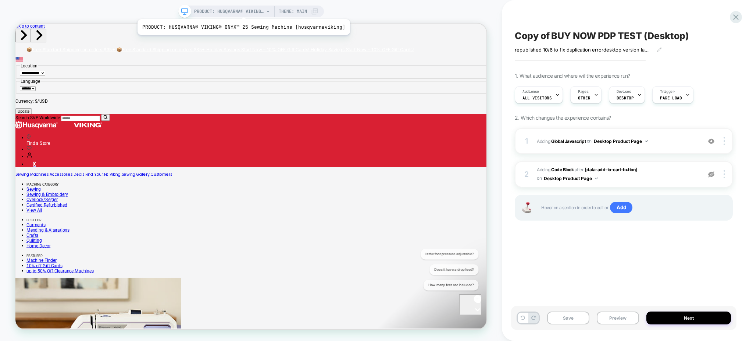
click at [241, 10] on span "PRODUCT: HUSQVARNA® VIKING® ONYX™ 25 Sewing Machine [husqvarnaviking]" at bounding box center [229, 12] width 70 height 12
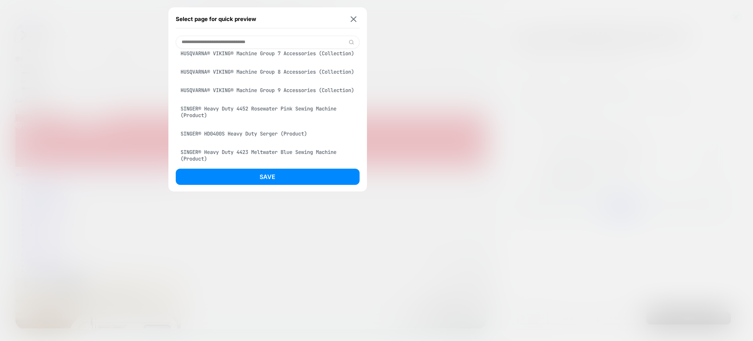
scroll to position [213, 0]
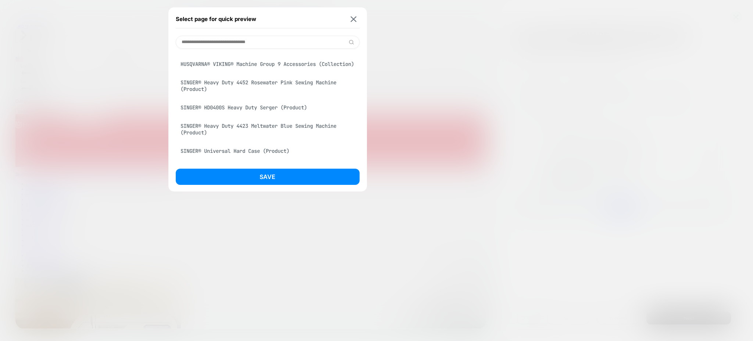
click at [257, 114] on div "SINGER® HD0400S Heavy Duty Serger (Product)" at bounding box center [268, 107] width 184 height 14
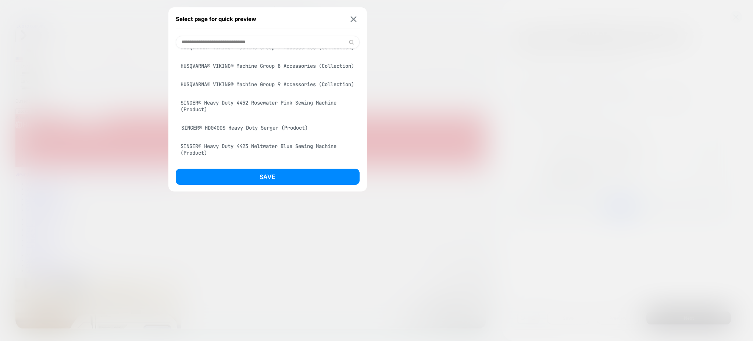
scroll to position [233, 0]
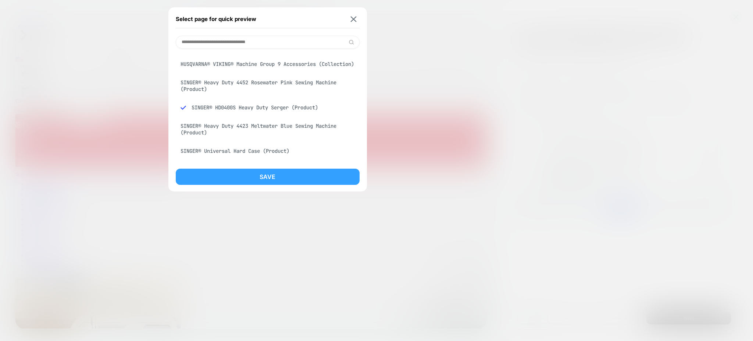
click at [276, 170] on button "Save" at bounding box center [268, 176] width 184 height 16
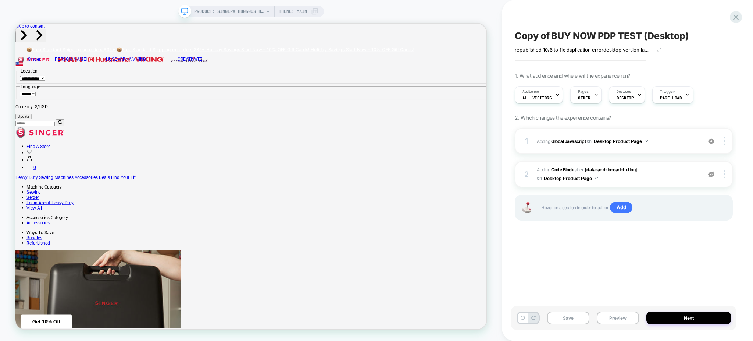
scroll to position [0, 0]
click at [621, 320] on button "Preview" at bounding box center [618, 317] width 42 height 13
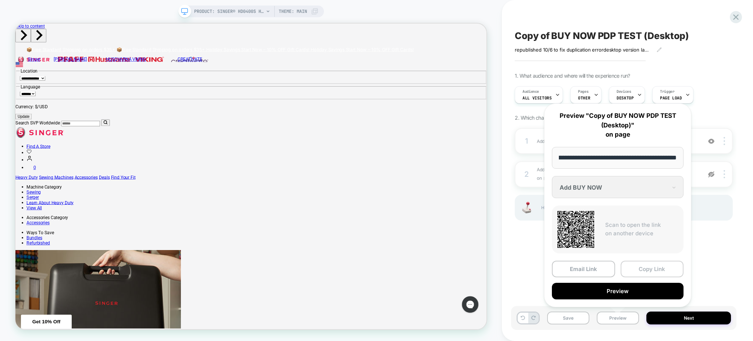
click at [645, 263] on button "Copy Link" at bounding box center [652, 268] width 63 height 17
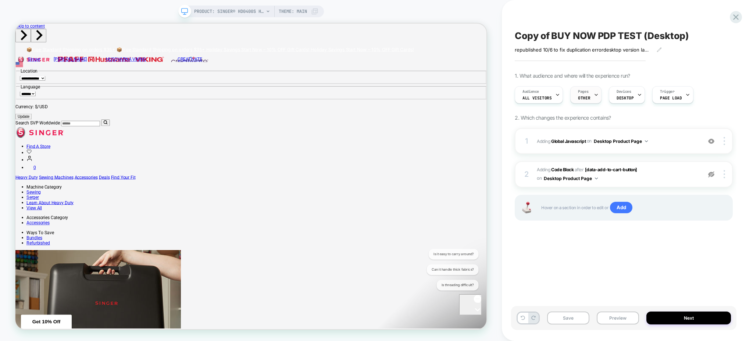
click at [578, 96] on span "OTHER" at bounding box center [584, 97] width 12 height 5
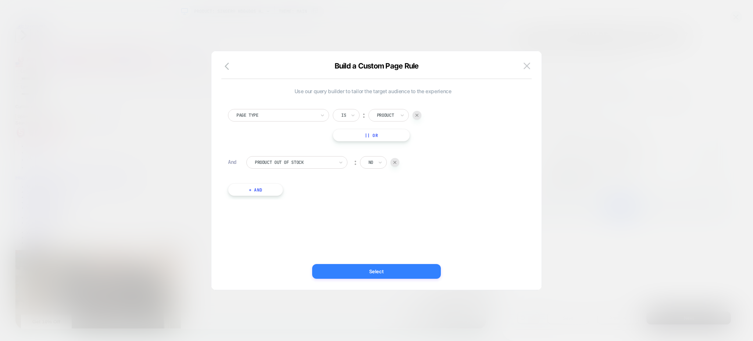
click at [381, 270] on button "Select" at bounding box center [376, 271] width 129 height 15
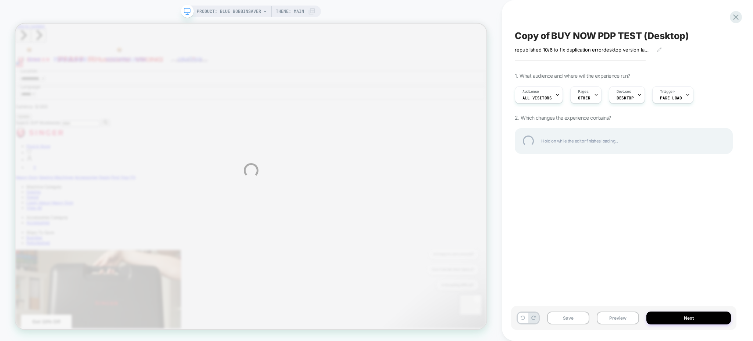
click at [574, 34] on div "Copy of BUY NOW PDP TEST (Desktop)" at bounding box center [624, 35] width 218 height 11
click at [659, 50] on div "**********" at bounding box center [376, 170] width 753 height 341
click at [689, 39] on textarea "**********" at bounding box center [612, 35] width 194 height 11
click at [687, 35] on textarea "**********" at bounding box center [612, 35] width 194 height 11
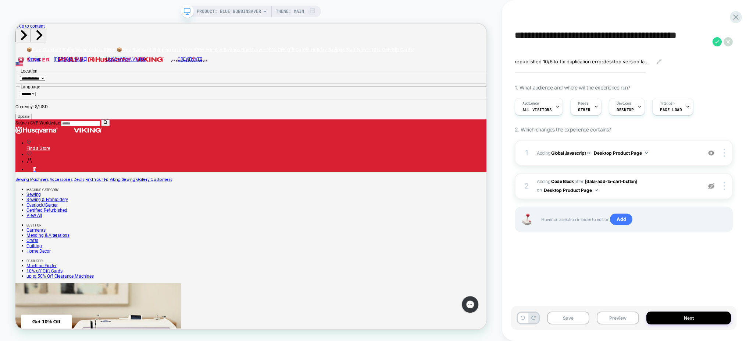
drag, startPoint x: 550, startPoint y: 35, endPoint x: 498, endPoint y: 12, distance: 57.2
click at [501, 10] on div "**********" at bounding box center [376, 170] width 753 height 341
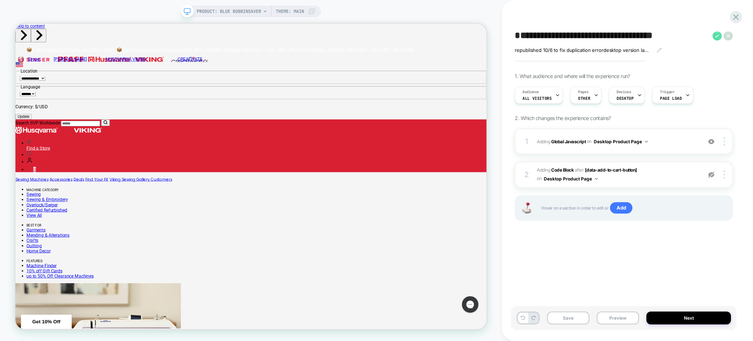
type textarea "**********"
click at [717, 34] on icon at bounding box center [717, 35] width 9 height 9
click at [657, 51] on icon at bounding box center [659, 49] width 5 height 5
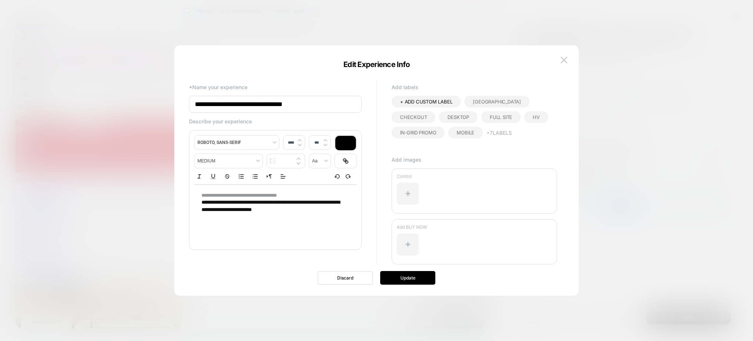
drag, startPoint x: 309, startPoint y: 213, endPoint x: 177, endPoint y: 182, distance: 136.1
click at [173, 181] on body "PRODUCT: Blue Bobbinsaver PRODUCT: Blue Bobbinsaver Theme: MAIN BUY NOW PDP TES…" at bounding box center [376, 170] width 753 height 341
drag, startPoint x: 324, startPoint y: 209, endPoint x: 195, endPoint y: 191, distance: 130.7
click at [195, 191] on div "**********" at bounding box center [275, 203] width 163 height 36
click at [318, 216] on div "**********" at bounding box center [275, 203] width 163 height 36
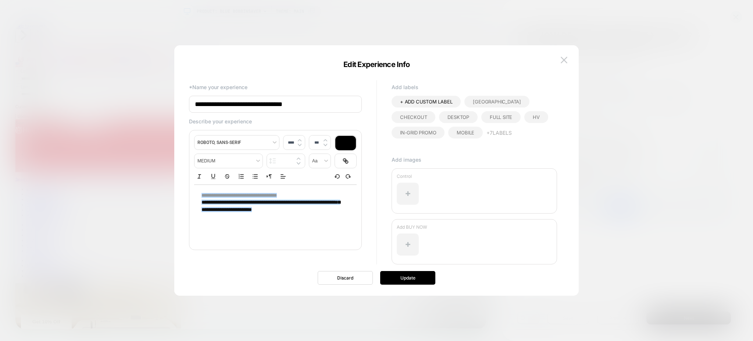
drag, startPoint x: 307, startPoint y: 212, endPoint x: 315, endPoint y: 215, distance: 8.4
click at [315, 215] on div "**********" at bounding box center [275, 203] width 163 height 36
type input "****"
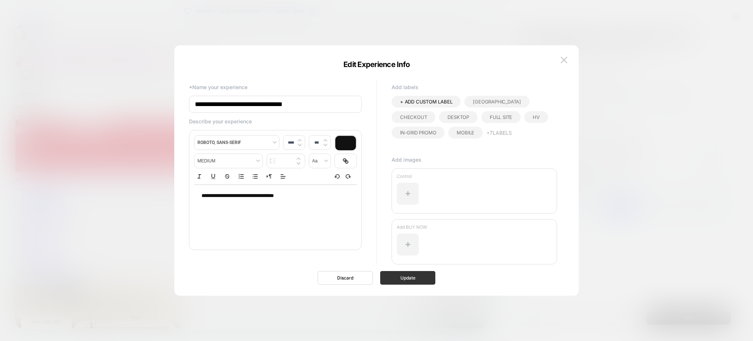
click at [412, 277] on button "Update" at bounding box center [407, 278] width 55 height 14
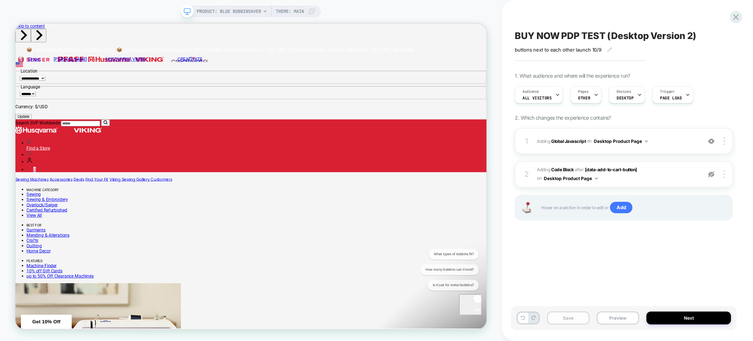
click at [572, 321] on button "Save" at bounding box center [568, 317] width 42 height 13
click at [695, 316] on button "Next" at bounding box center [689, 317] width 85 height 13
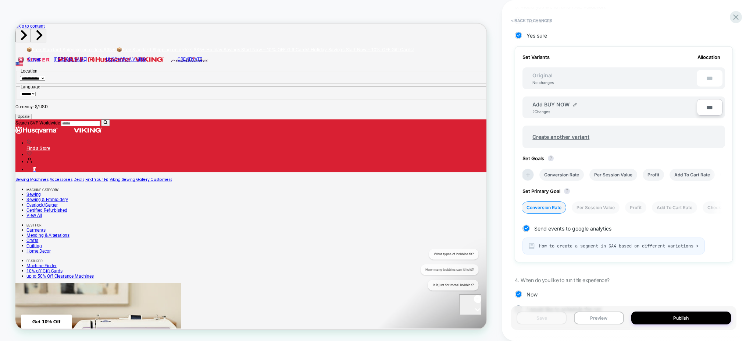
scroll to position [214, 0]
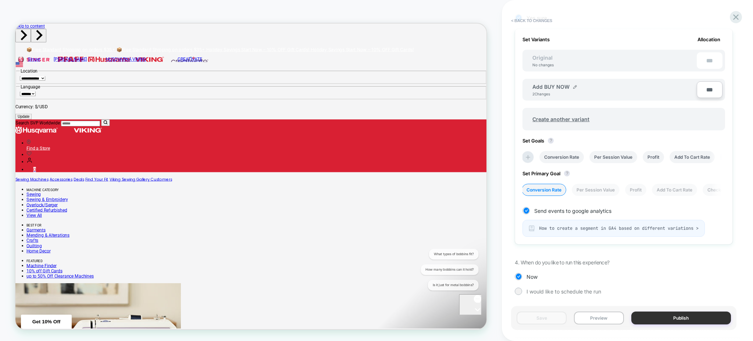
click at [705, 317] on button "Publish" at bounding box center [681, 317] width 100 height 13
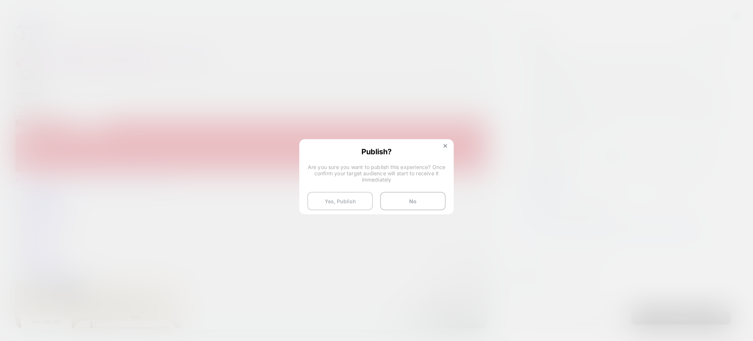
click at [350, 199] on button "Yes, Publish" at bounding box center [339, 201] width 65 height 18
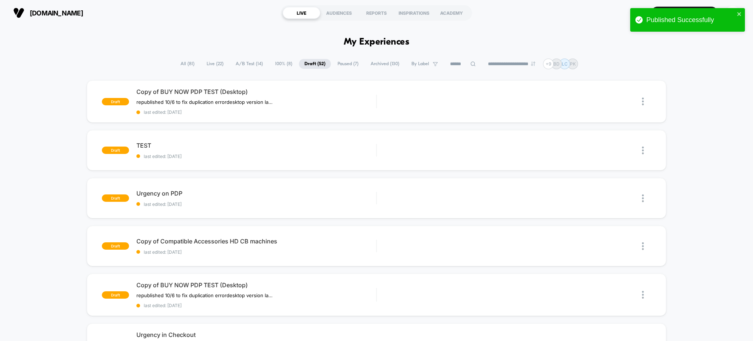
click at [181, 63] on span "All ( 81 )" at bounding box center [187, 64] width 25 height 10
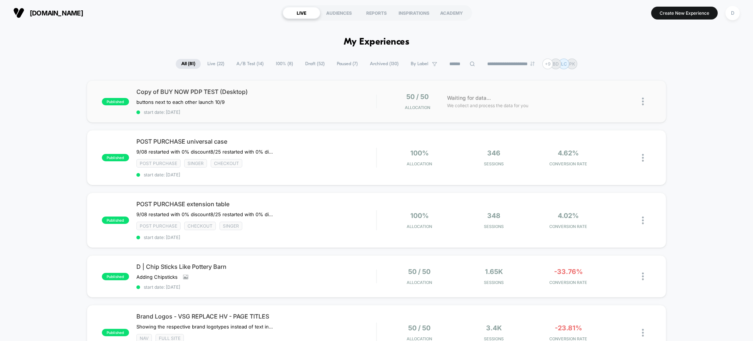
click at [258, 121] on div "published Copy of BUY NOW PDP TEST (Desktop) buttons next to each other launch …" at bounding box center [377, 101] width 580 height 42
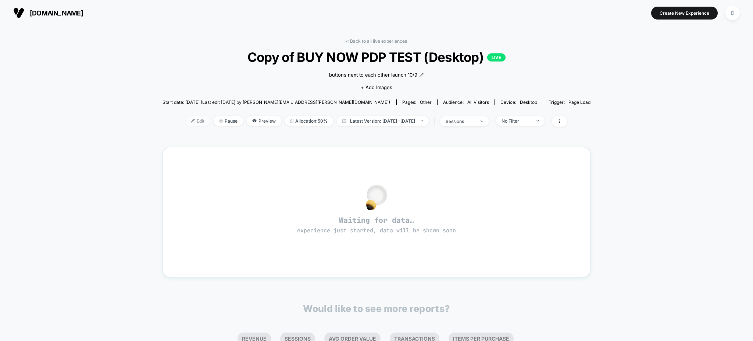
click at [189, 121] on span "Edit" at bounding box center [198, 121] width 24 height 10
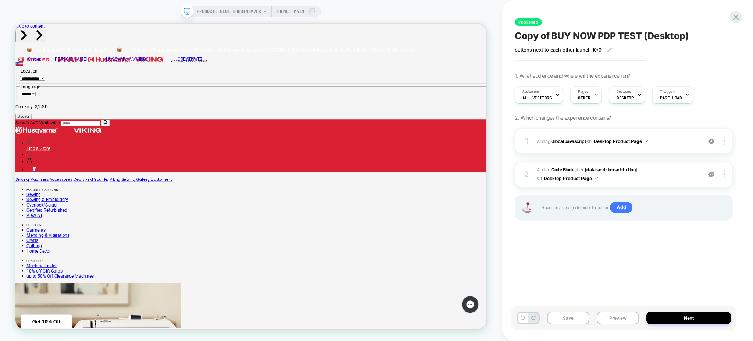
click at [554, 33] on span "Copy of BUY NOW PDP TEST (Desktop)" at bounding box center [602, 35] width 174 height 11
drag, startPoint x: 553, startPoint y: 33, endPoint x: 491, endPoint y: 17, distance: 64.4
click at [491, 17] on div "**********" at bounding box center [376, 170] width 753 height 341
click at [648, 35] on textarea "**********" at bounding box center [601, 35] width 172 height 11
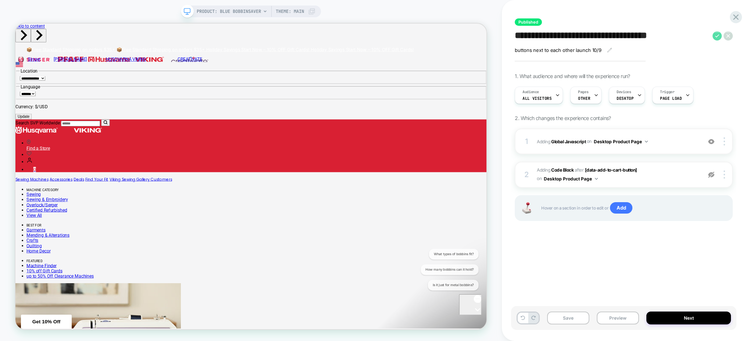
type textarea "**********"
click at [716, 35] on icon at bounding box center [717, 35] width 9 height 9
click at [734, 85] on button "Yes" at bounding box center [723, 84] width 36 height 11
click at [609, 49] on icon at bounding box center [609, 49] width 5 height 5
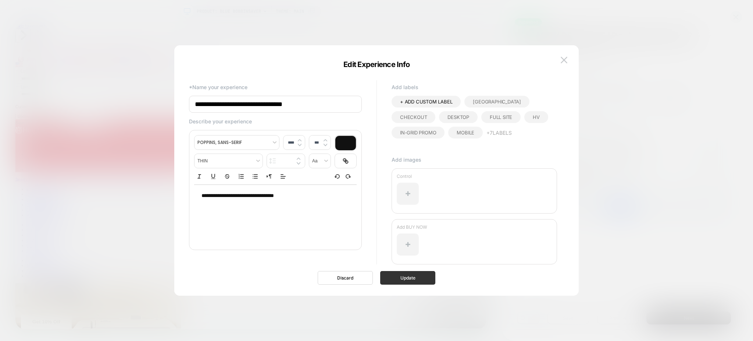
click at [415, 272] on button "Update" at bounding box center [407, 278] width 55 height 14
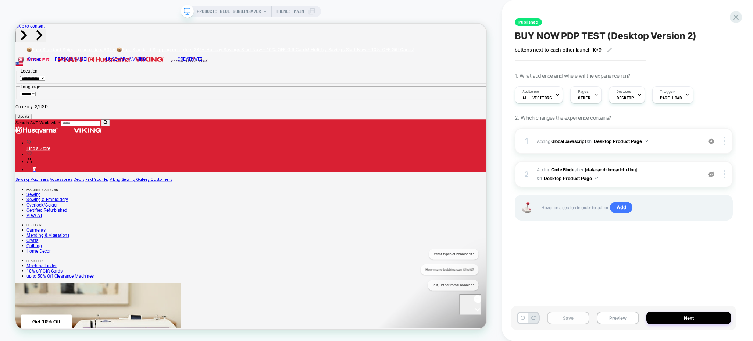
click at [584, 316] on button "Save" at bounding box center [568, 317] width 42 height 13
click at [683, 316] on button "Next" at bounding box center [689, 317] width 85 height 13
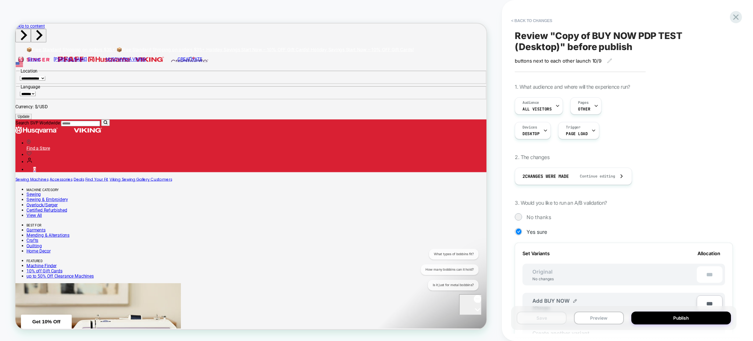
scroll to position [0, 1]
click at [545, 15] on button "< Back to changes" at bounding box center [532, 21] width 49 height 12
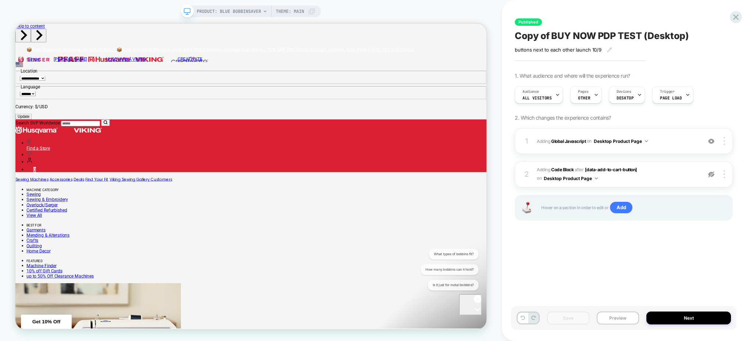
click at [647, 40] on span "Copy of BUY NOW PDP TEST (Desktop)" at bounding box center [602, 35] width 174 height 11
drag, startPoint x: 550, startPoint y: 38, endPoint x: 482, endPoint y: 21, distance: 70.5
click at [482, 21] on div "**********" at bounding box center [376, 170] width 753 height 341
click at [652, 35] on textarea "**********" at bounding box center [604, 35] width 178 height 11
type textarea "**********"
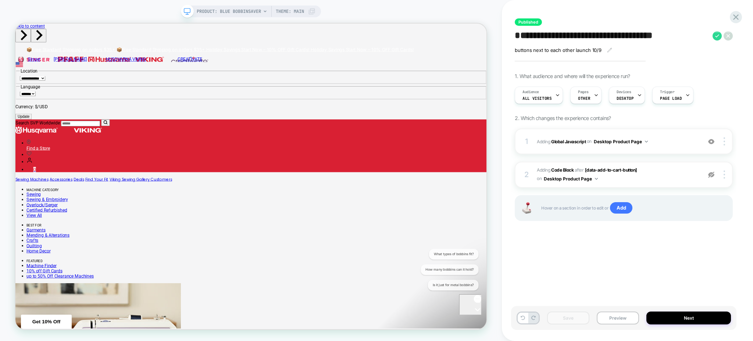
click at [711, 29] on div "**********" at bounding box center [624, 41] width 218 height 24
click at [719, 37] on icon at bounding box center [717, 35] width 9 height 9
click at [726, 80] on button "Yes" at bounding box center [723, 84] width 36 height 11
click at [584, 316] on button "Save" at bounding box center [568, 317] width 42 height 13
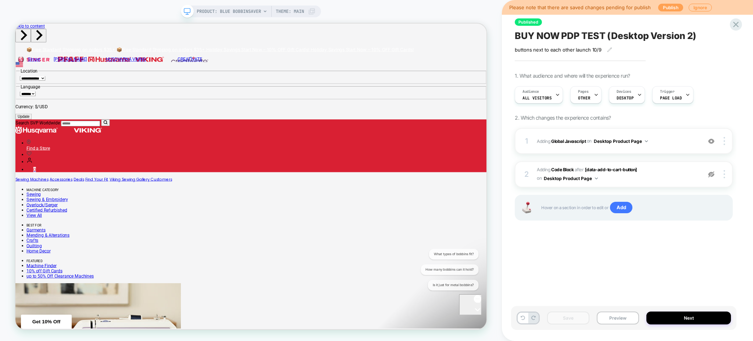
click at [672, 6] on button "Publish" at bounding box center [670, 8] width 25 height 8
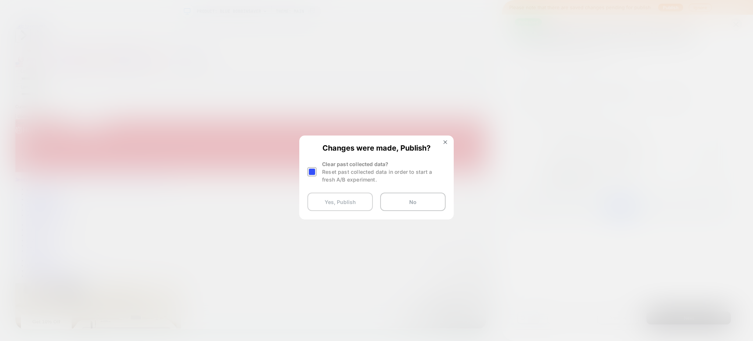
click at [348, 203] on button "Yes, Publish" at bounding box center [339, 201] width 65 height 18
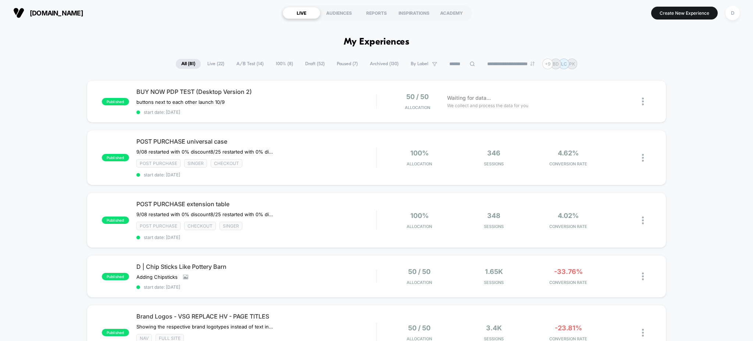
click at [348, 61] on span "Paused ( 7 )" at bounding box center [347, 64] width 32 height 10
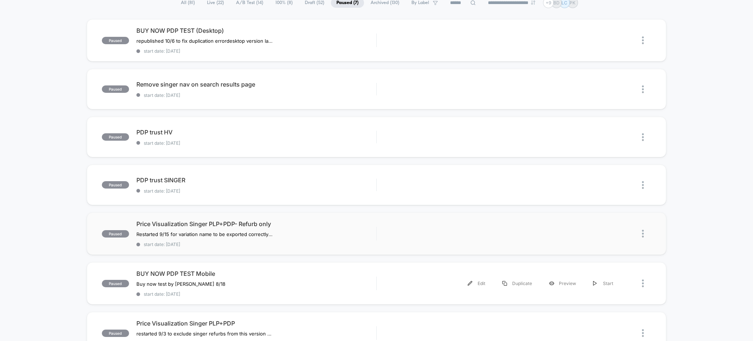
scroll to position [65, 0]
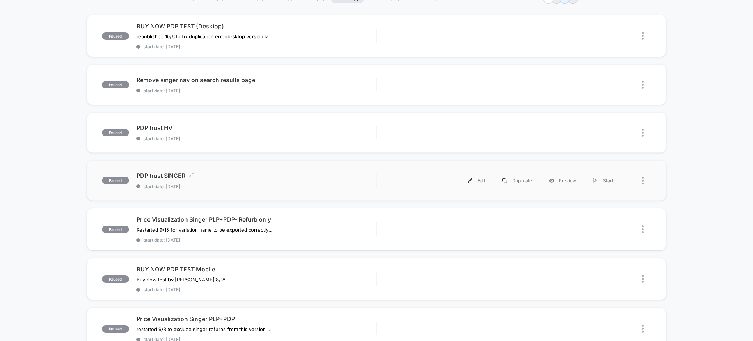
click at [285, 180] on div "PDP trust SINGER Click to edit experience details Click to edit experience deta…" at bounding box center [256, 180] width 240 height 17
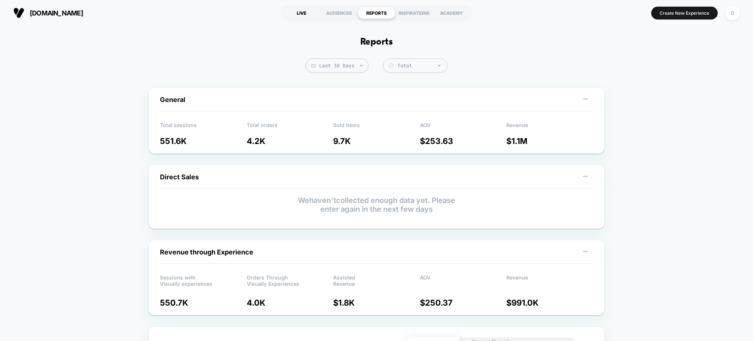
click at [314, 17] on div "LIVE" at bounding box center [302, 13] width 38 height 12
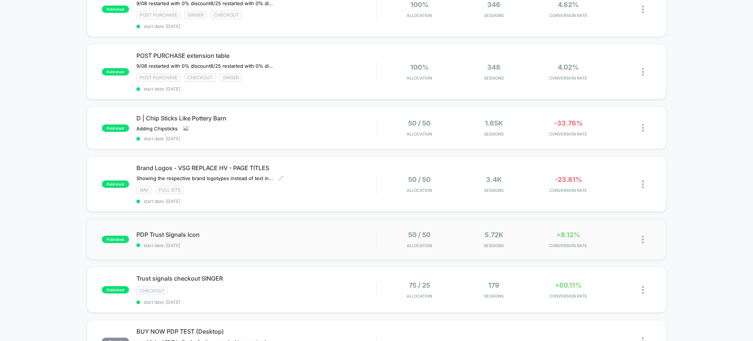
scroll to position [261, 0]
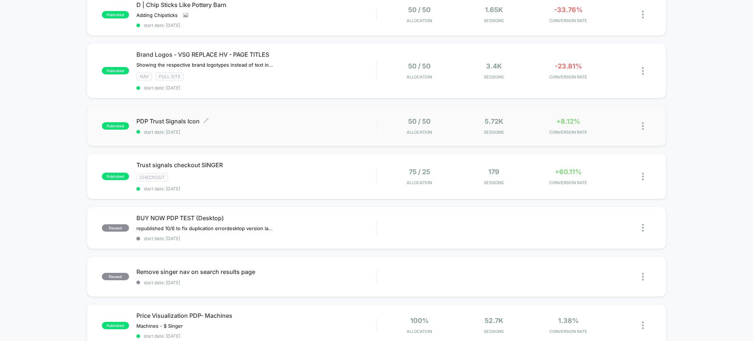
click at [334, 129] on div "PDP Trust Signals Icon Click to edit experience details Click to edit experienc…" at bounding box center [256, 125] width 240 height 17
